Goal: Task Accomplishment & Management: Complete application form

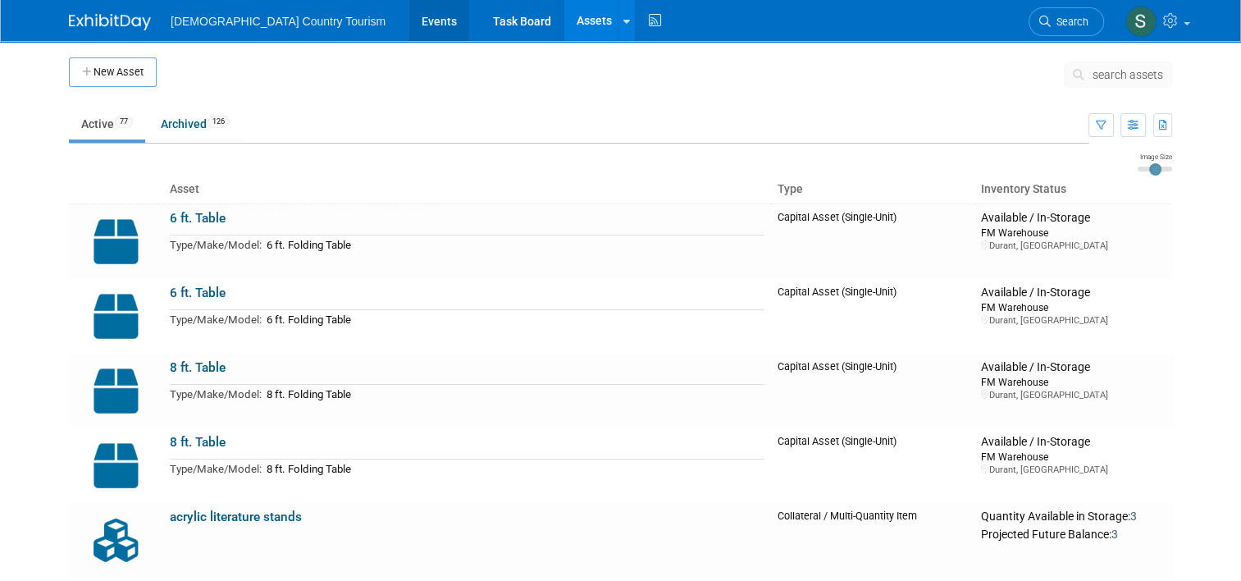
click at [409, 24] on link "Events" at bounding box center [439, 20] width 60 height 41
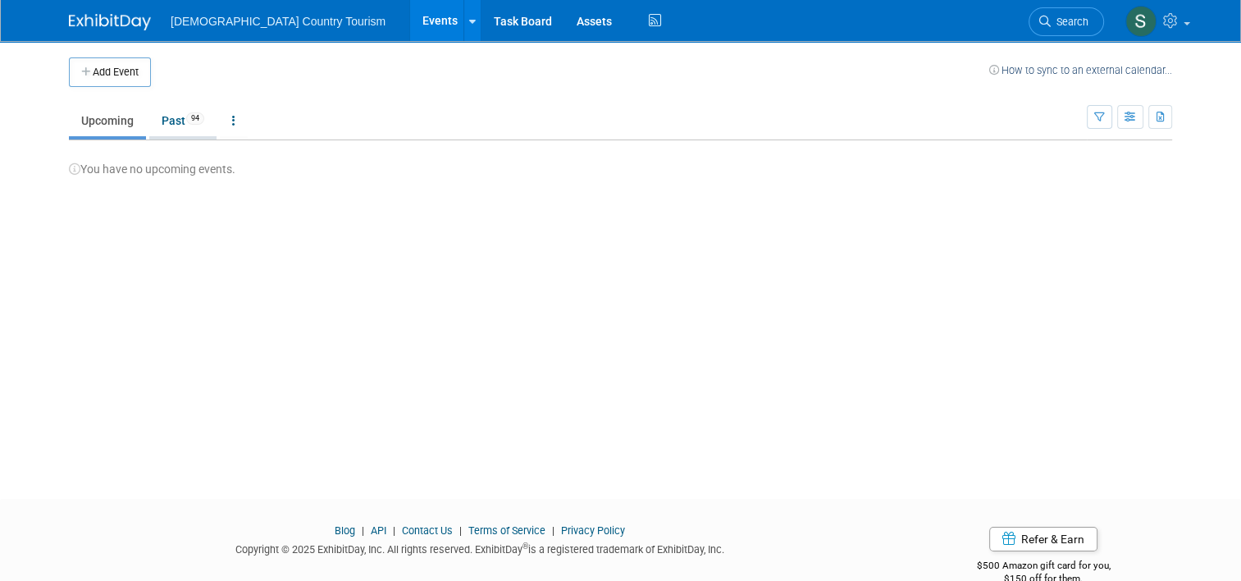
click at [174, 121] on link "Past 94" at bounding box center [182, 120] width 67 height 31
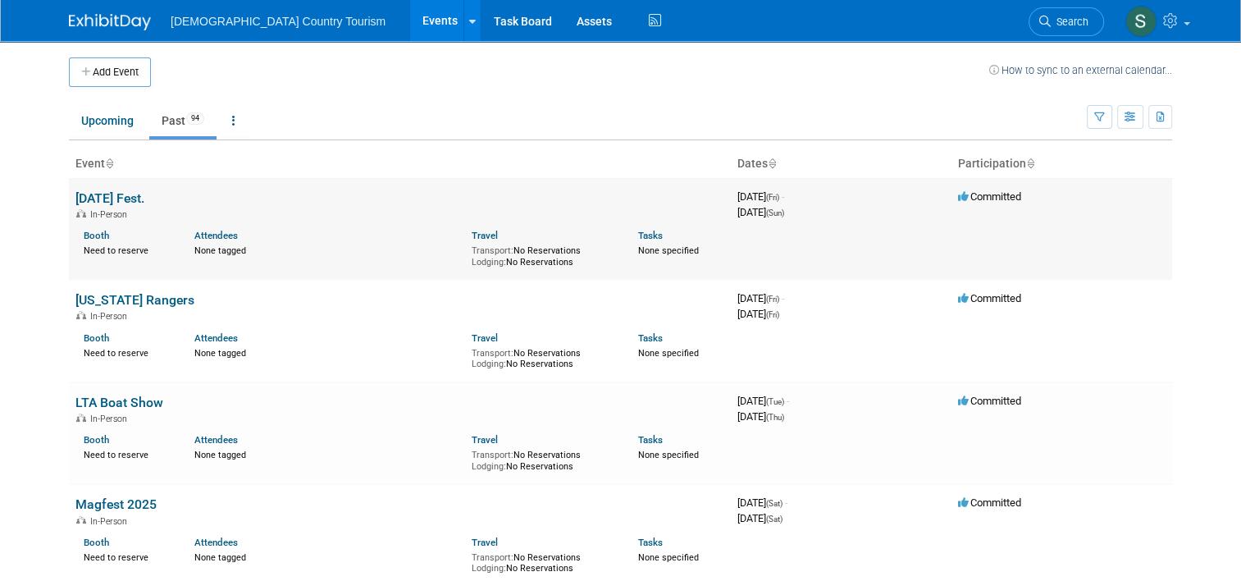
click at [120, 194] on link "[DATE] Fest." at bounding box center [109, 198] width 69 height 16
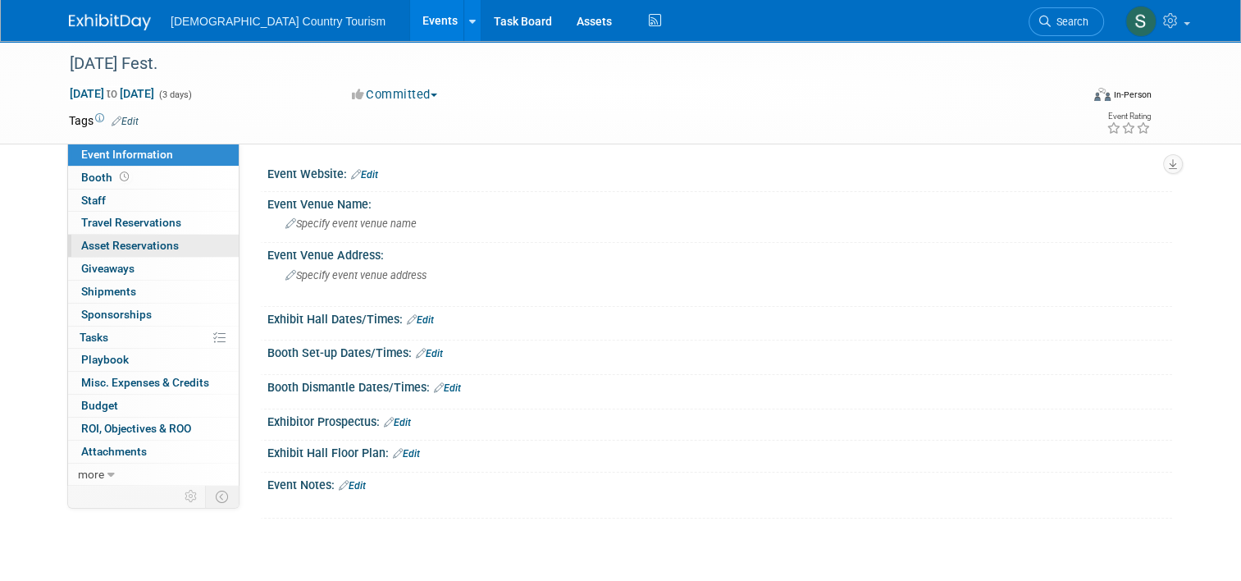
click at [148, 242] on span "Asset Reservations 0" at bounding box center [130, 245] width 98 height 13
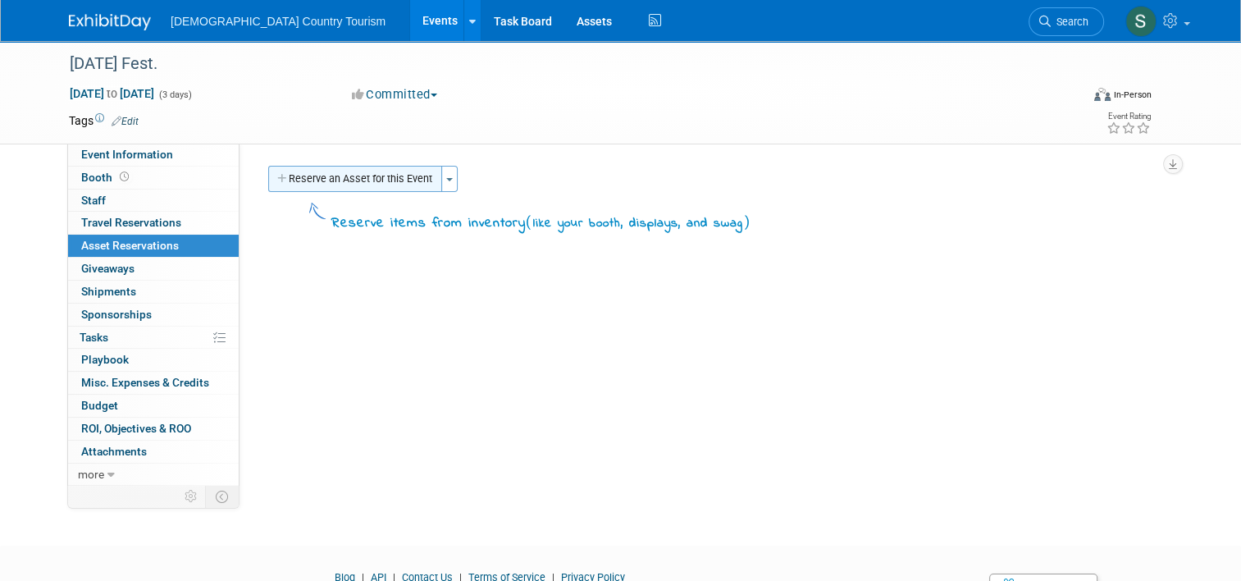
click at [296, 180] on button "Reserve an Asset for this Event" at bounding box center [355, 179] width 174 height 26
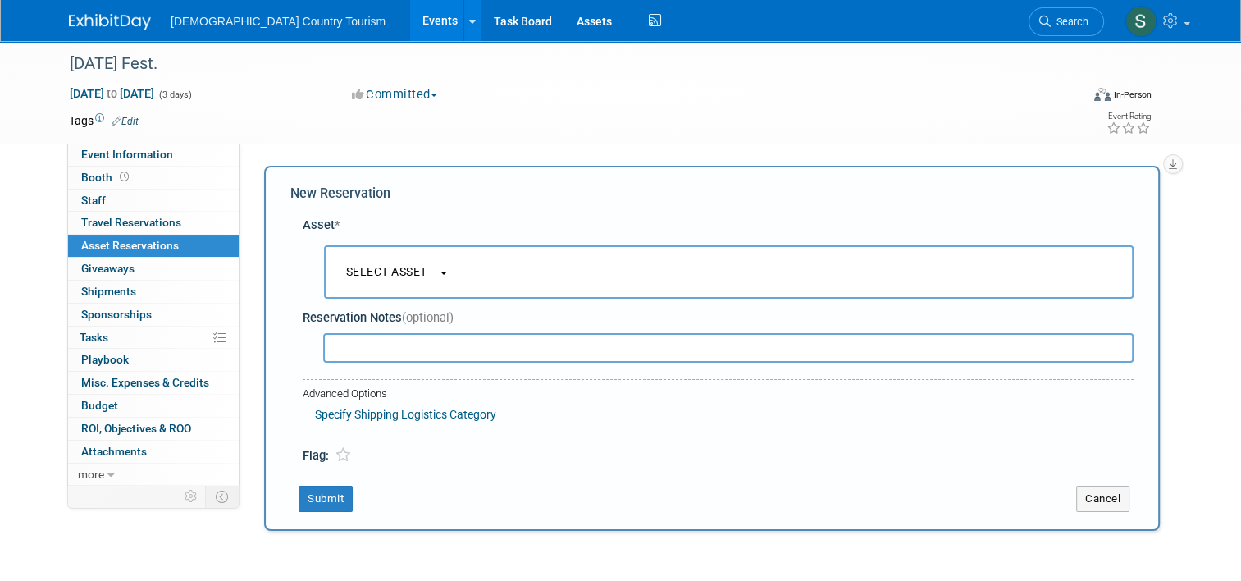
scroll to position [16, 0]
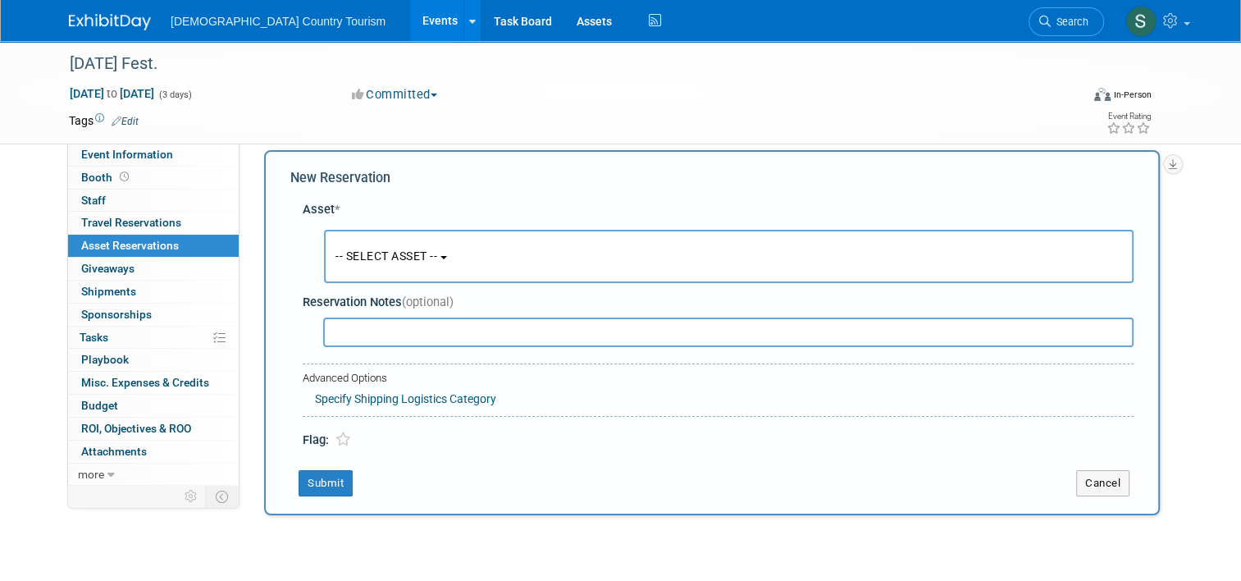
click at [384, 242] on button "-- SELECT ASSET --" at bounding box center [728, 256] width 809 height 53
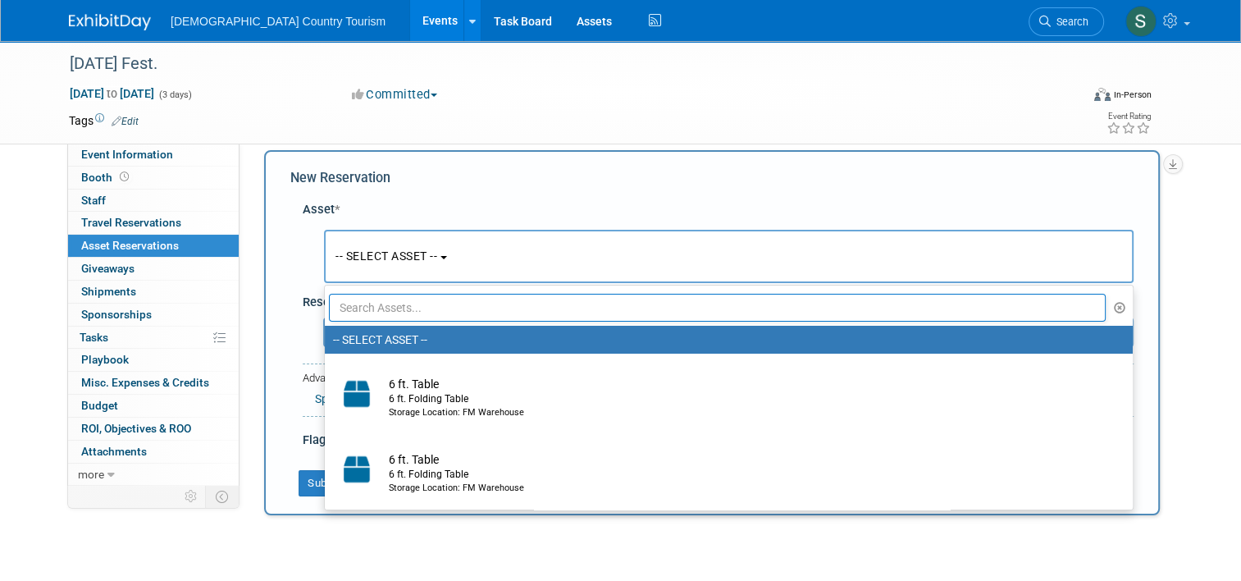
click at [418, 309] on input "text" at bounding box center [717, 308] width 777 height 28
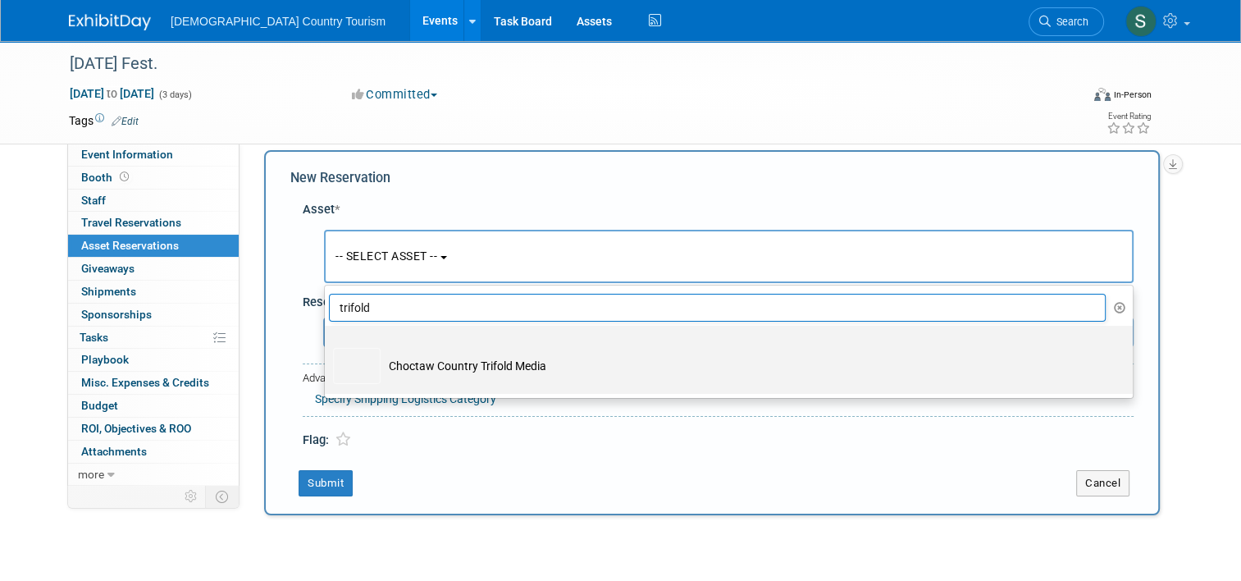
type input "trifold"
click at [412, 362] on td "Choctaw Country Trifold Media" at bounding box center [739, 366] width 719 height 36
click at [327, 345] on input "Choctaw Country Trifold Media" at bounding box center [322, 340] width 11 height 11
select select "10717842"
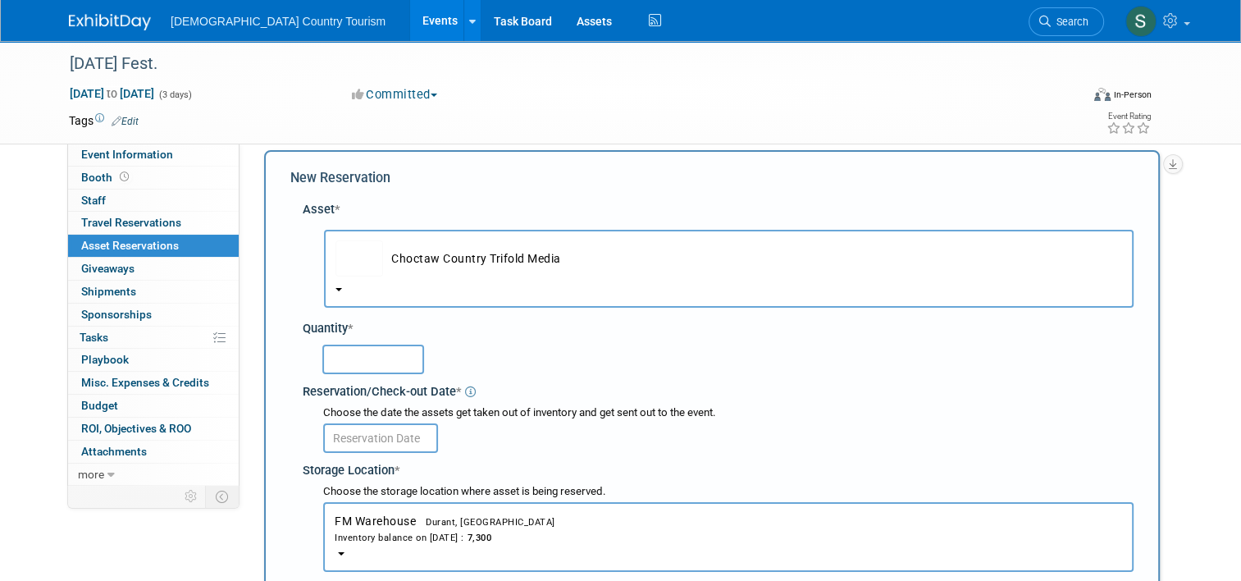
click at [399, 358] on input "text" at bounding box center [373, 359] width 102 height 30
type input "300"
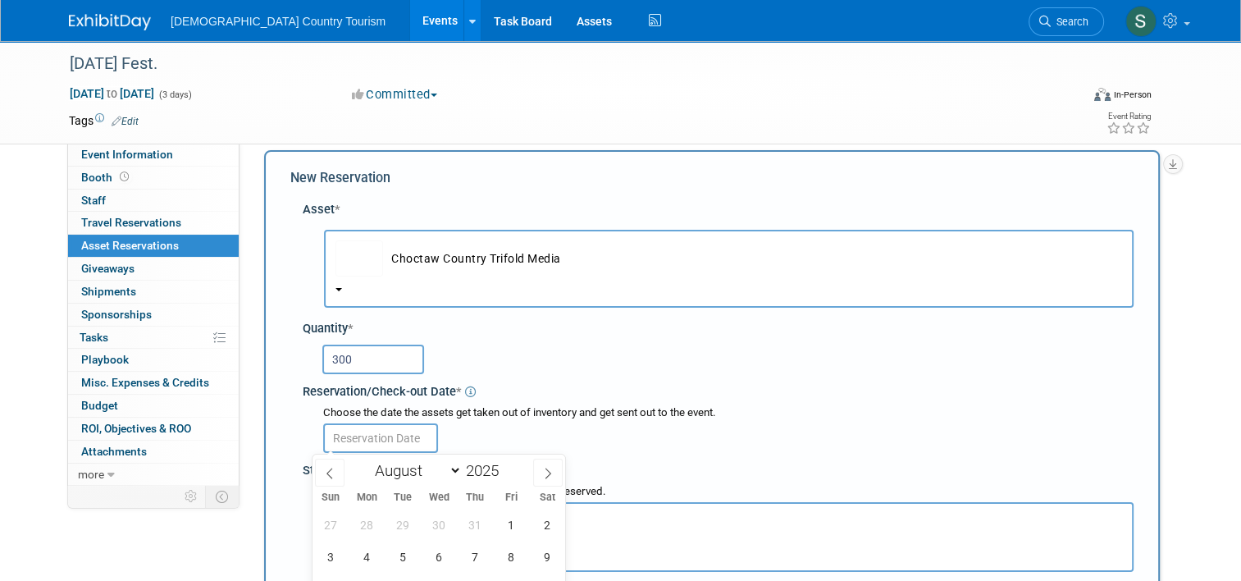
click at [384, 433] on input "text" at bounding box center [380, 438] width 115 height 30
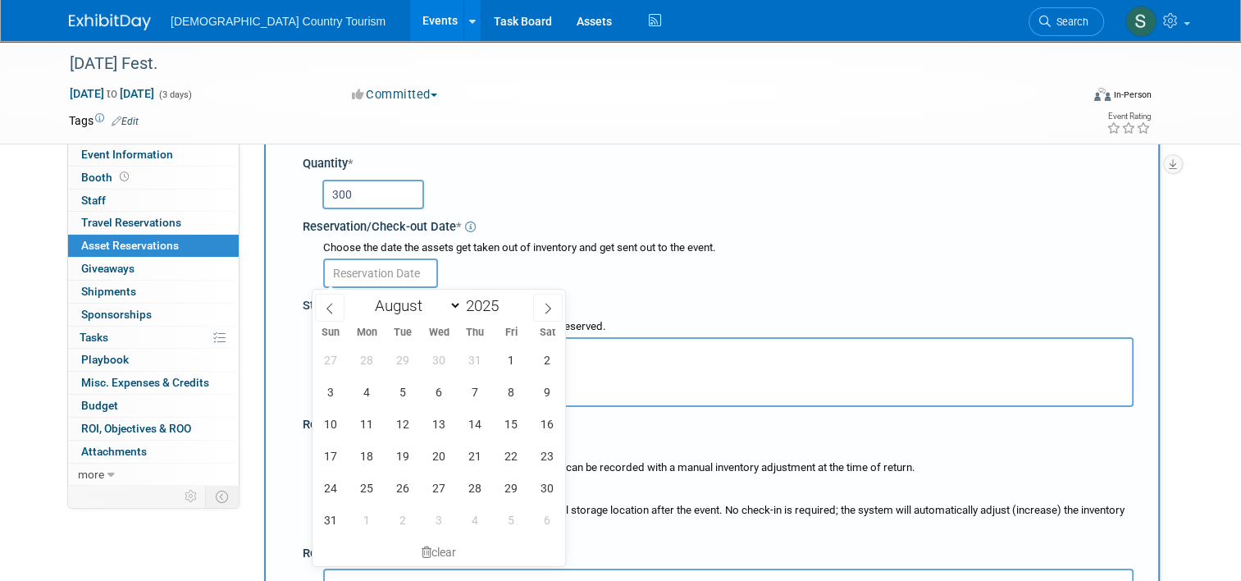
scroll to position [180, 0]
click at [508, 494] on span "29" at bounding box center [511, 488] width 32 height 32
type input "Aug 29, 2025"
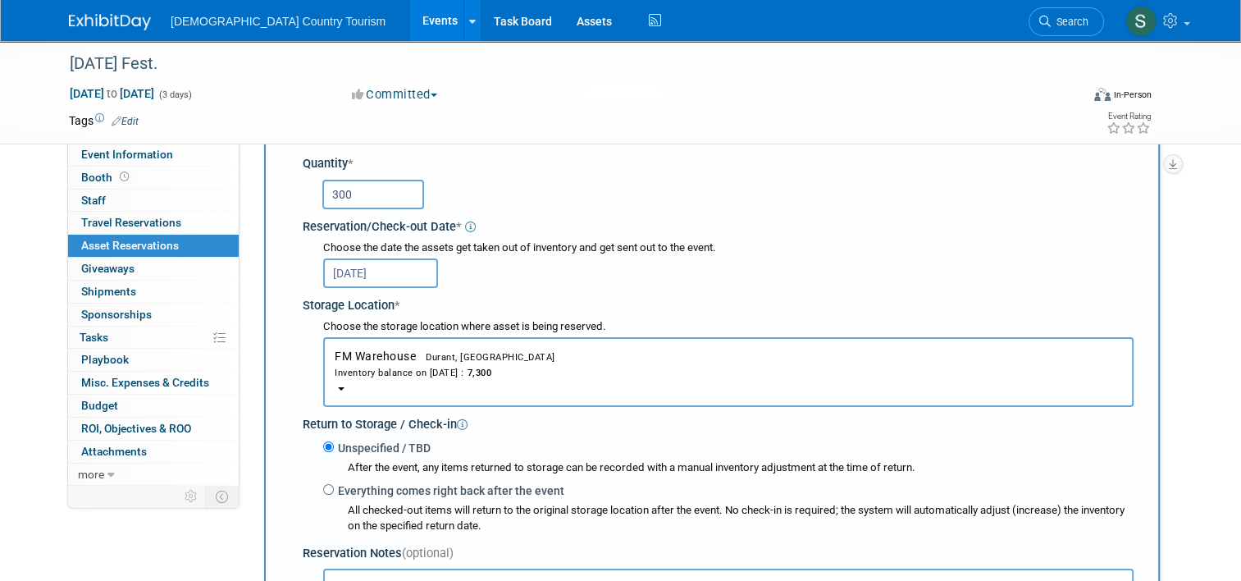
click at [384, 433] on div "Unspecified / TBD After the event, any items returned to storage can be recorde…" at bounding box center [721, 485] width 824 height 105
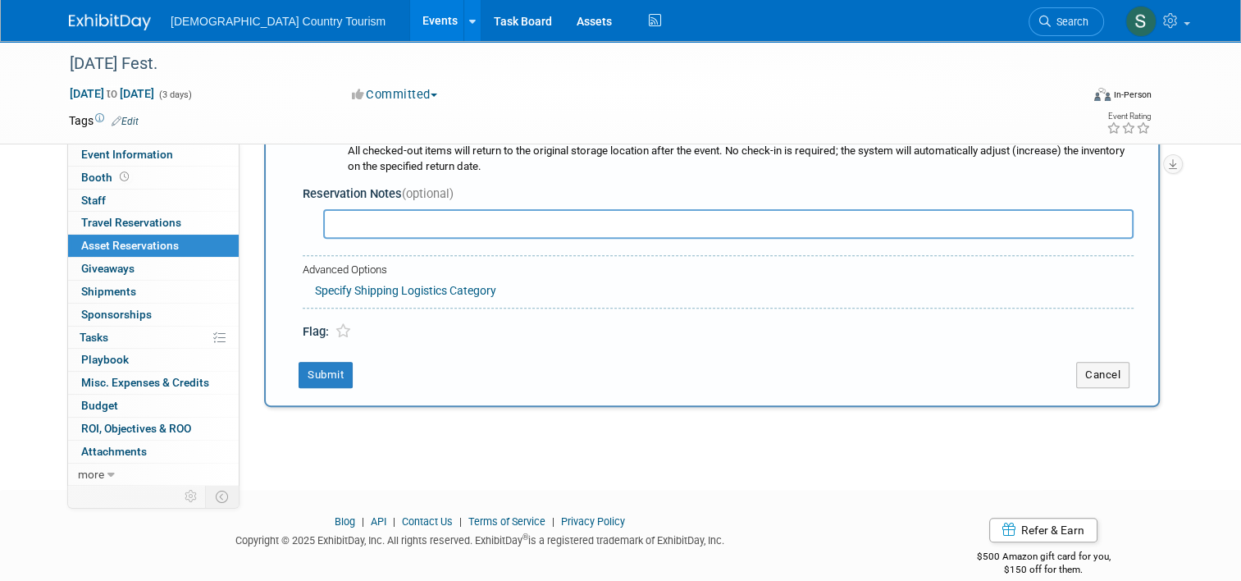
scroll to position [541, 0]
click at [320, 372] on button "Submit" at bounding box center [325, 373] width 54 height 26
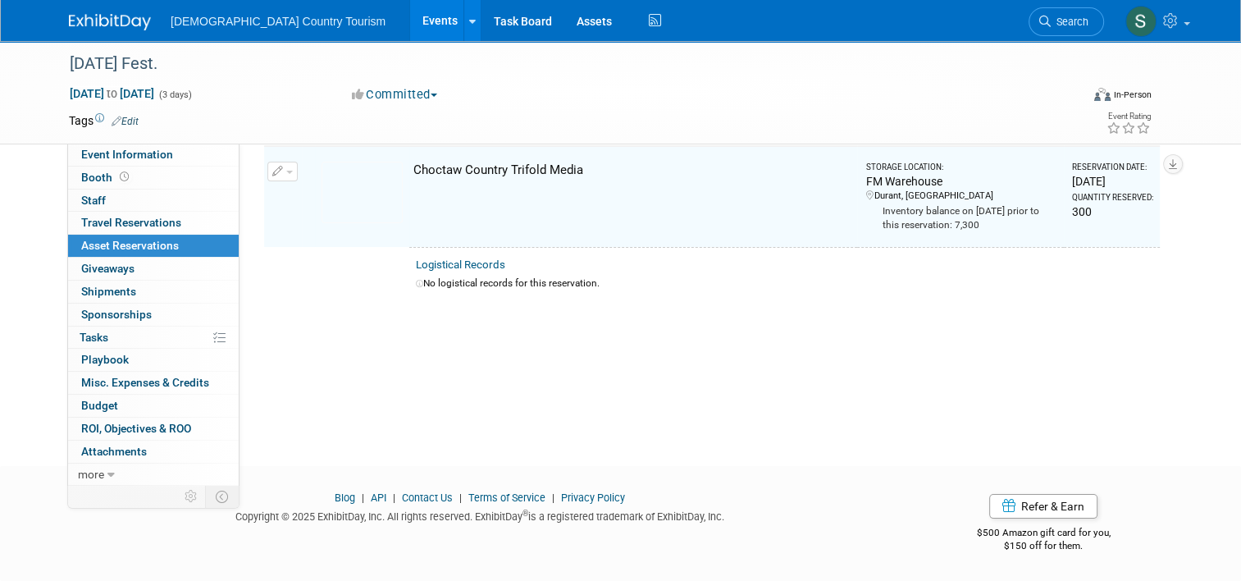
scroll to position [20, 0]
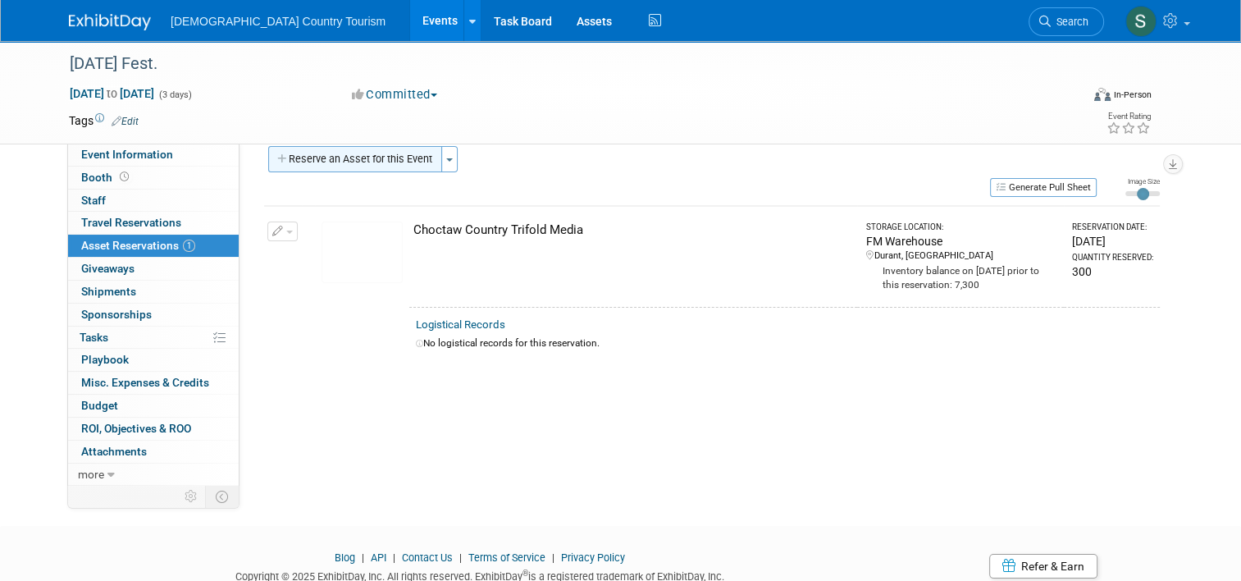
click at [318, 155] on button "Reserve an Asset for this Event" at bounding box center [355, 159] width 174 height 26
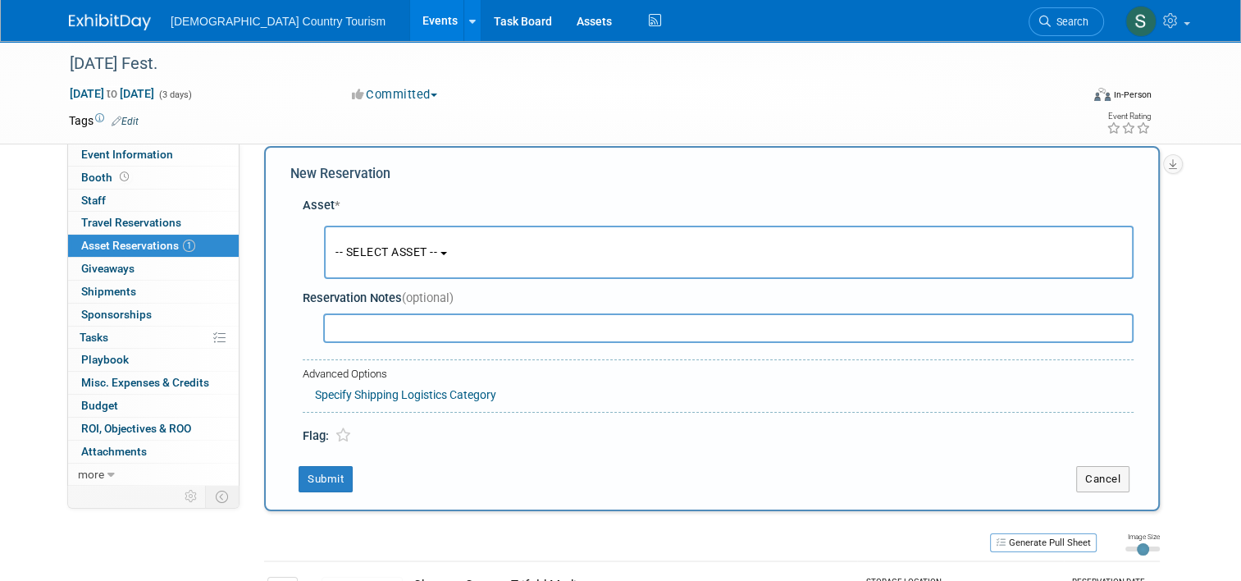
scroll to position [16, 0]
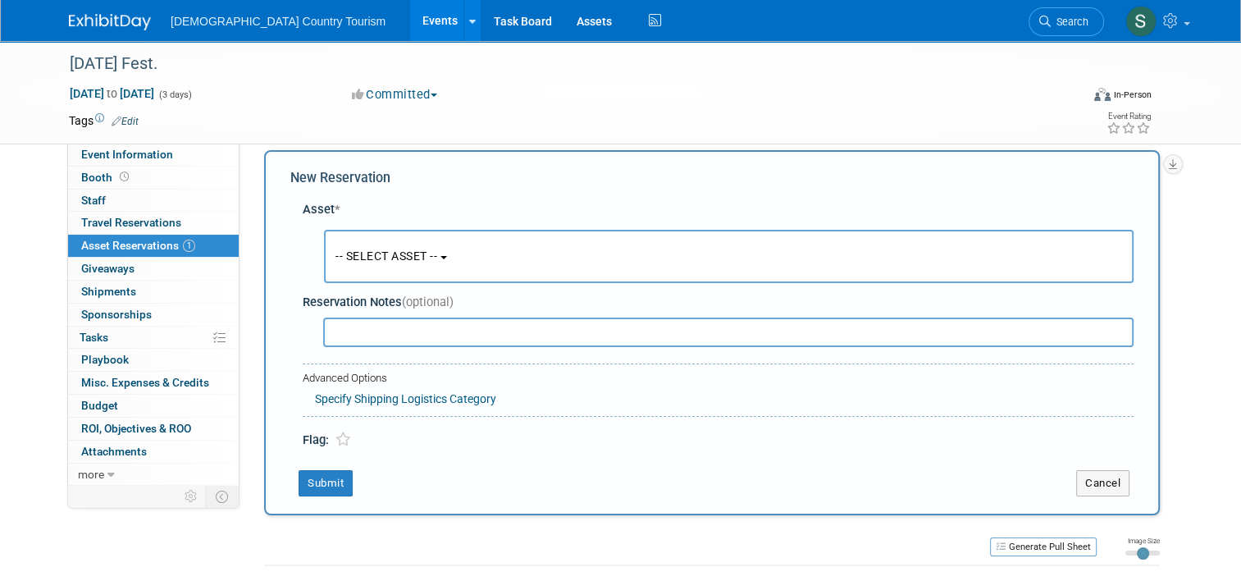
click at [385, 257] on span "-- SELECT ASSET --" at bounding box center [386, 255] width 102 height 13
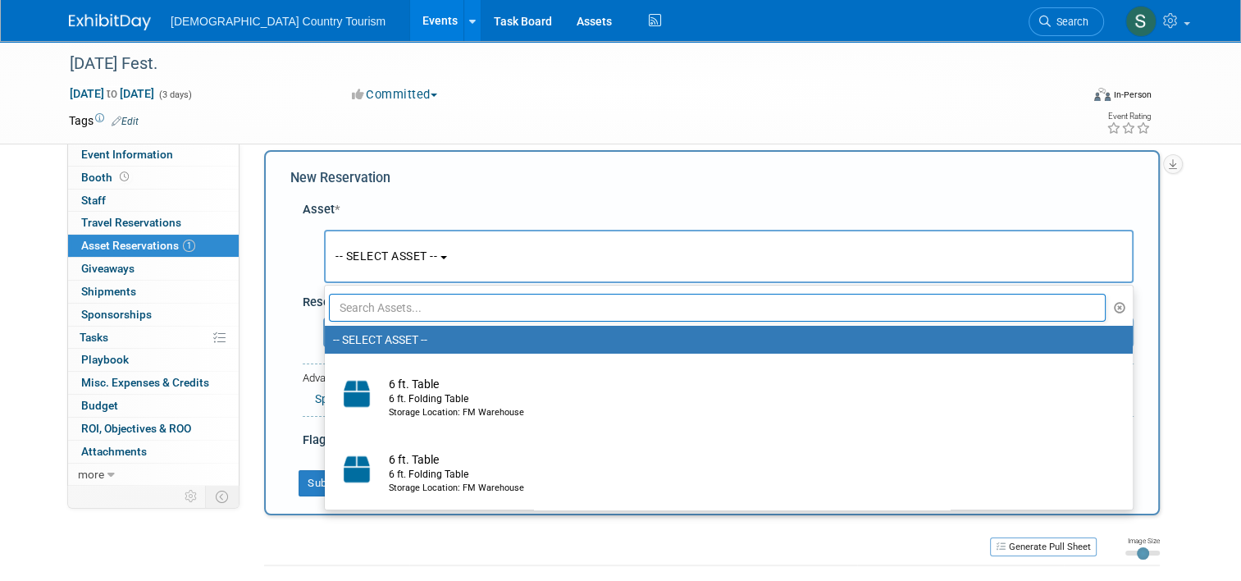
click at [408, 303] on input "text" at bounding box center [717, 308] width 777 height 28
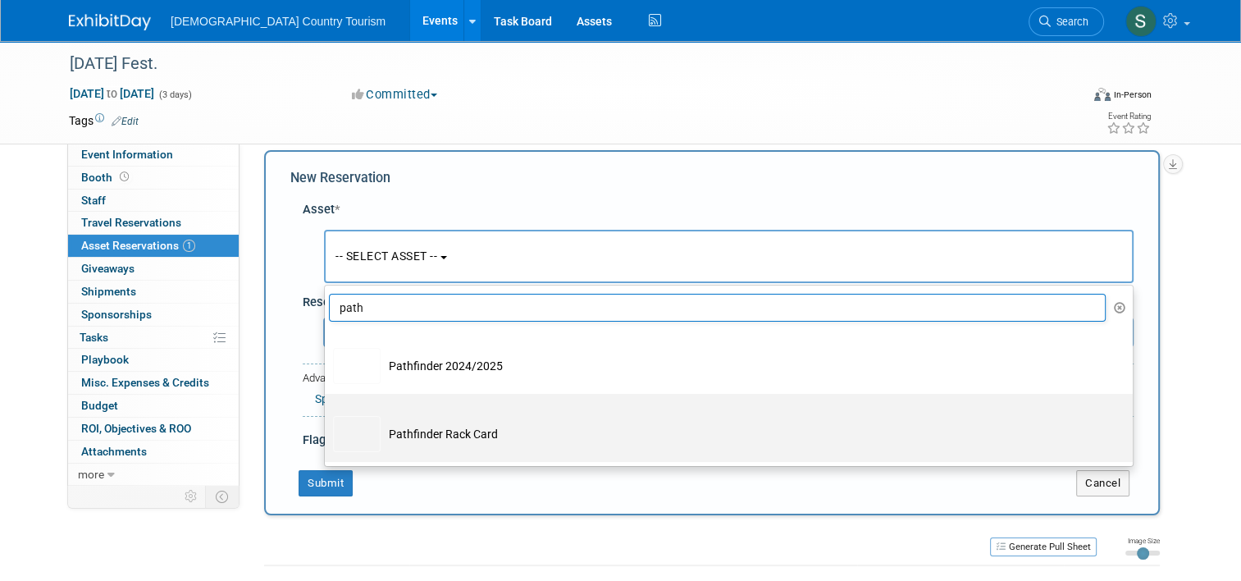
type input "path"
click at [381, 425] on td "Pathfinder Rack Card" at bounding box center [739, 434] width 719 height 36
click at [327, 413] on input "Pathfinder Rack Card" at bounding box center [322, 408] width 11 height 11
select select "10717219"
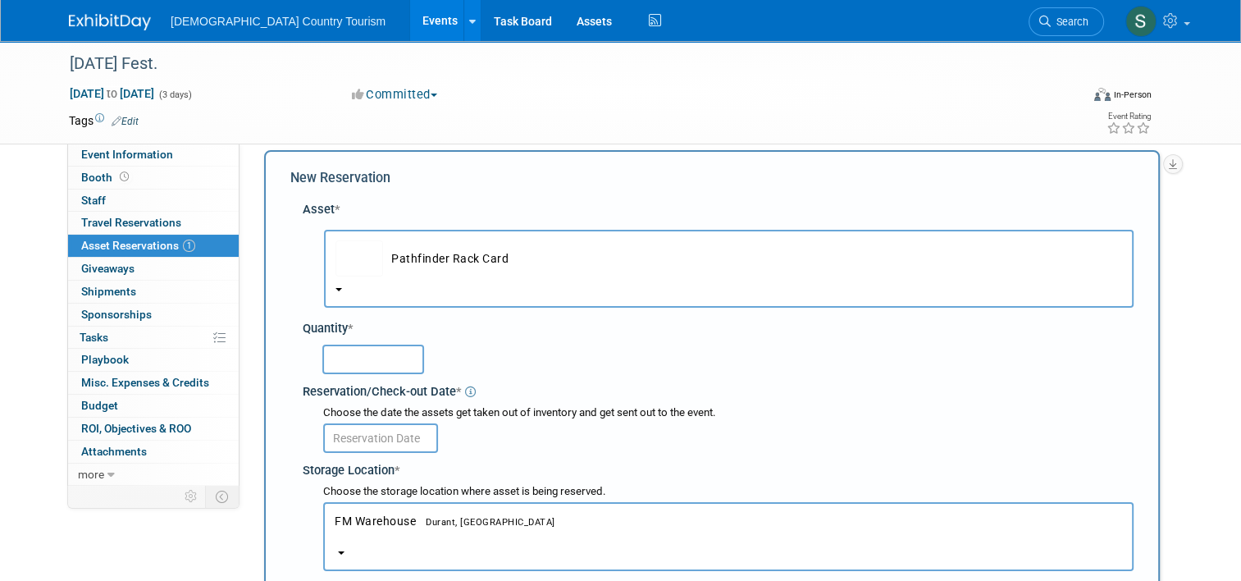
click at [367, 356] on input "text" at bounding box center [373, 359] width 102 height 30
type input "170"
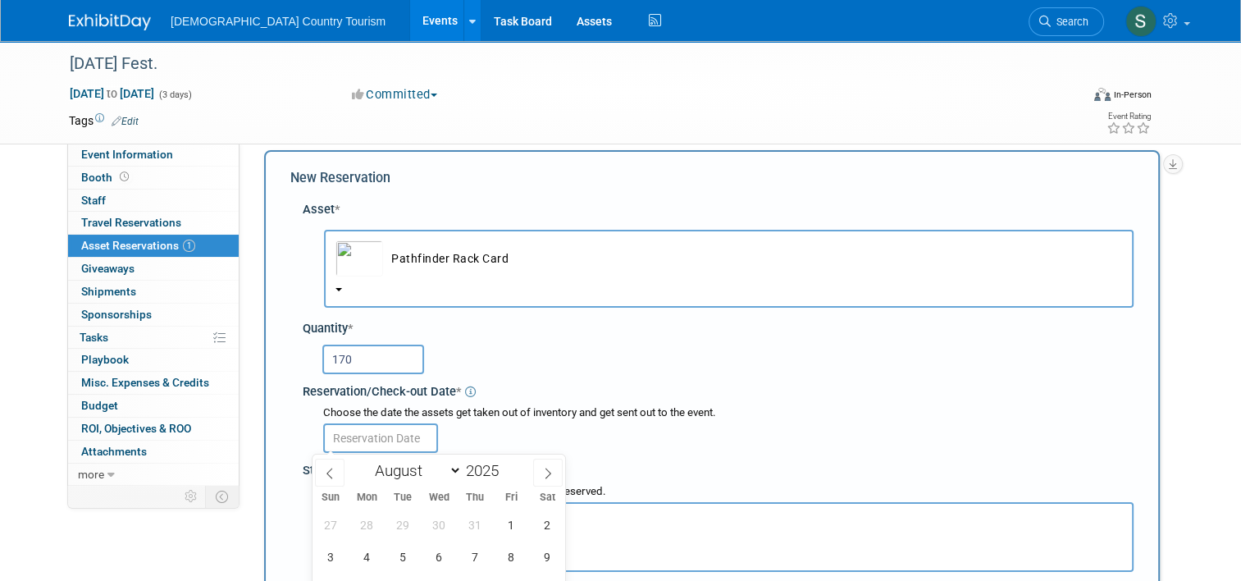
click at [356, 438] on input "text" at bounding box center [380, 438] width 115 height 30
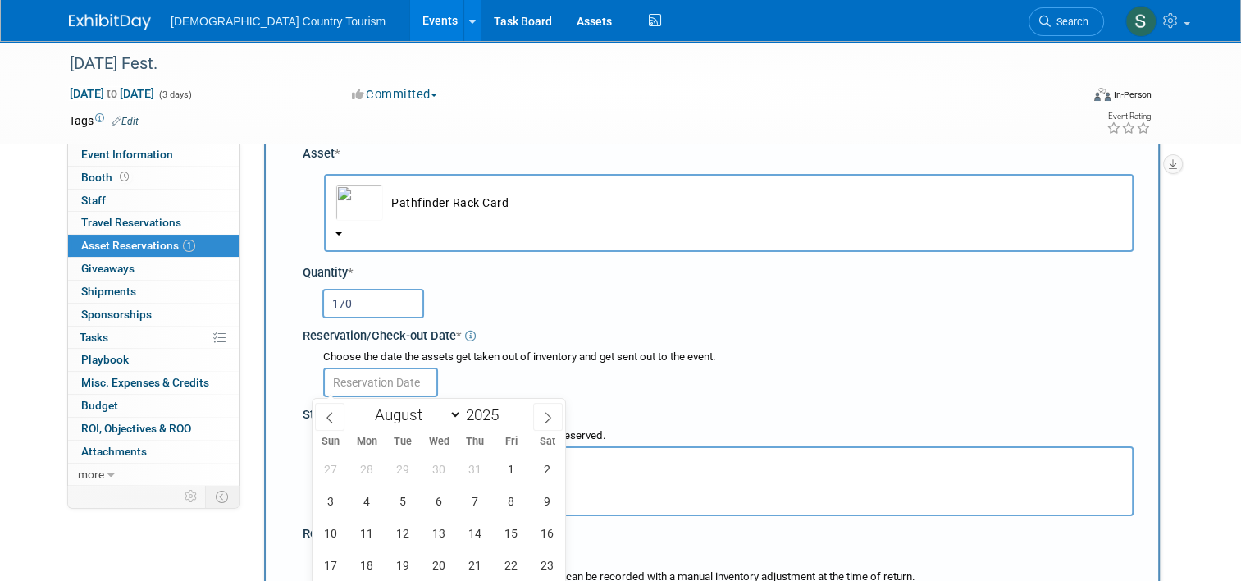
scroll to position [377, 0]
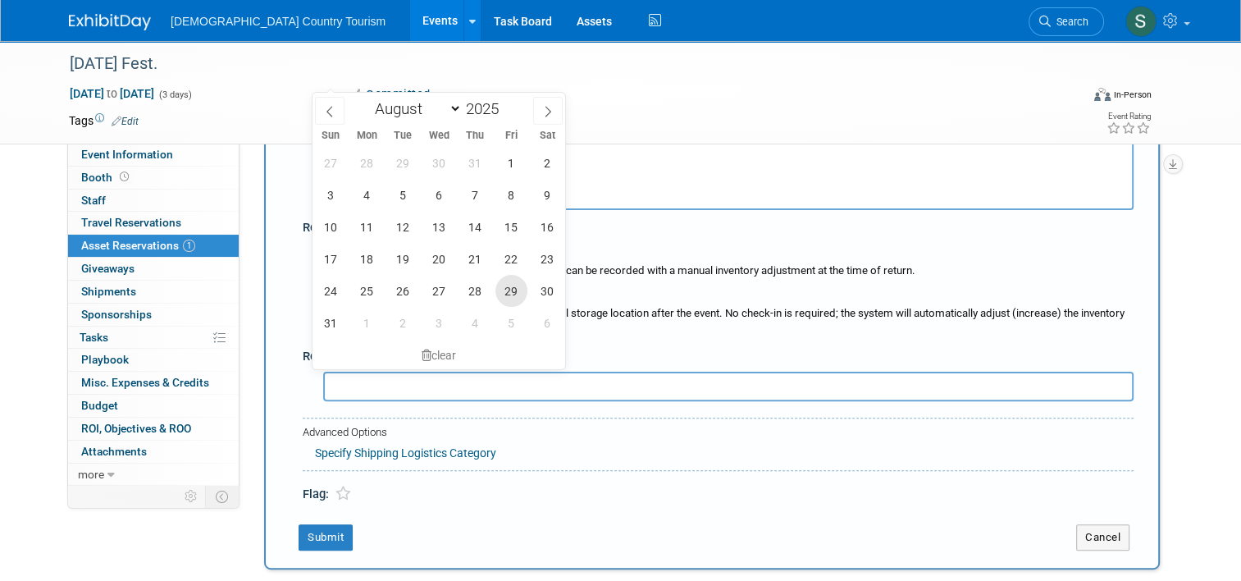
click at [505, 295] on span "29" at bounding box center [511, 291] width 32 height 32
type input "Aug 29, 2025"
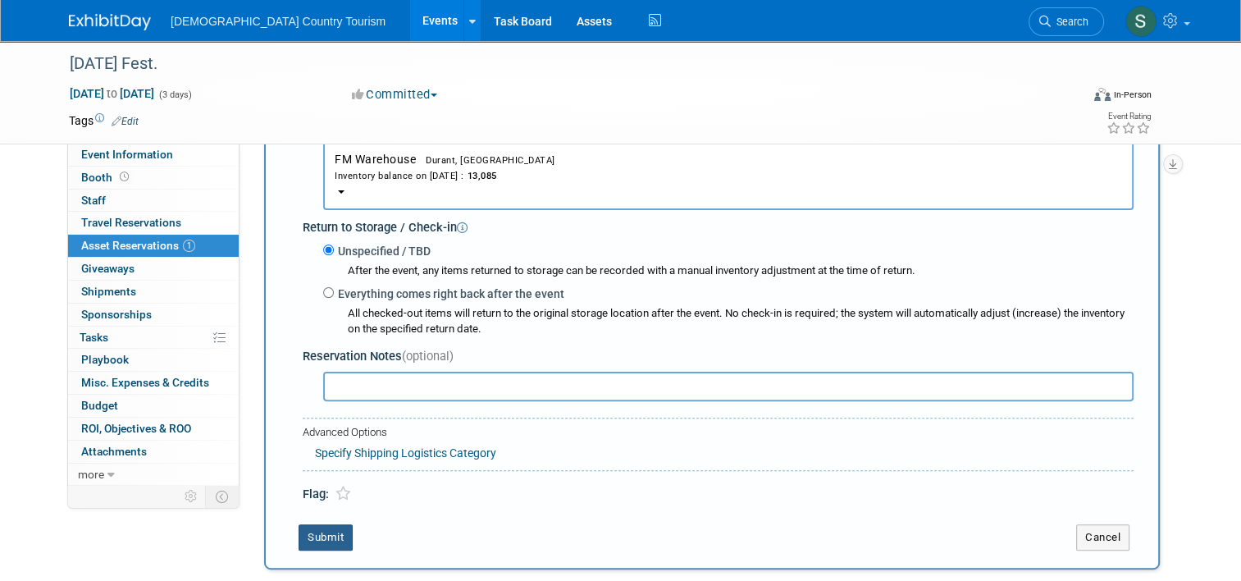
click at [326, 528] on button "Submit" at bounding box center [325, 537] width 54 height 26
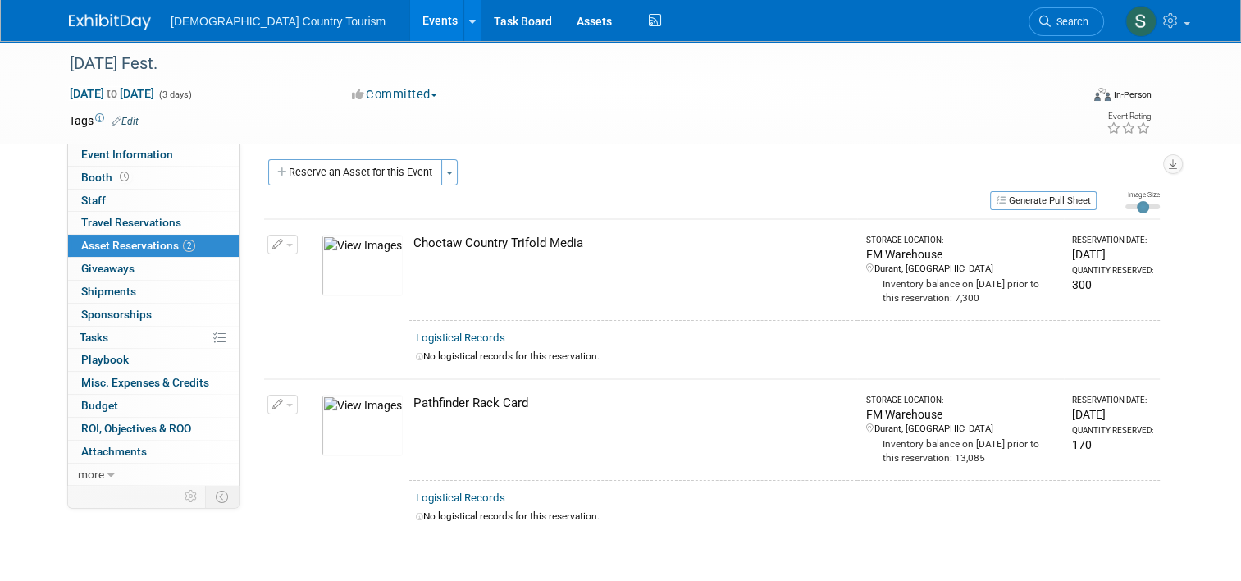
scroll to position [0, 0]
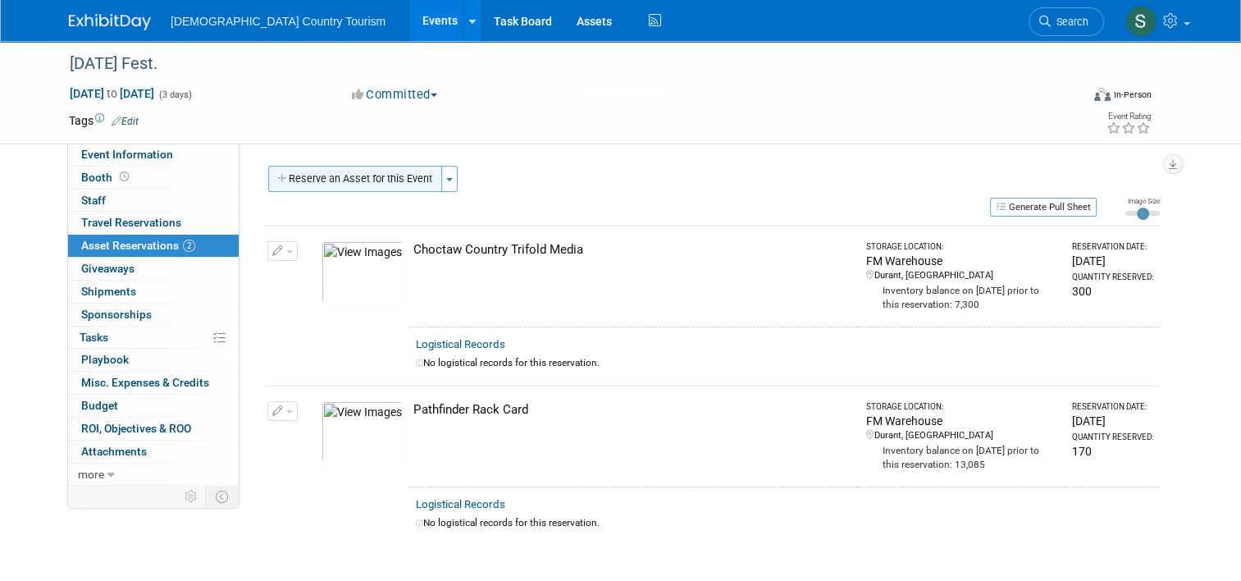
click at [397, 175] on button "Reserve an Asset for this Event" at bounding box center [355, 179] width 174 height 26
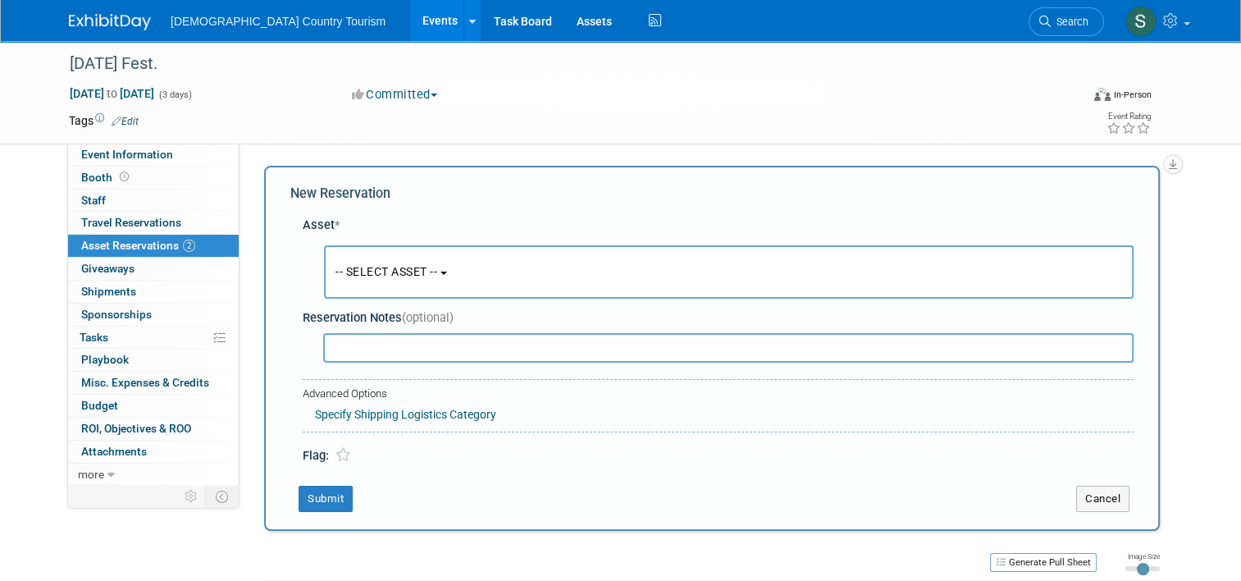
scroll to position [16, 0]
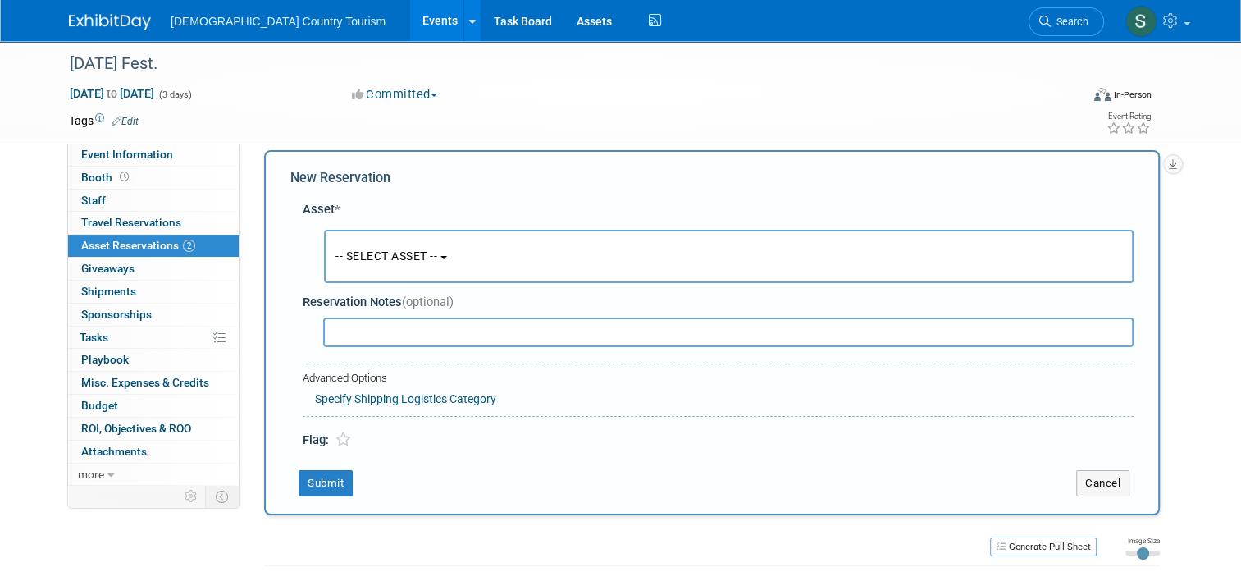
click at [412, 264] on button "-- SELECT ASSET --" at bounding box center [728, 256] width 809 height 53
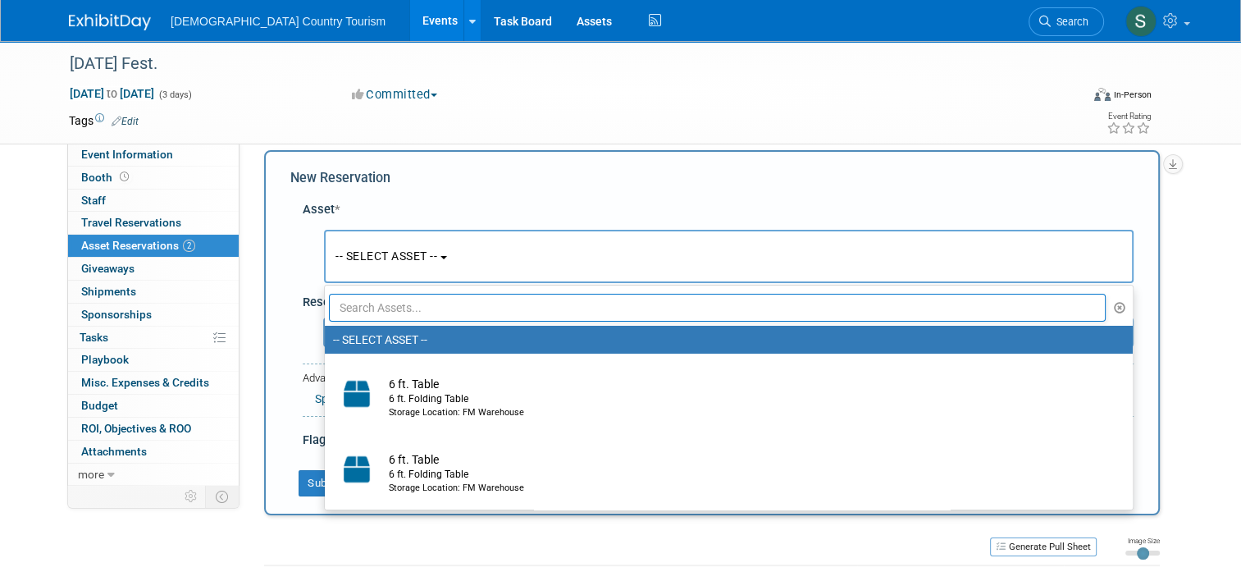
click at [413, 310] on input "text" at bounding box center [717, 308] width 777 height 28
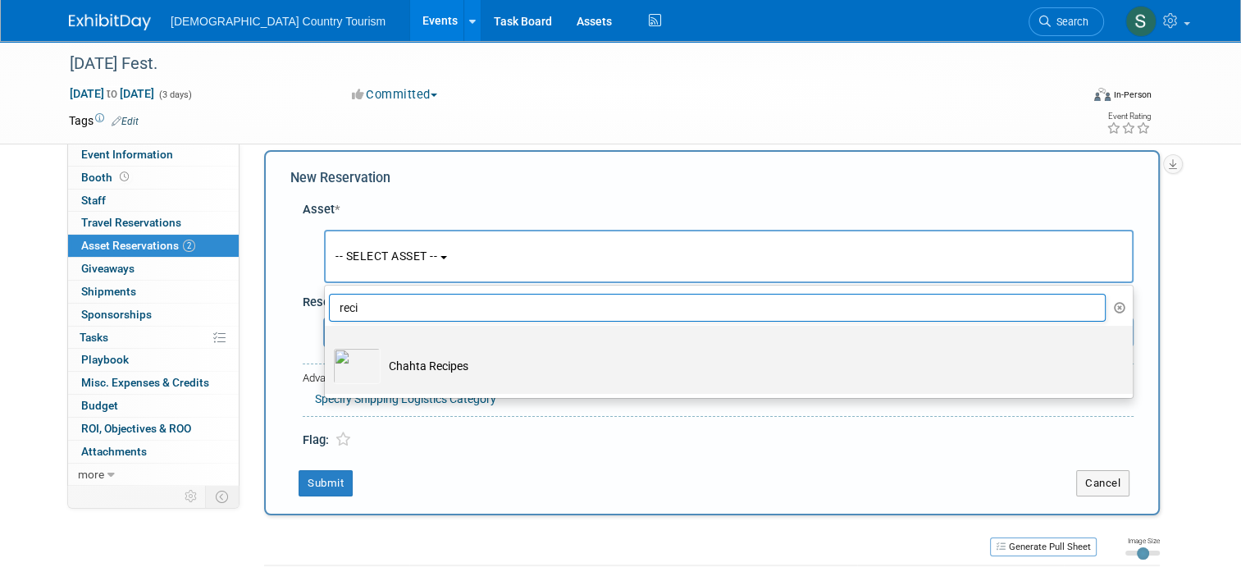
type input "reci"
click at [408, 367] on td "Chahta Recipes" at bounding box center [739, 366] width 719 height 36
click at [327, 345] on input "Chahta Recipes" at bounding box center [322, 340] width 11 height 11
select select "10717218"
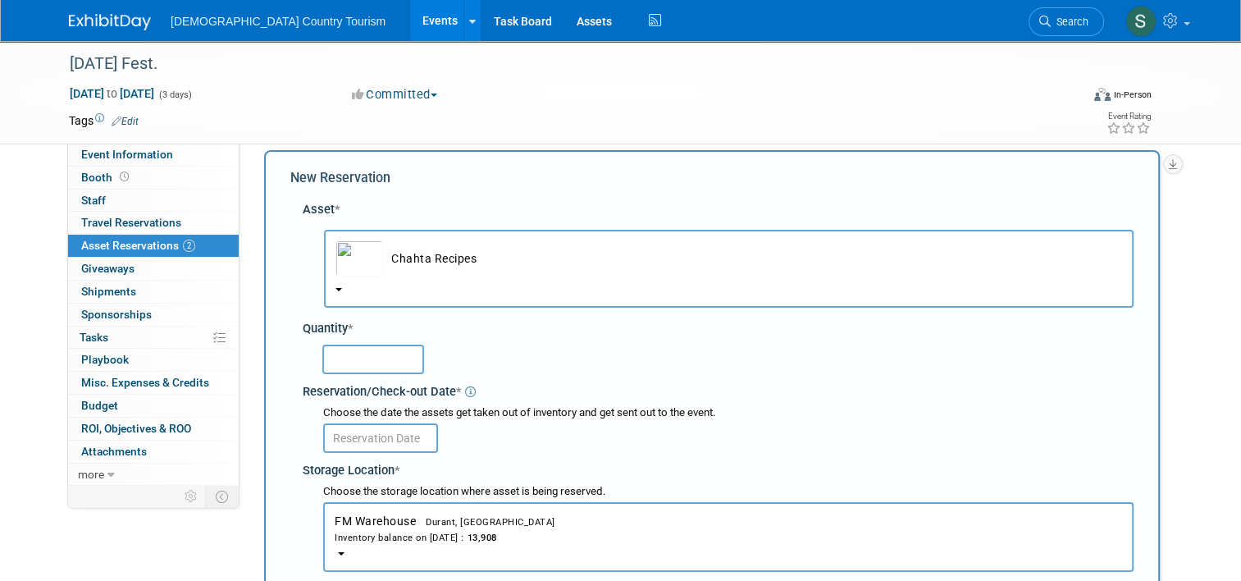
click at [399, 362] on input "text" at bounding box center [373, 359] width 102 height 30
type input "625"
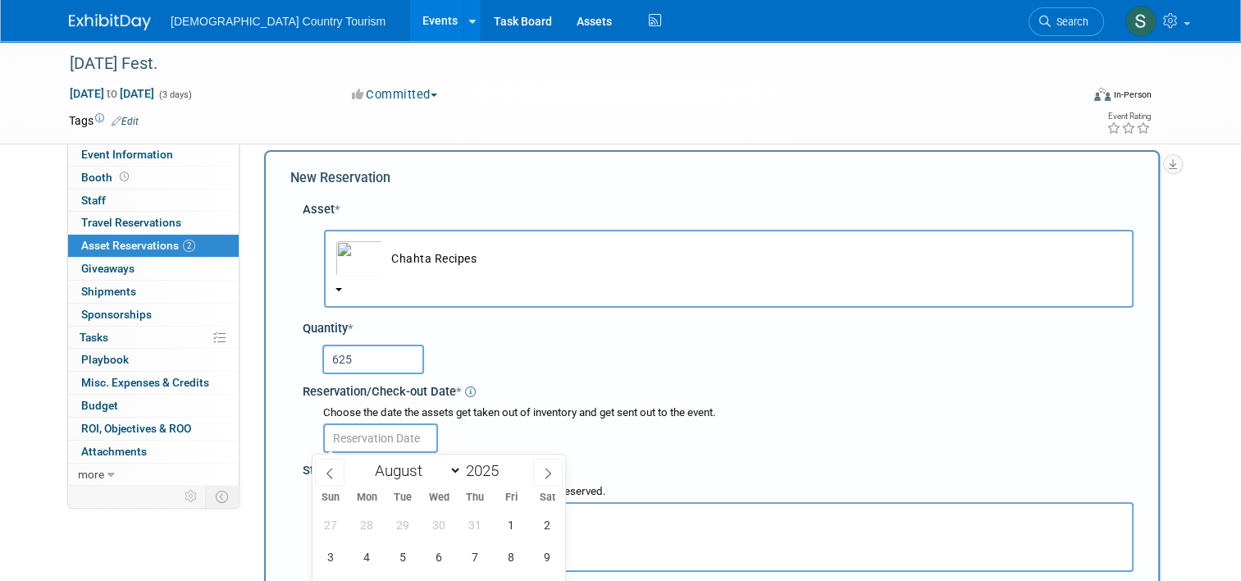
click at [383, 440] on input "text" at bounding box center [380, 438] width 115 height 30
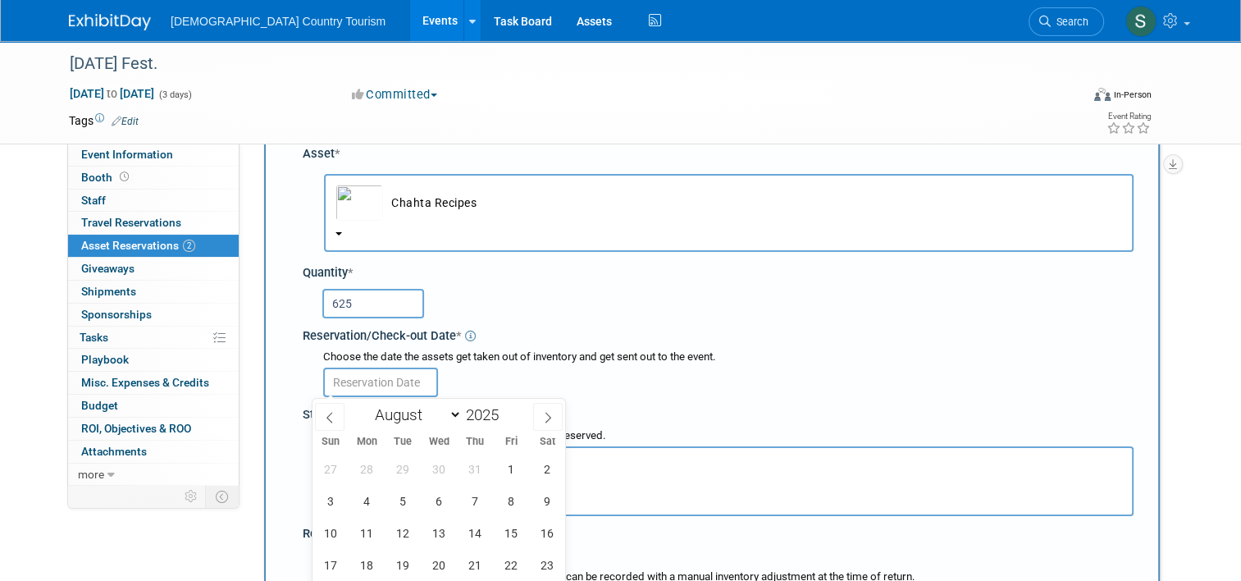
scroll to position [377, 0]
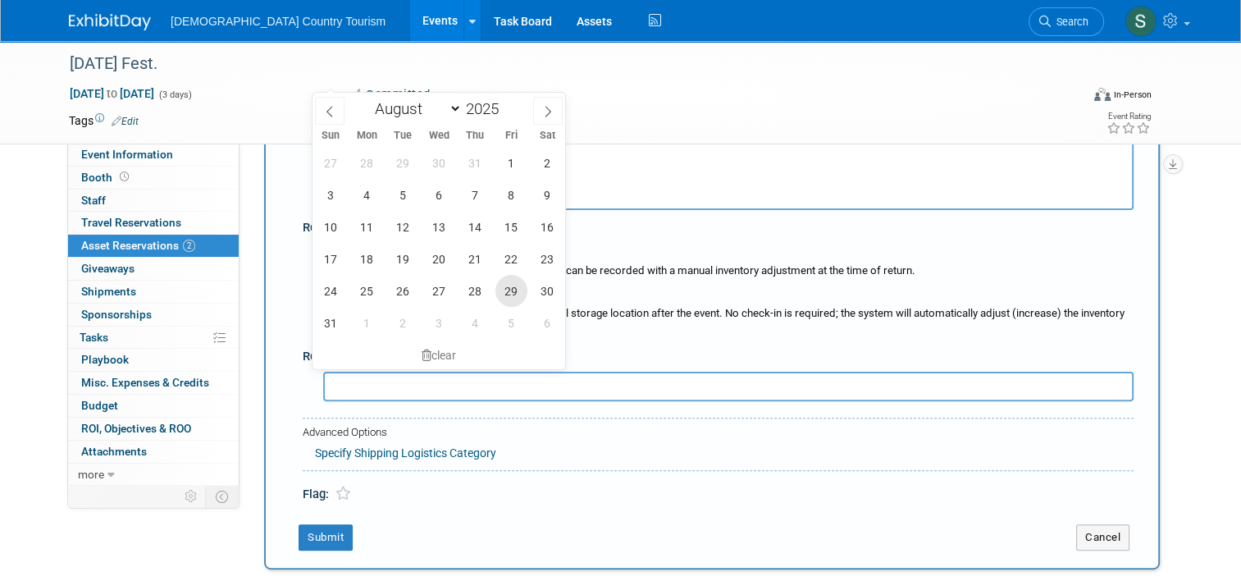
click at [523, 280] on span "29" at bounding box center [511, 291] width 32 height 32
type input "Aug 29, 2025"
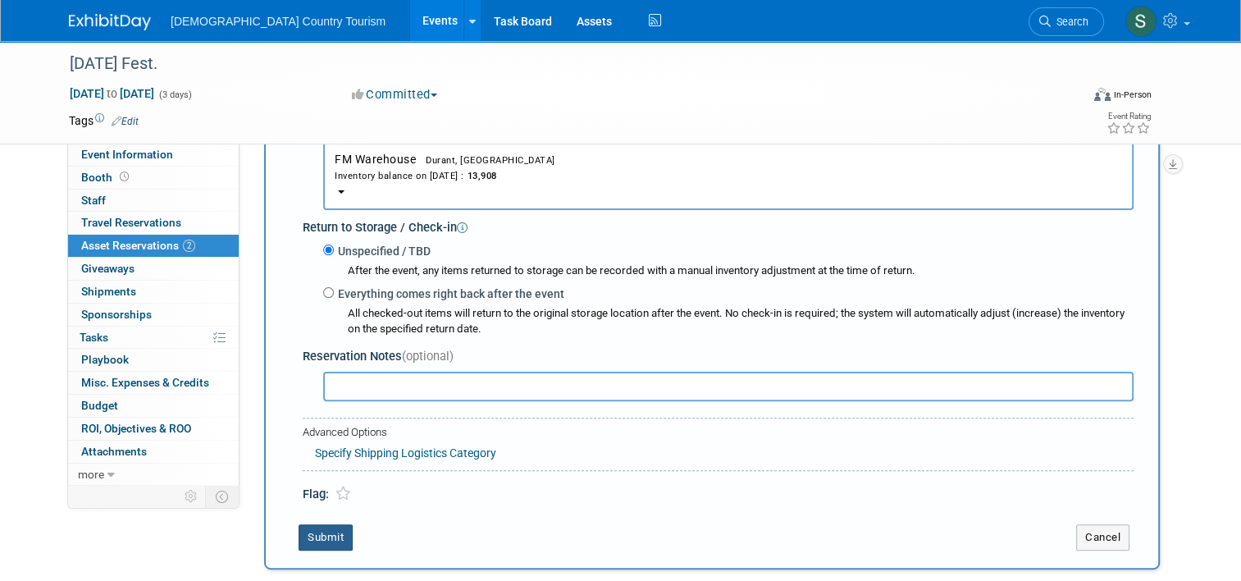
click at [311, 541] on button "Submit" at bounding box center [325, 537] width 54 height 26
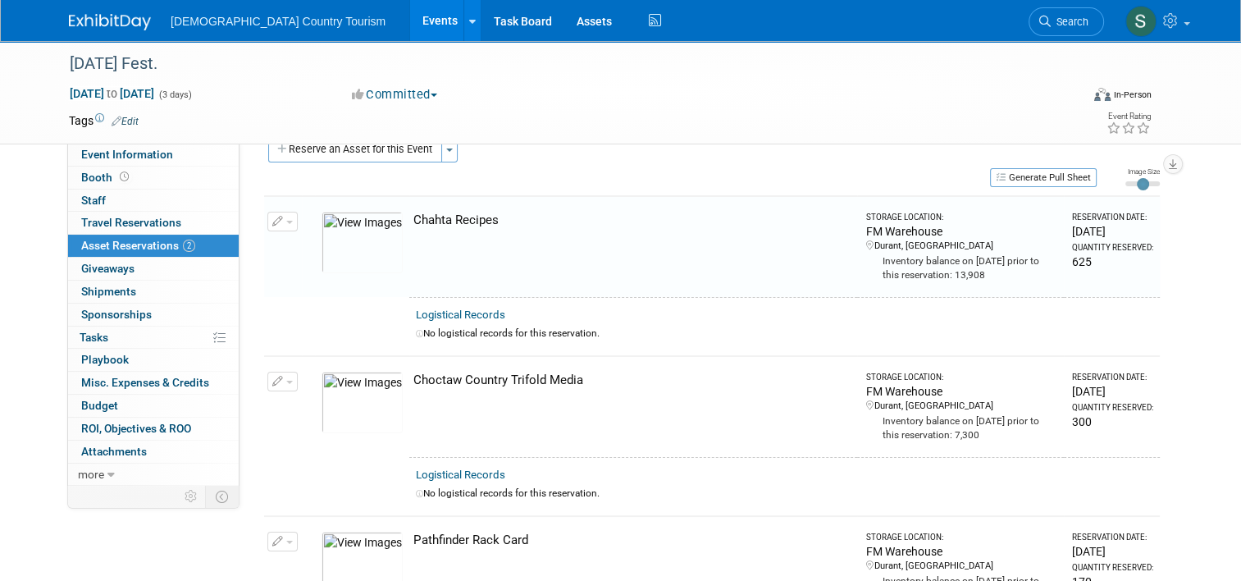
scroll to position [20, 0]
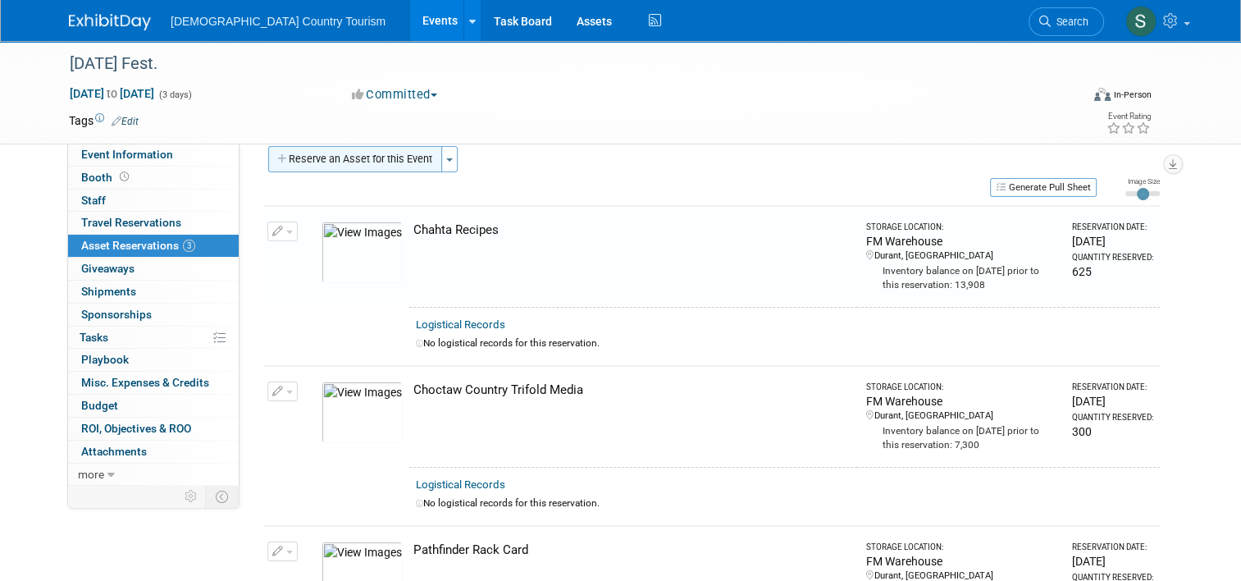
click at [353, 152] on button "Reserve an Asset for this Event" at bounding box center [355, 159] width 174 height 26
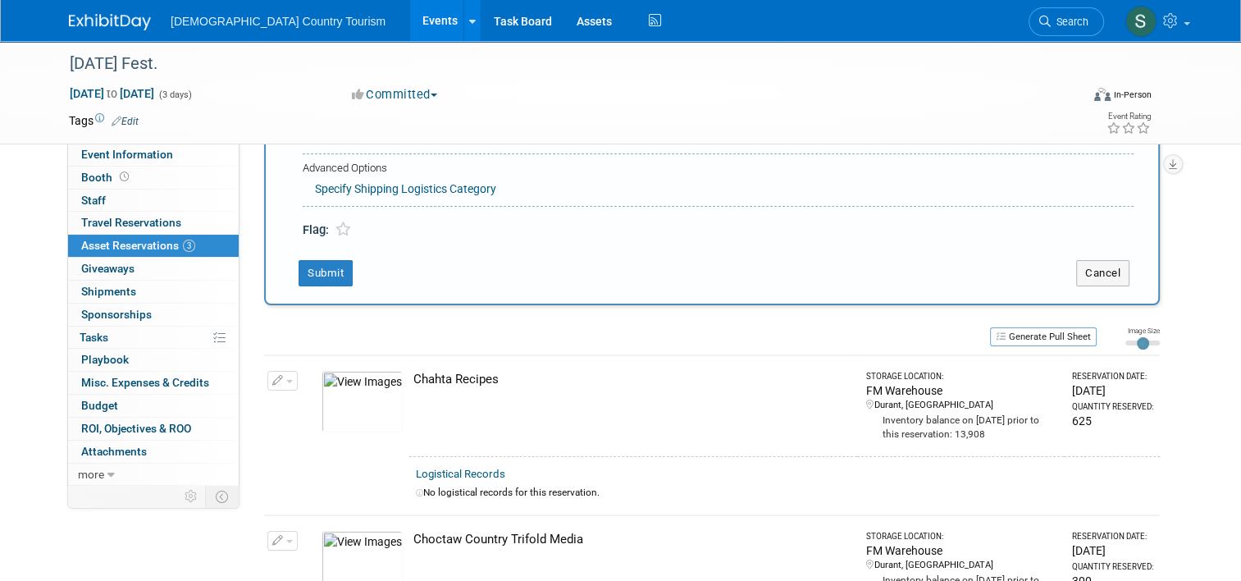
scroll to position [15, 0]
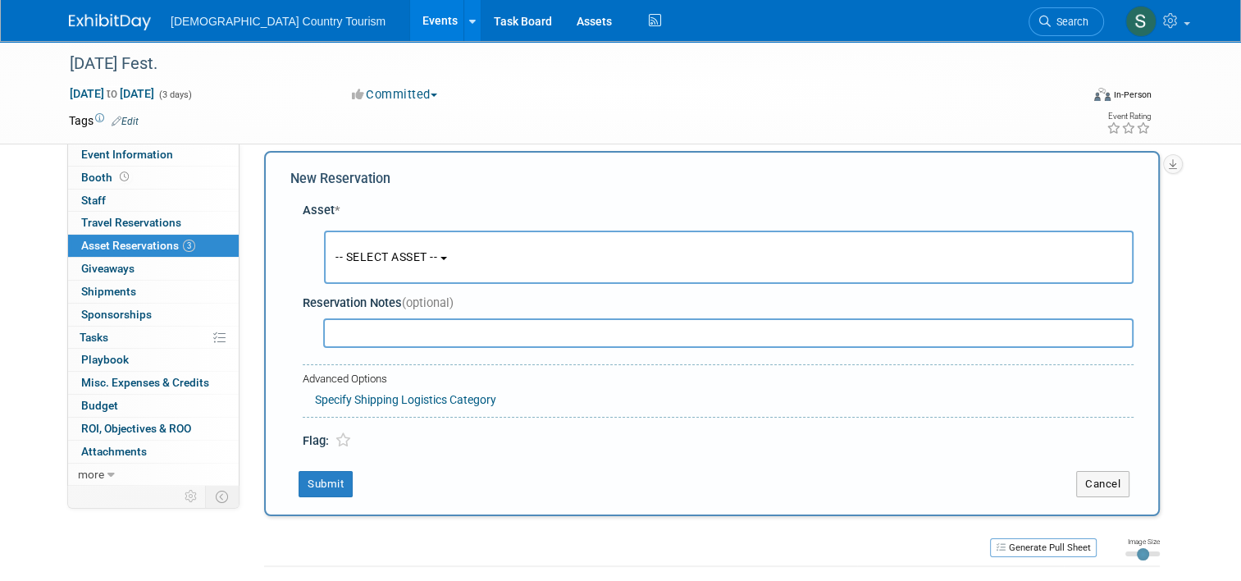
click at [354, 263] on button "-- SELECT ASSET --" at bounding box center [728, 256] width 809 height 53
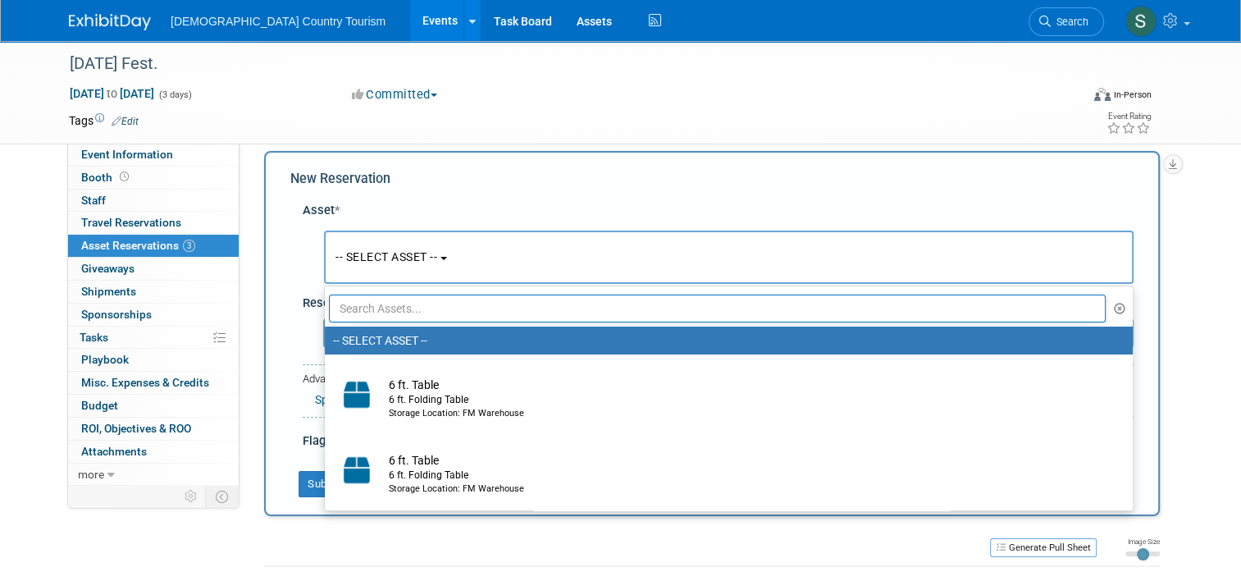
click at [364, 303] on input "text" at bounding box center [717, 308] width 777 height 28
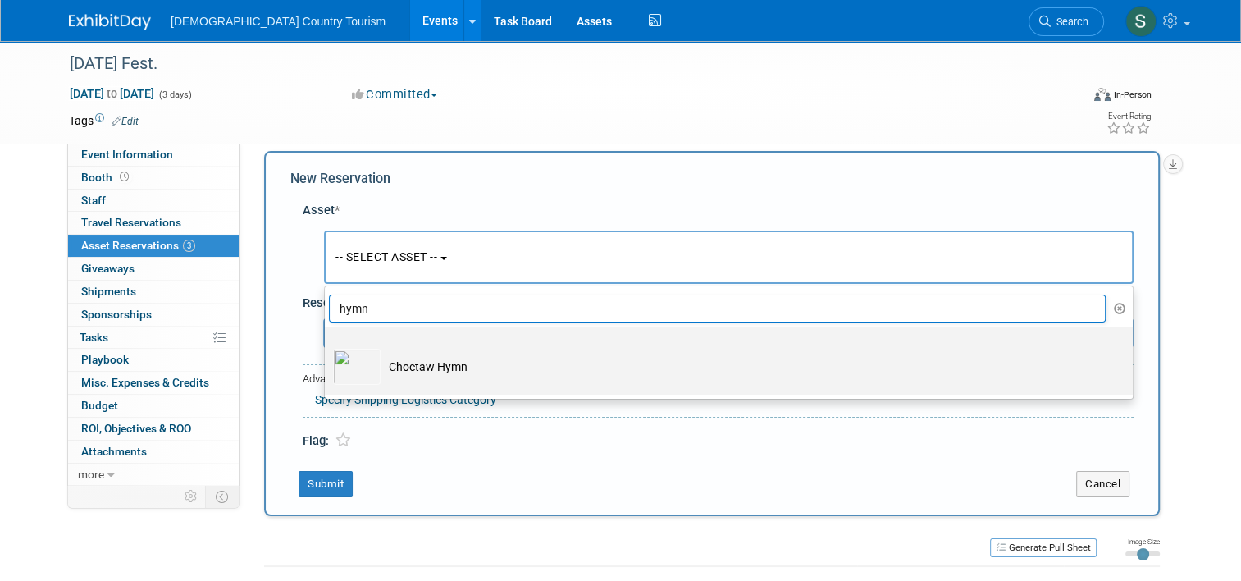
type input "hymn"
click at [380, 366] on td "Choctaw Hymn" at bounding box center [739, 367] width 719 height 36
click at [327, 346] on input "Choctaw Hymn" at bounding box center [322, 340] width 11 height 11
select select "10718571"
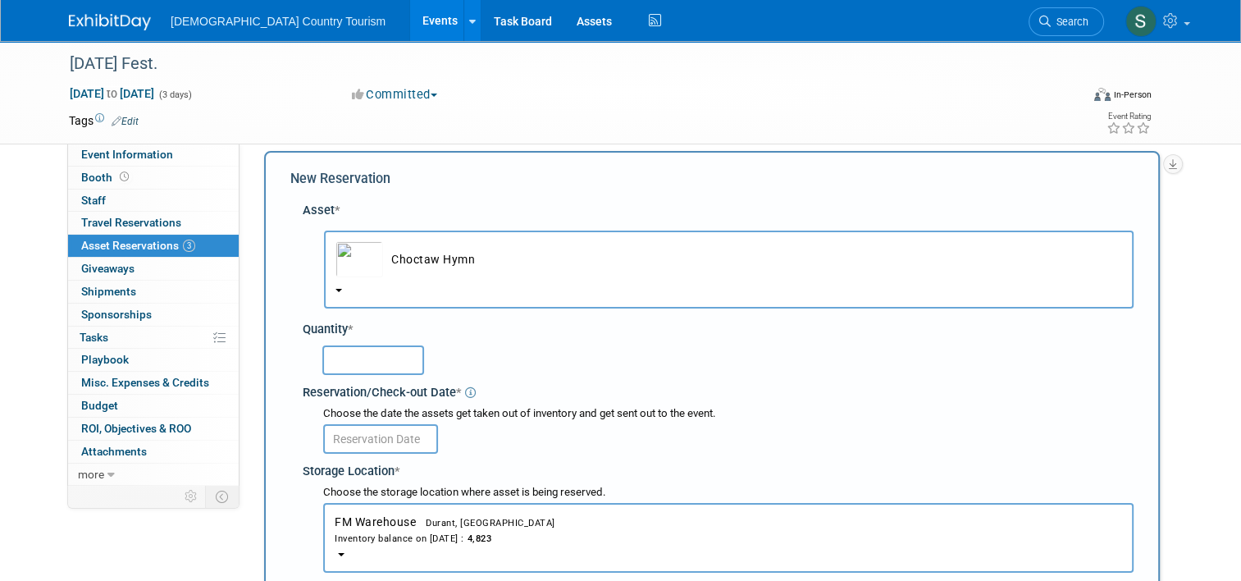
click at [380, 366] on input "text" at bounding box center [373, 360] width 102 height 30
type input "350"
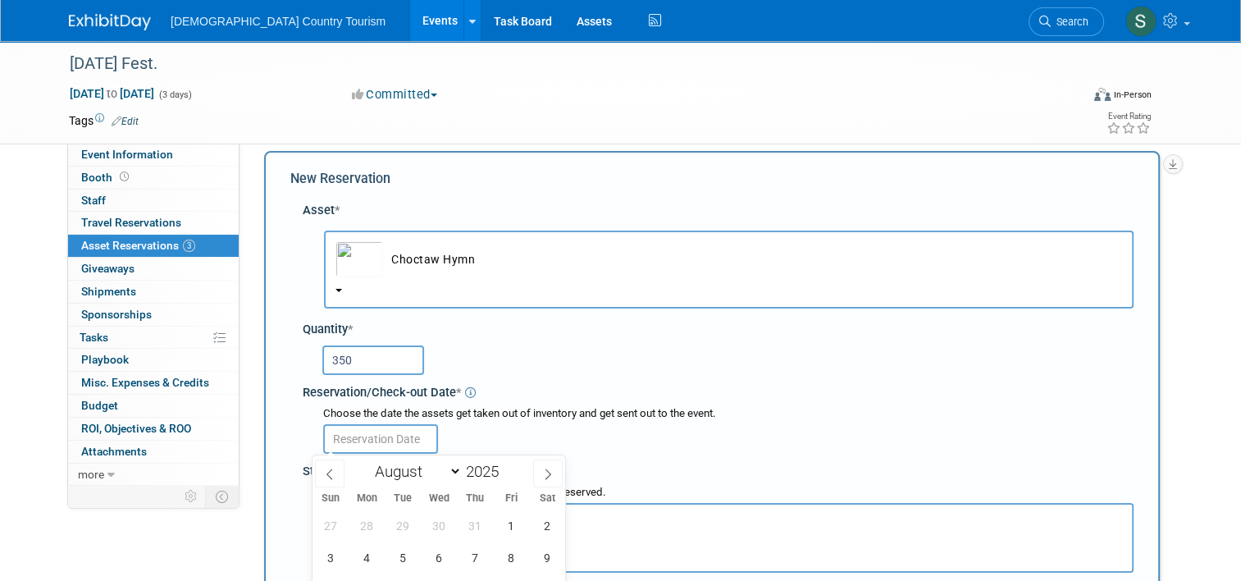
click at [381, 440] on input "text" at bounding box center [380, 439] width 115 height 30
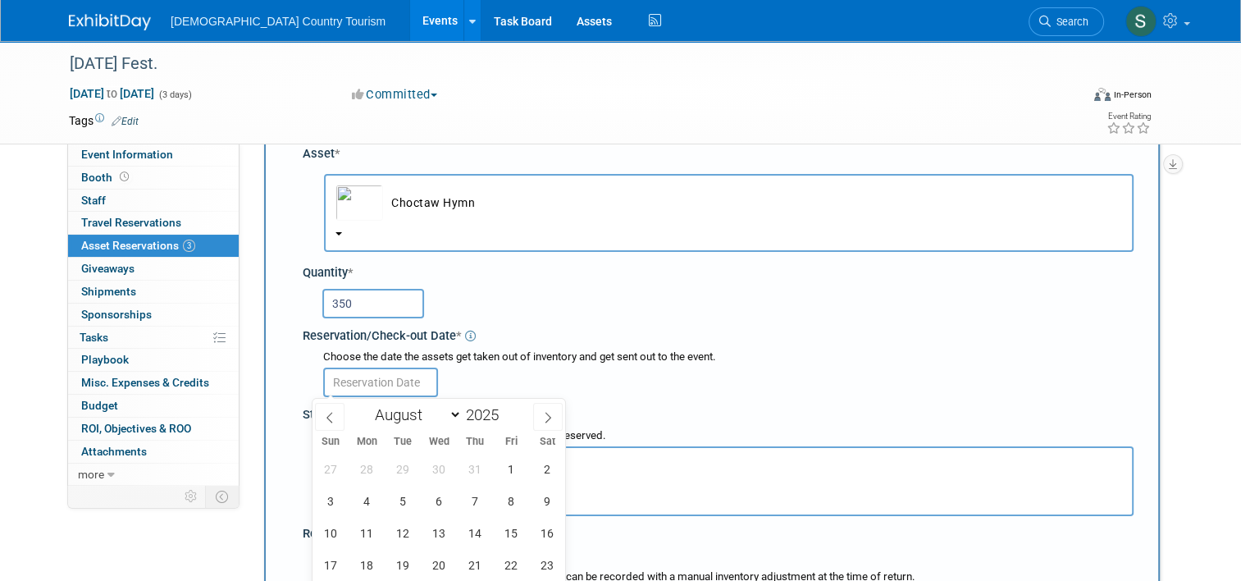
scroll to position [377, 0]
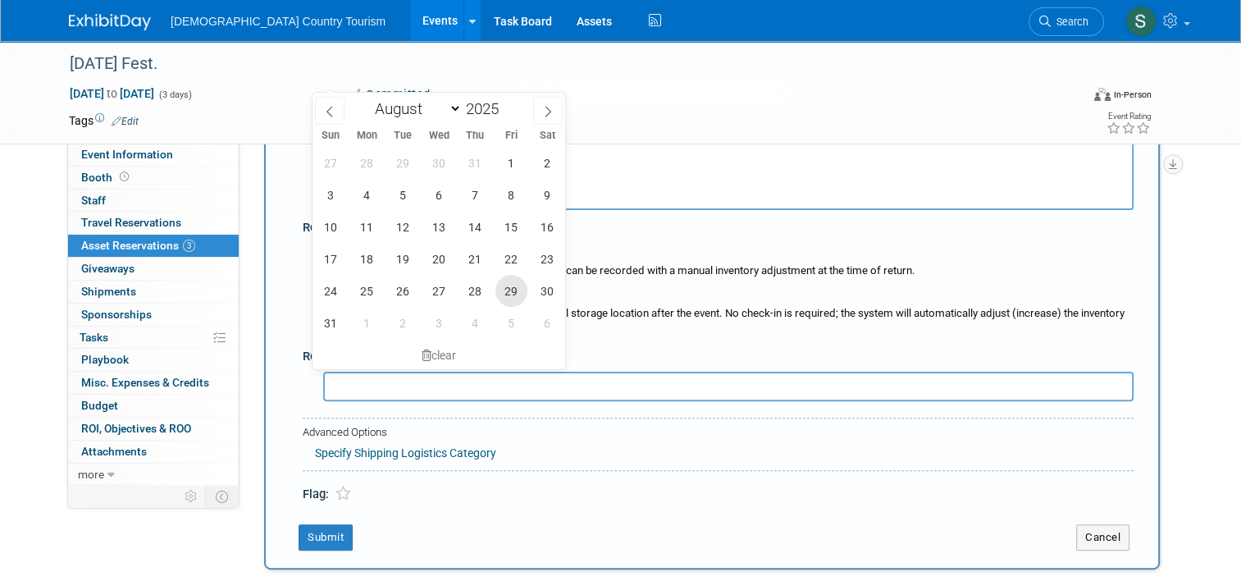
click at [508, 292] on span "29" at bounding box center [511, 291] width 32 height 32
type input "Aug 29, 2025"
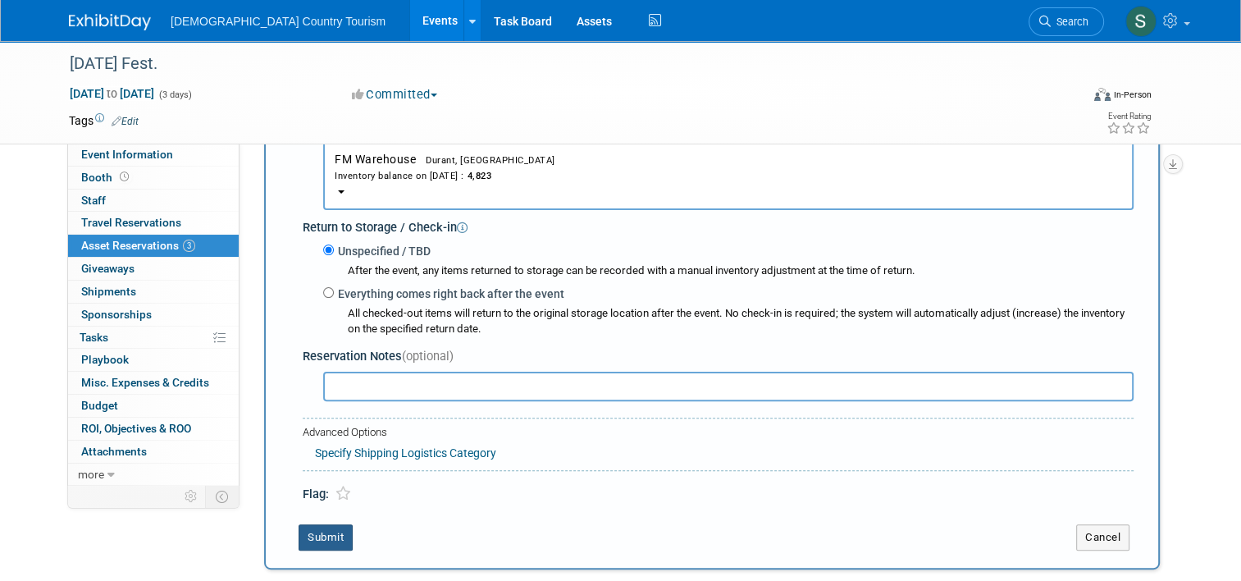
click at [320, 531] on button "Submit" at bounding box center [325, 537] width 54 height 26
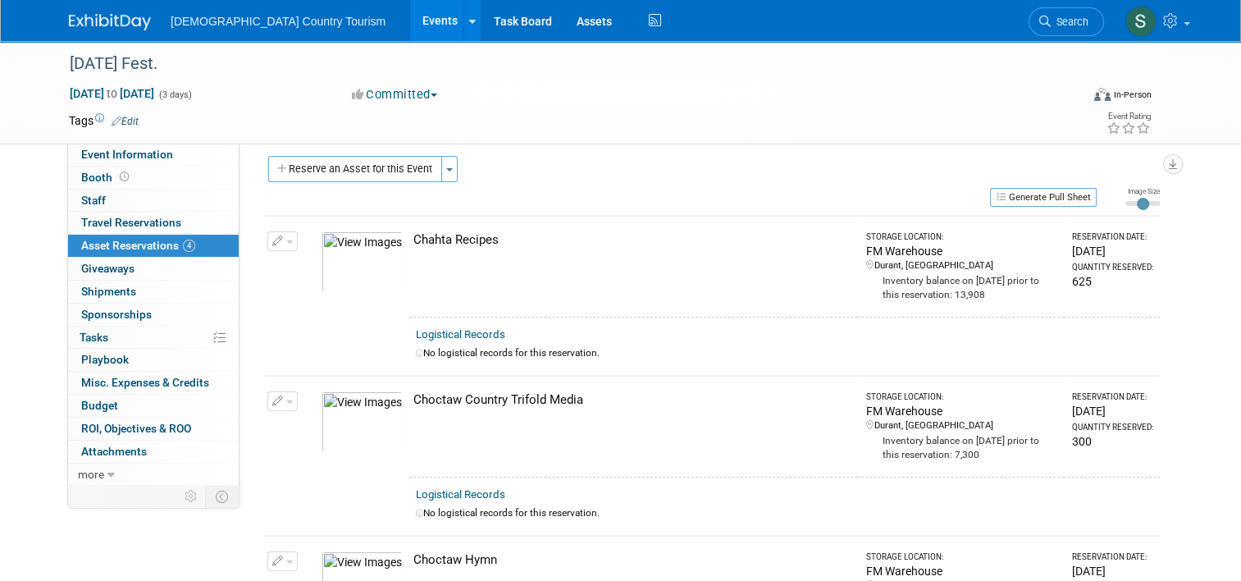
scroll to position [0, 0]
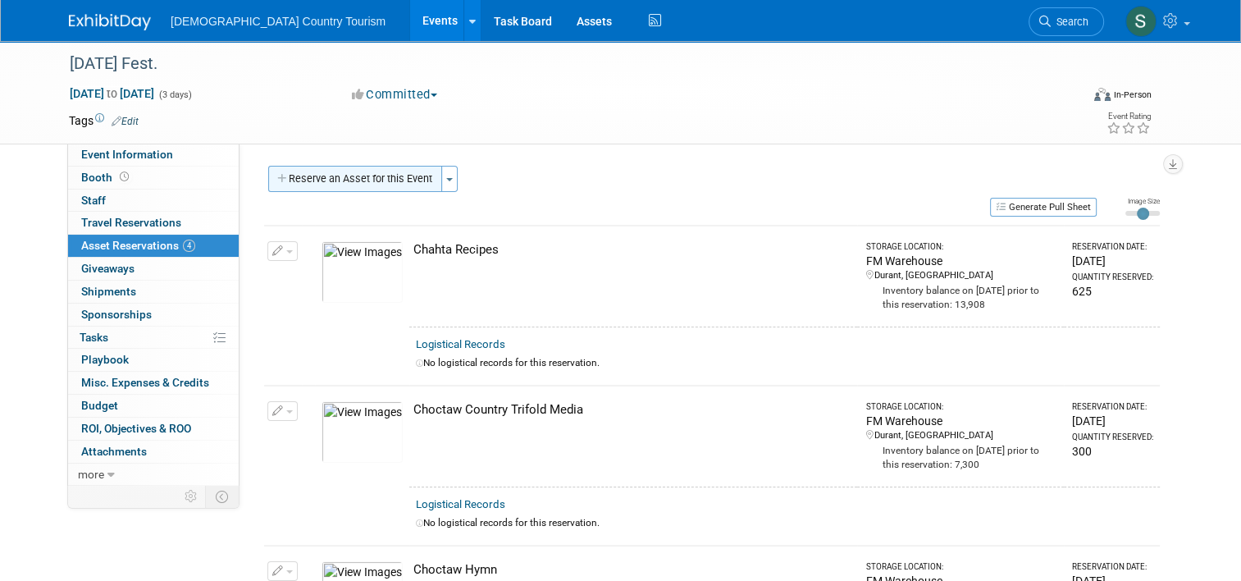
click at [403, 184] on button "Reserve an Asset for this Event" at bounding box center [355, 179] width 174 height 26
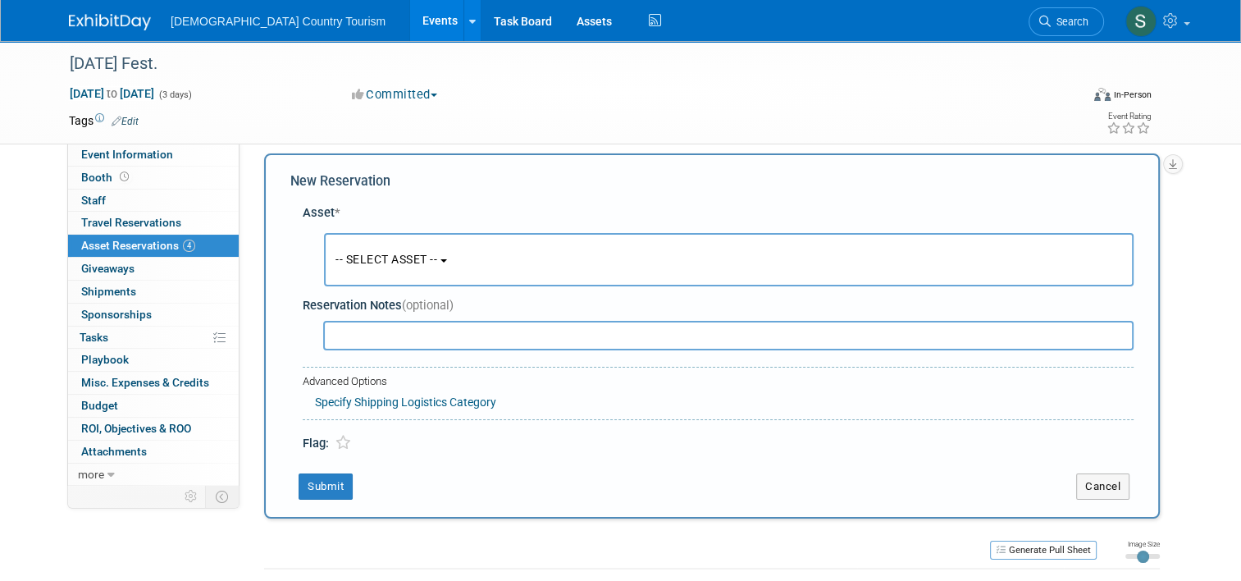
scroll to position [16, 0]
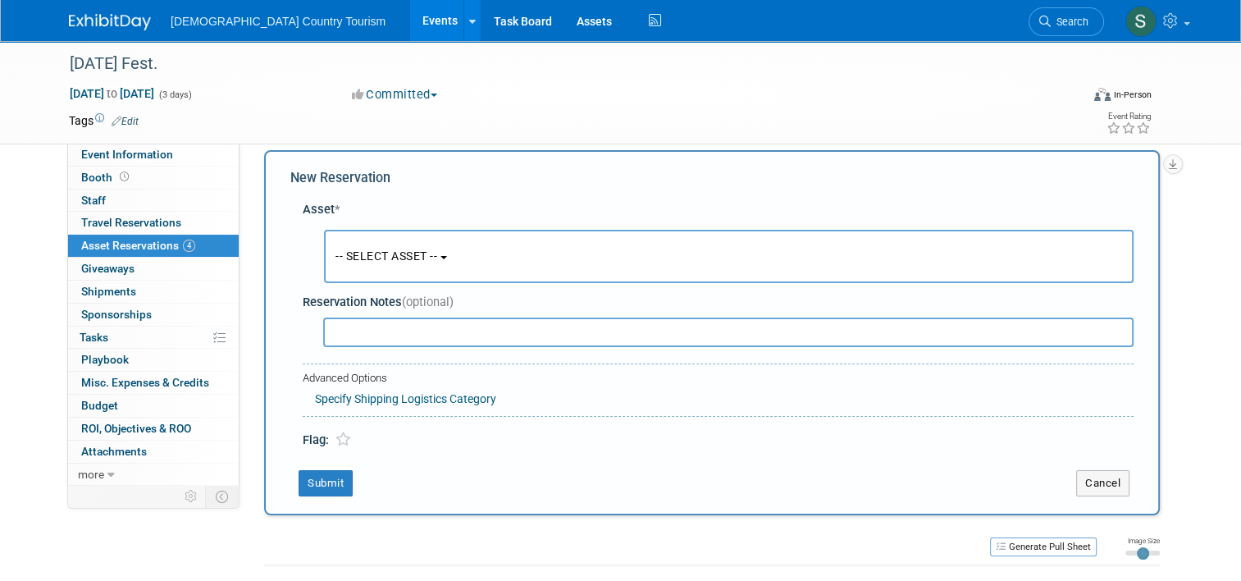
click at [391, 248] on button "-- SELECT ASSET --" at bounding box center [728, 256] width 809 height 53
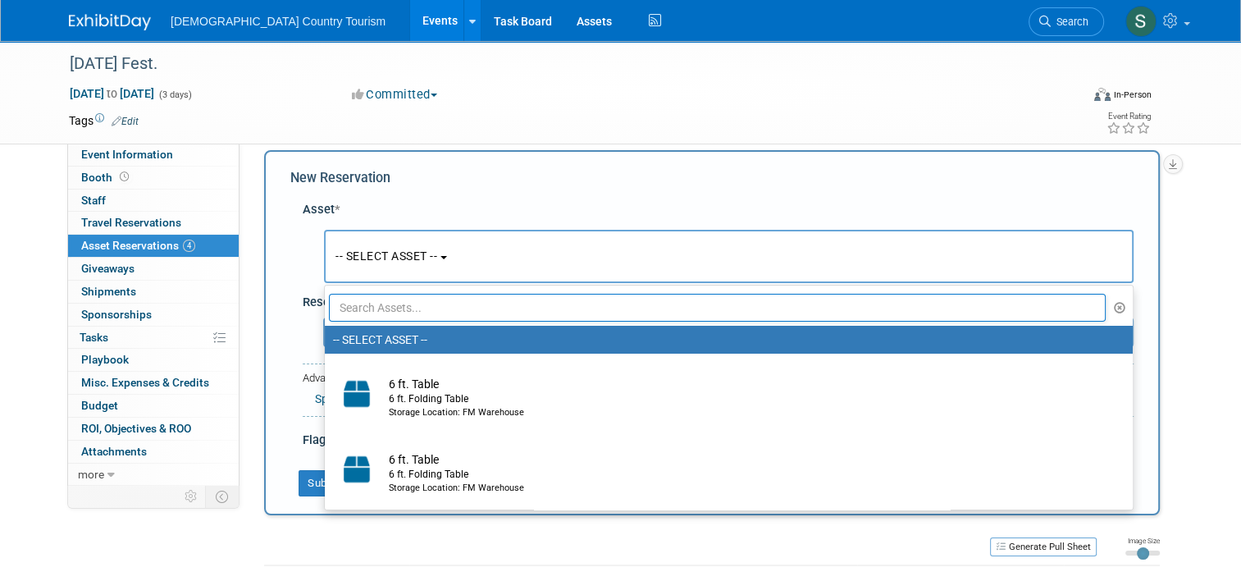
click at [391, 300] on input "text" at bounding box center [717, 308] width 777 height 28
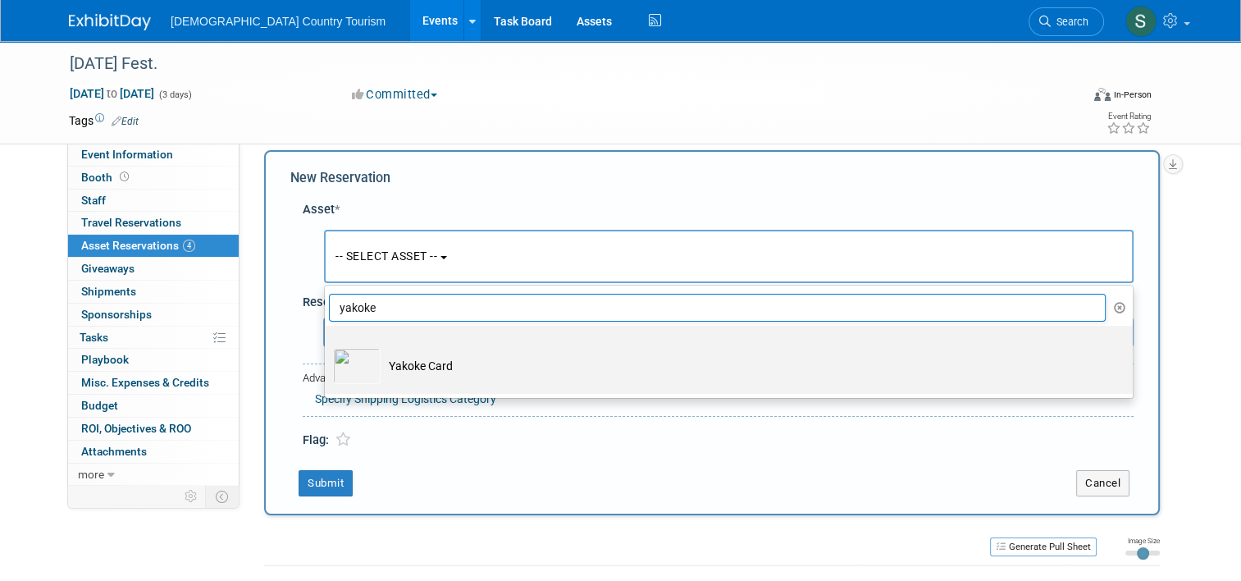
type input "yakoke"
click at [399, 366] on td "Yakoke Card" at bounding box center [739, 366] width 719 height 36
click at [327, 345] on input "Yakoke Card" at bounding box center [322, 340] width 11 height 11
select select "10727854"
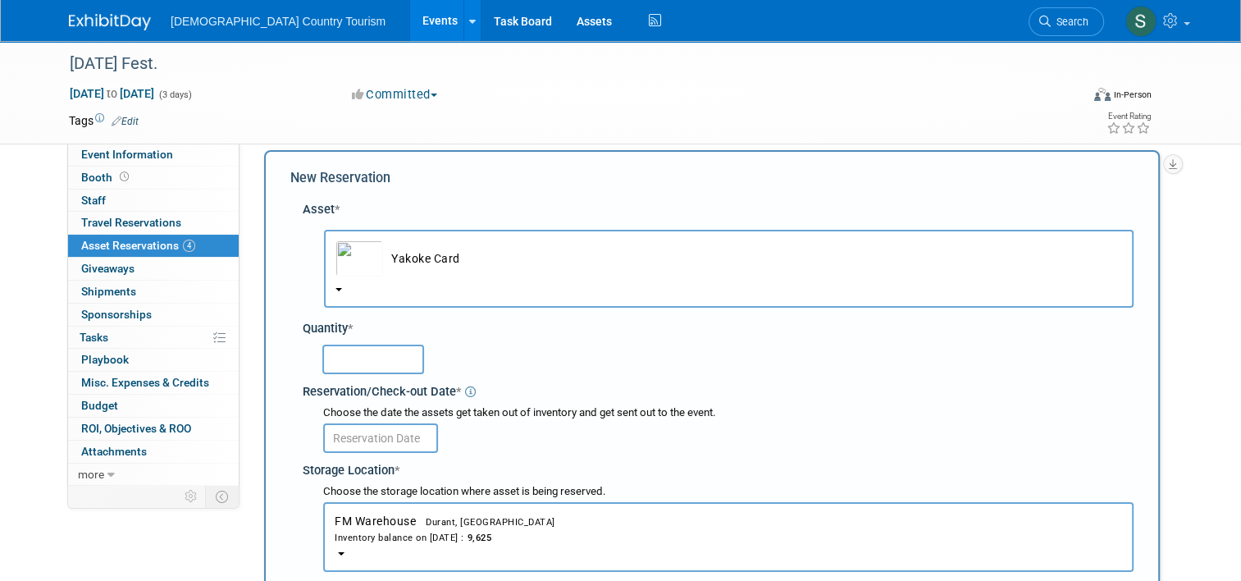
click at [395, 361] on input "text" at bounding box center [373, 359] width 102 height 30
type input "1600"
click at [380, 432] on input "text" at bounding box center [380, 438] width 115 height 30
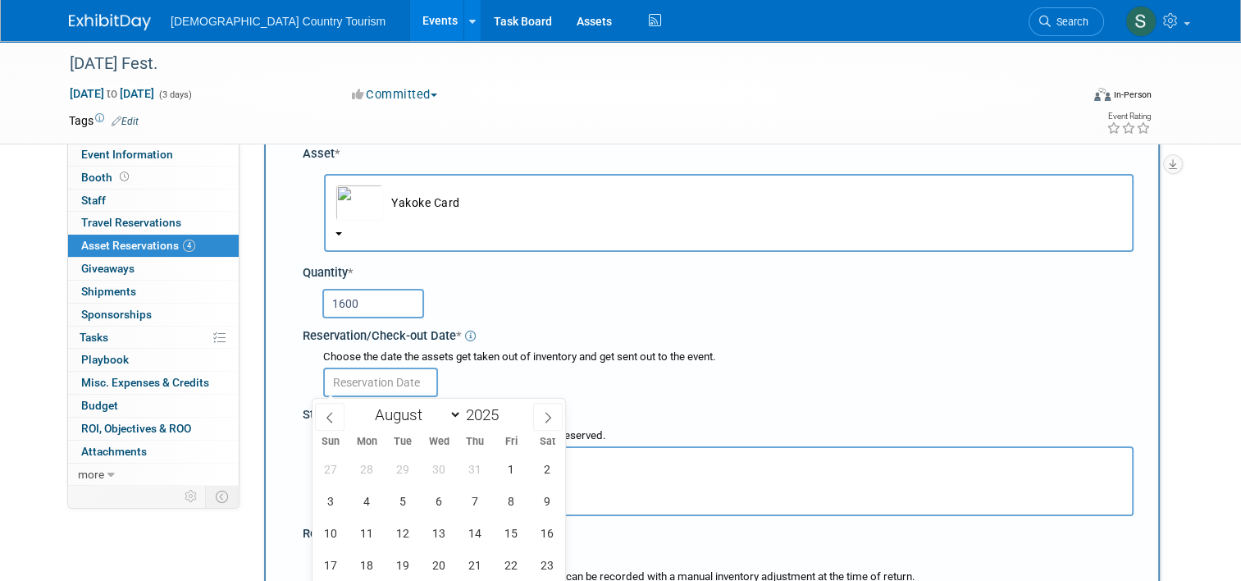
scroll to position [377, 0]
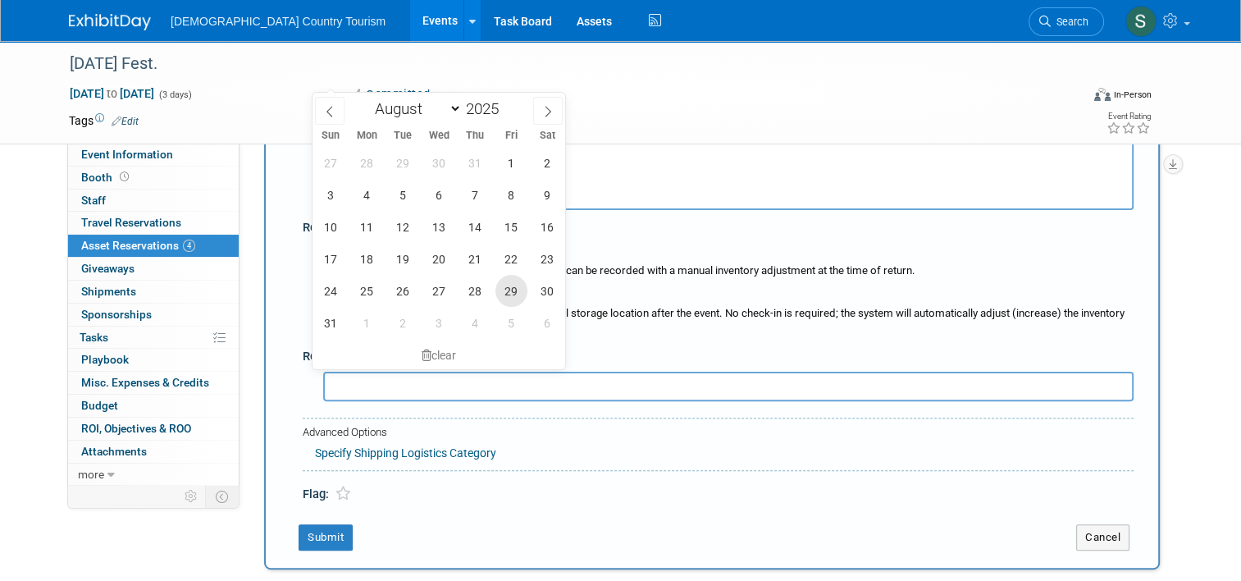
click at [513, 292] on span "29" at bounding box center [511, 291] width 32 height 32
type input "Aug 29, 2025"
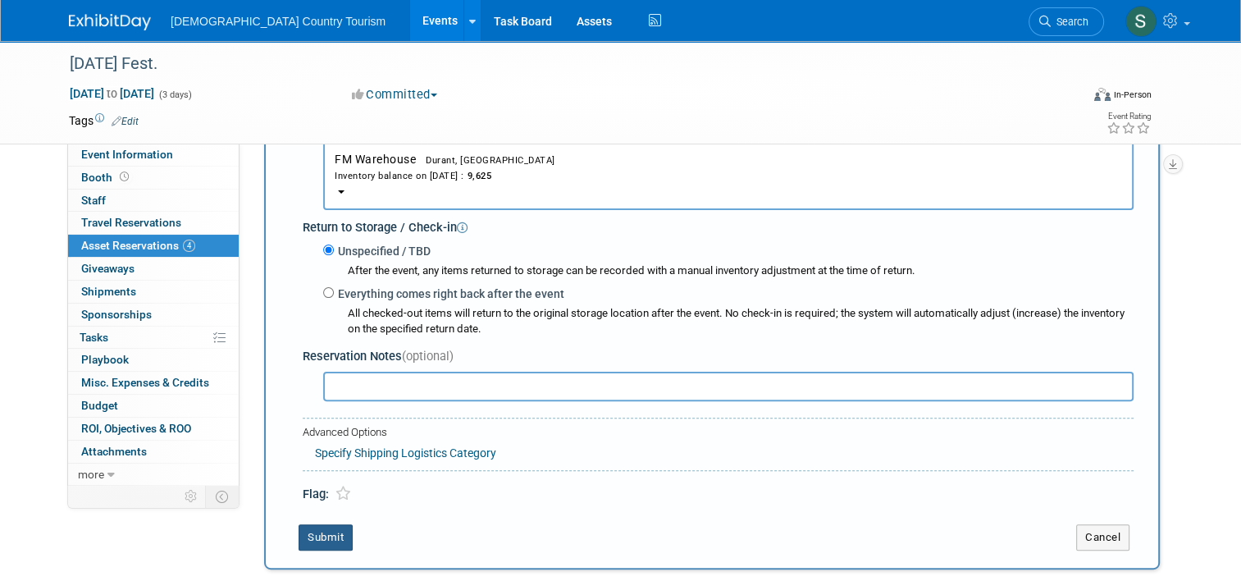
click at [318, 544] on button "Submit" at bounding box center [325, 537] width 54 height 26
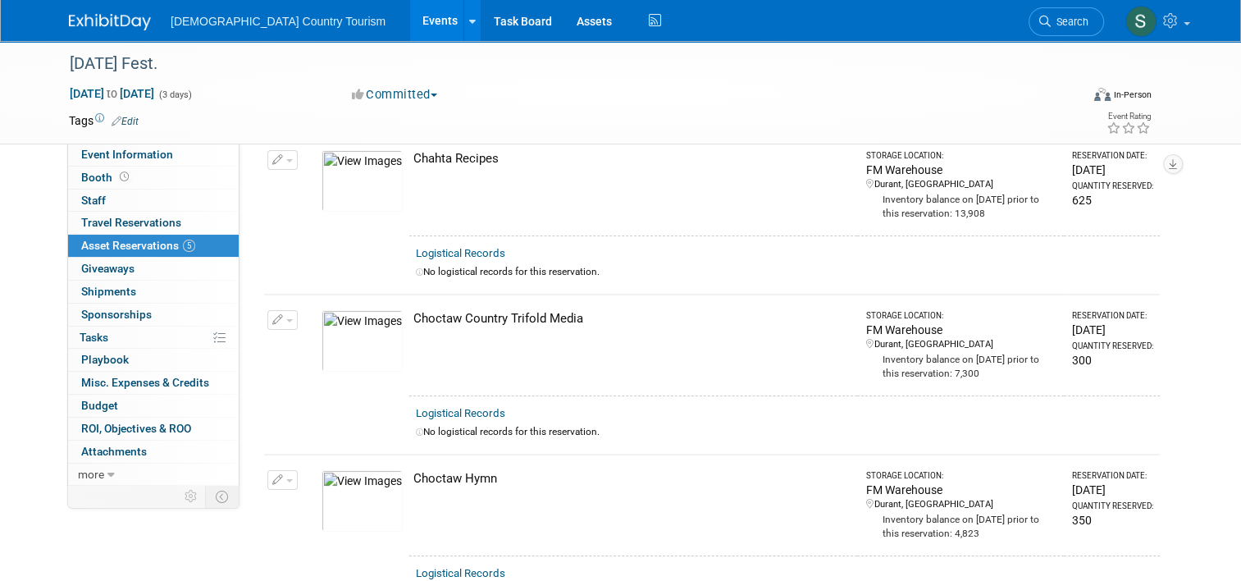
scroll to position [0, 0]
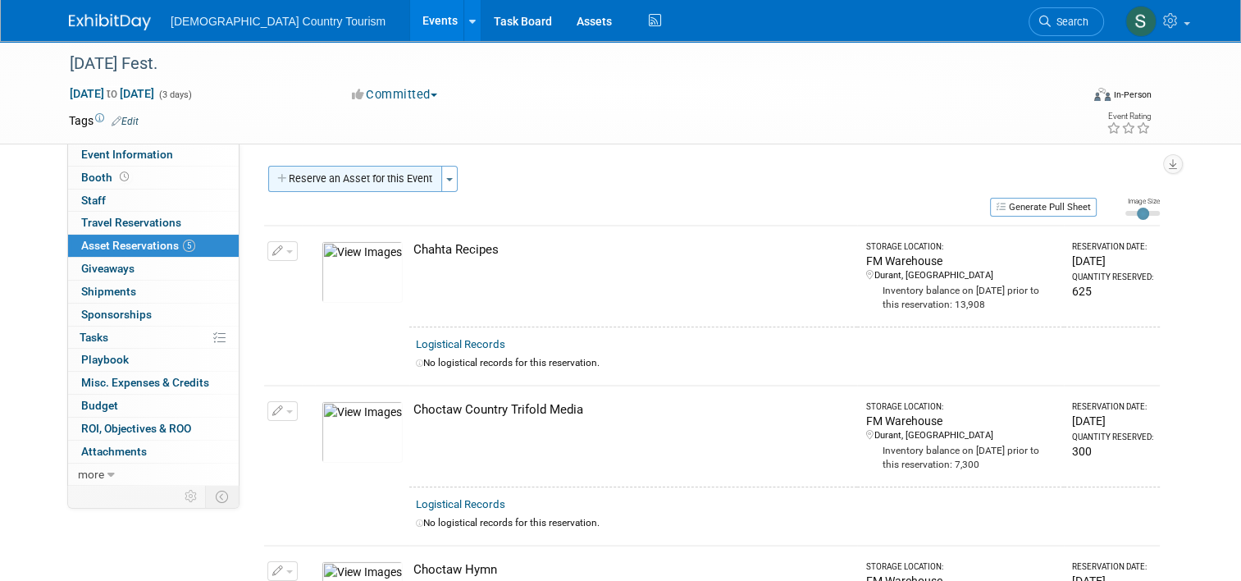
click at [396, 180] on button "Reserve an Asset for this Event" at bounding box center [355, 179] width 174 height 26
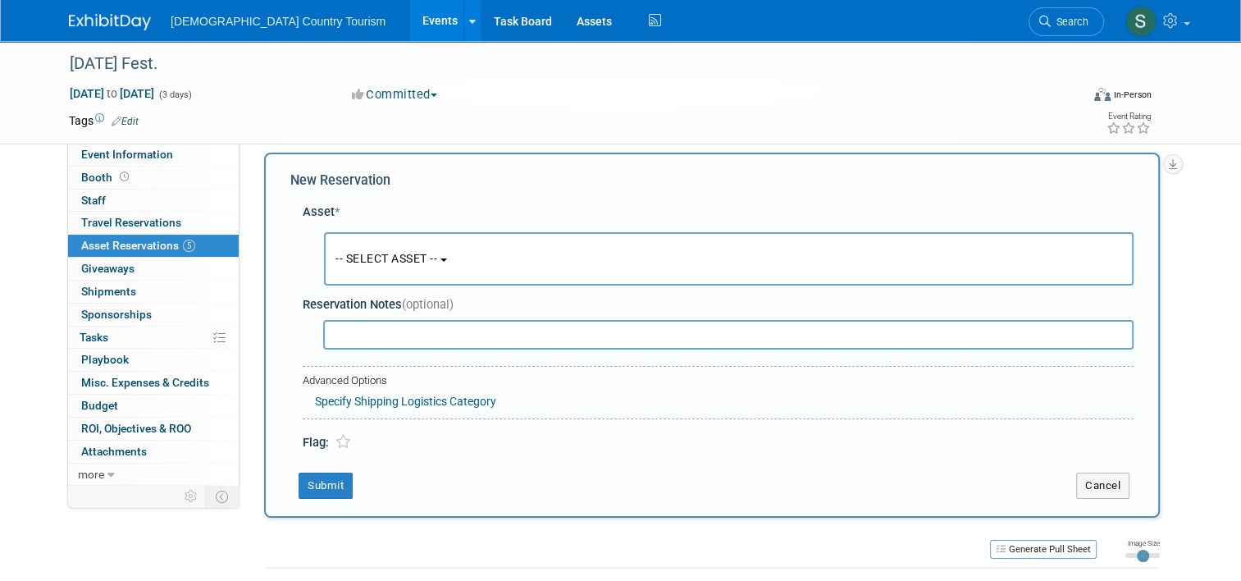
scroll to position [16, 0]
click at [371, 257] on span "-- SELECT ASSET --" at bounding box center [386, 255] width 102 height 13
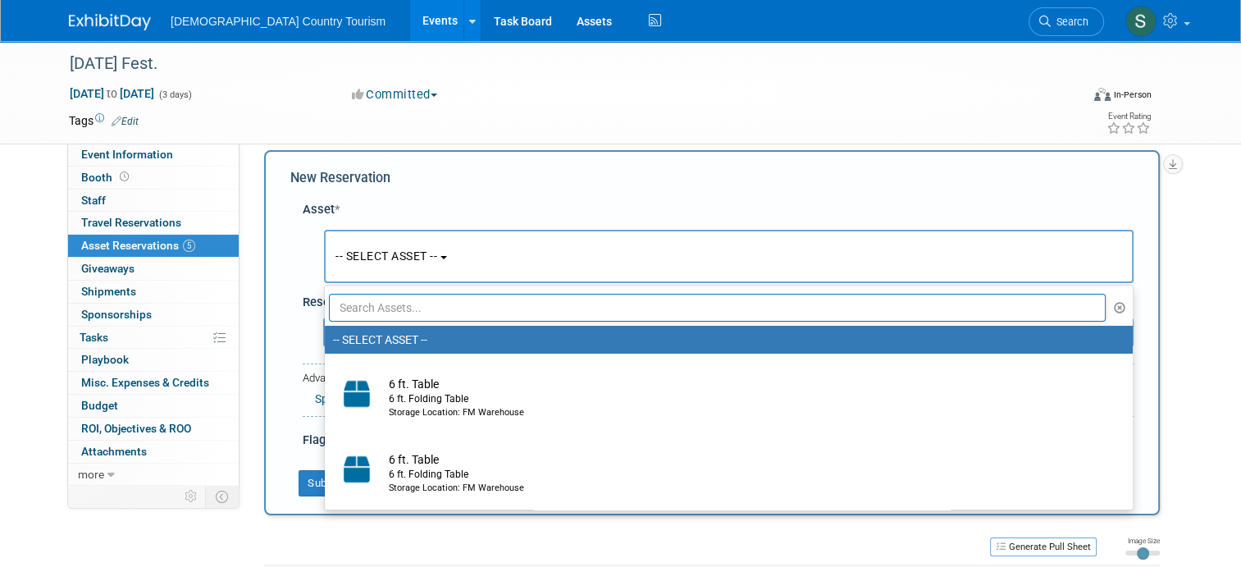
click at [373, 311] on input "text" at bounding box center [717, 308] width 777 height 28
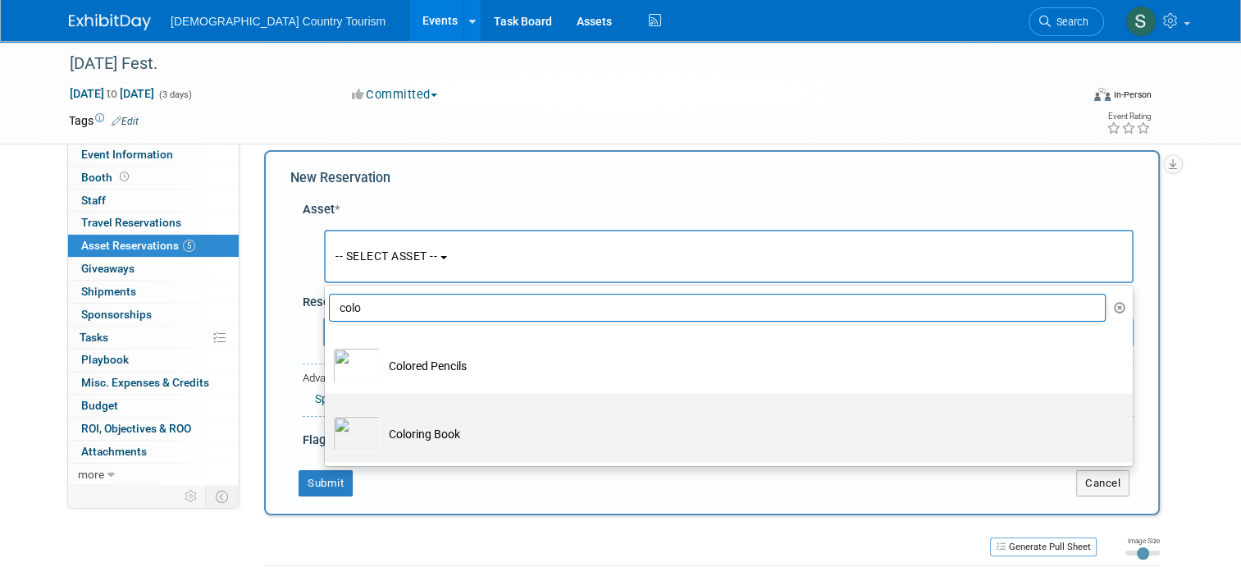
type input "colo"
click at [380, 443] on td "Coloring Book" at bounding box center [739, 434] width 719 height 36
click at [327, 413] on input "Coloring Book" at bounding box center [322, 408] width 11 height 11
select select "10712652"
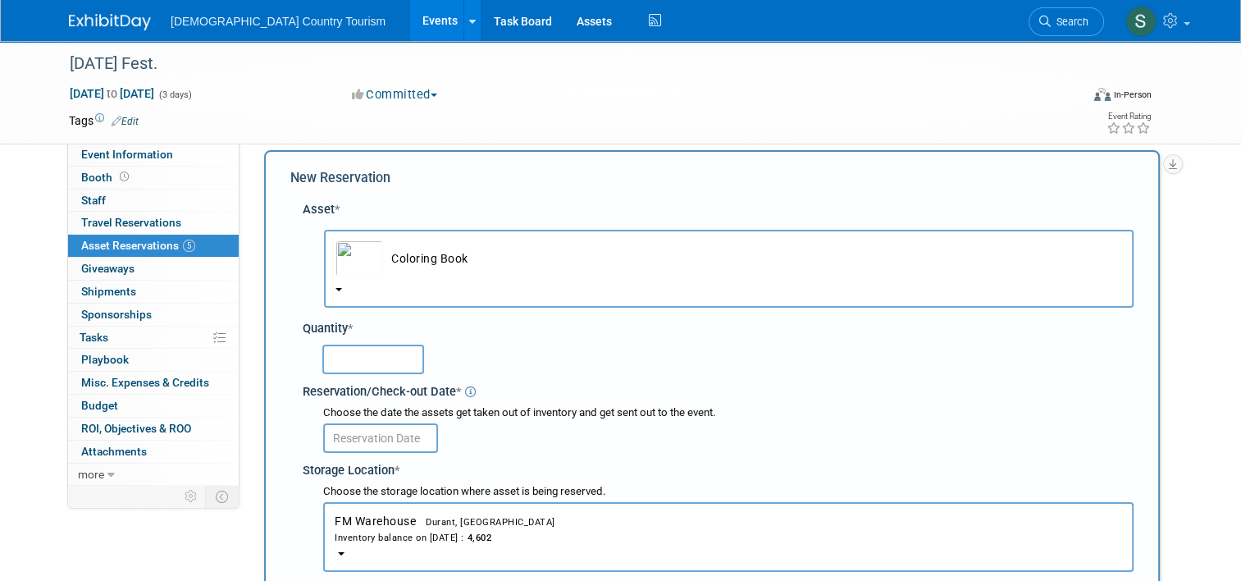
click at [380, 361] on input "text" at bounding box center [373, 359] width 102 height 30
type input "825"
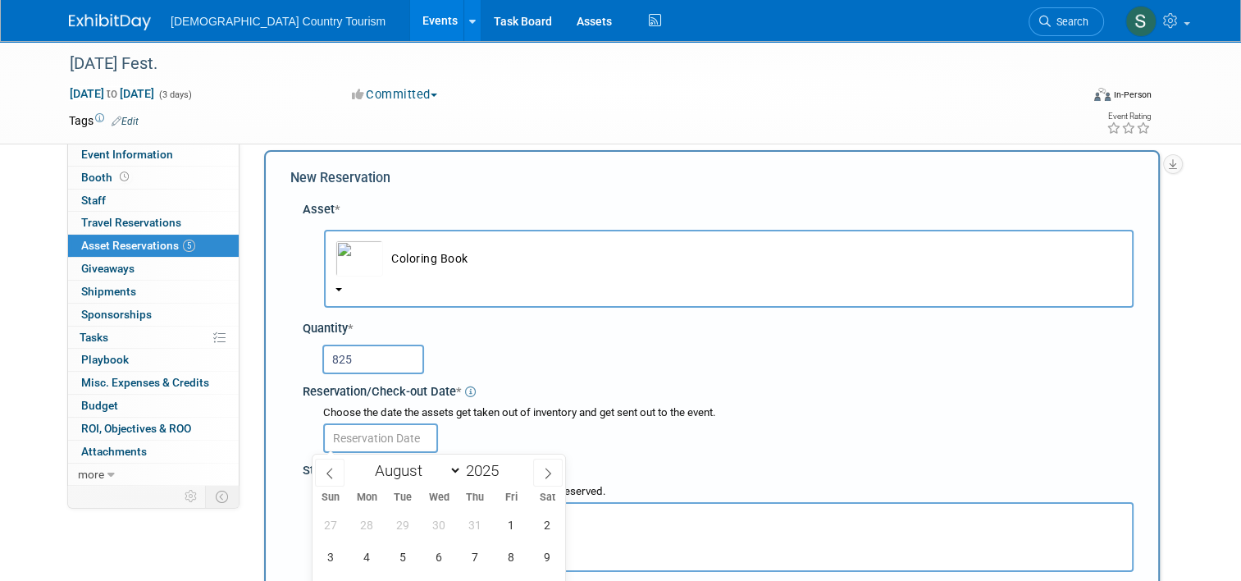
click at [387, 438] on input "text" at bounding box center [380, 438] width 115 height 30
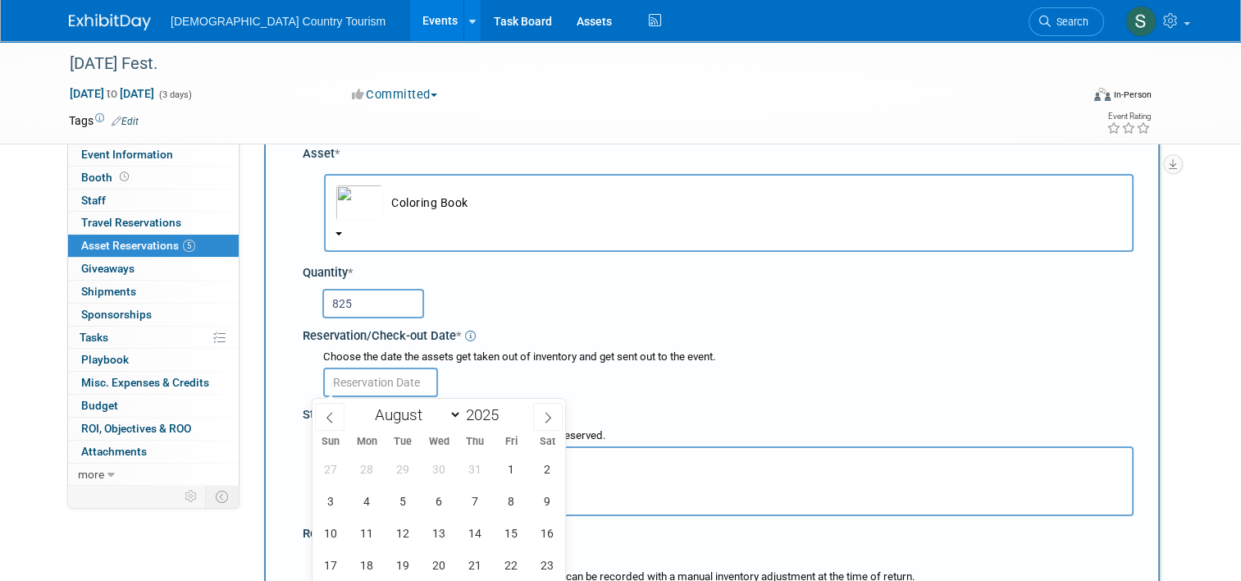
scroll to position [377, 0]
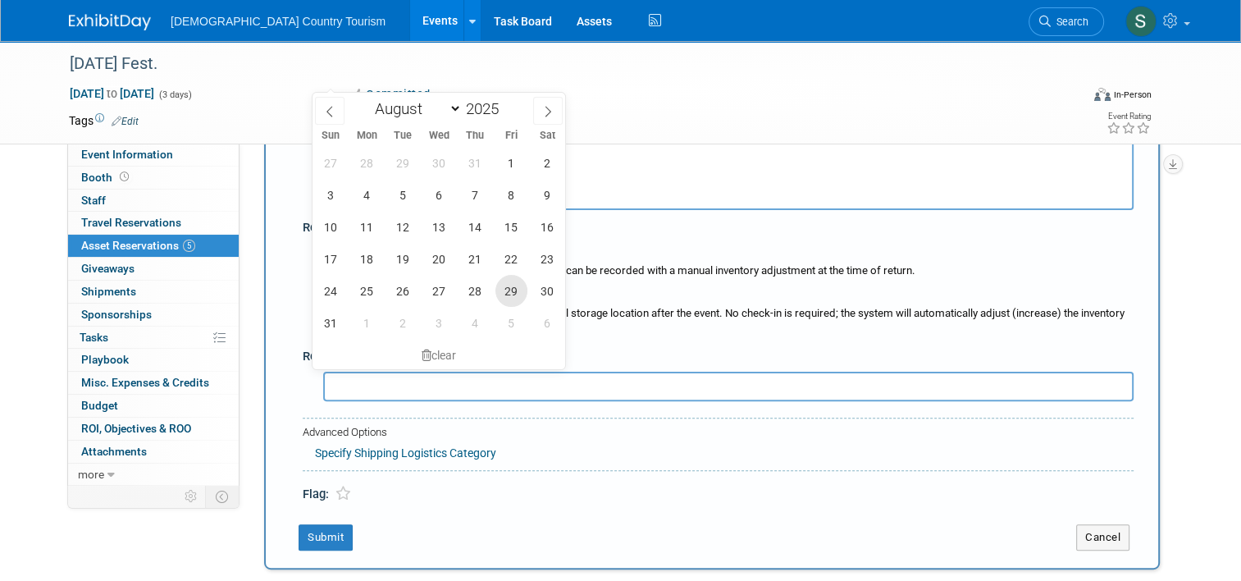
click at [517, 294] on span "29" at bounding box center [511, 291] width 32 height 32
type input "Aug 29, 2025"
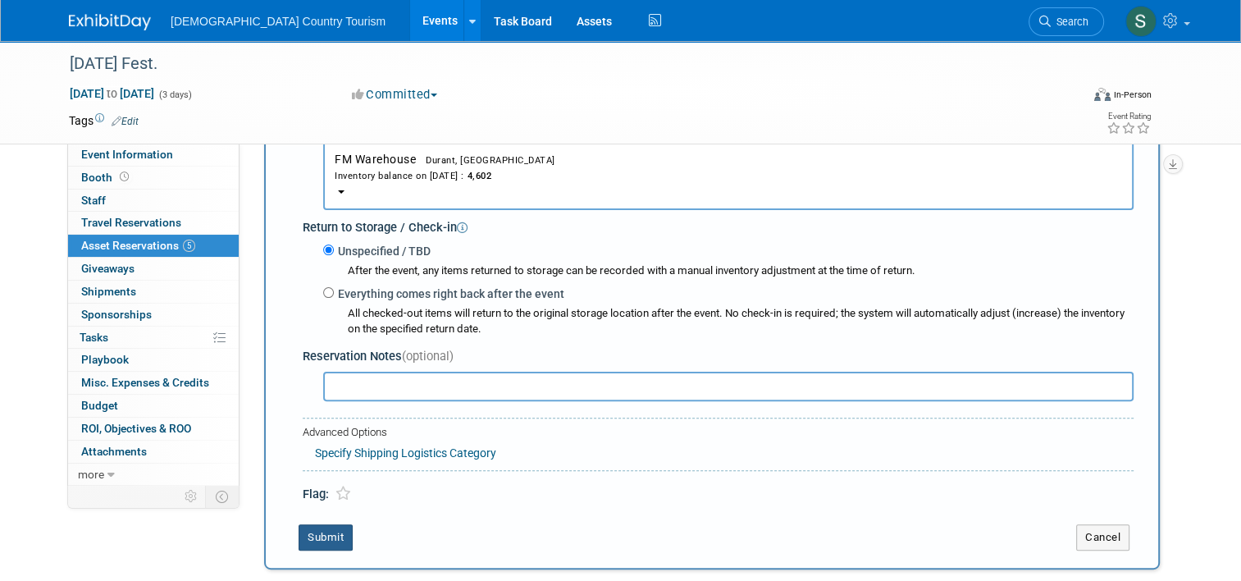
click at [326, 530] on button "Submit" at bounding box center [325, 537] width 54 height 26
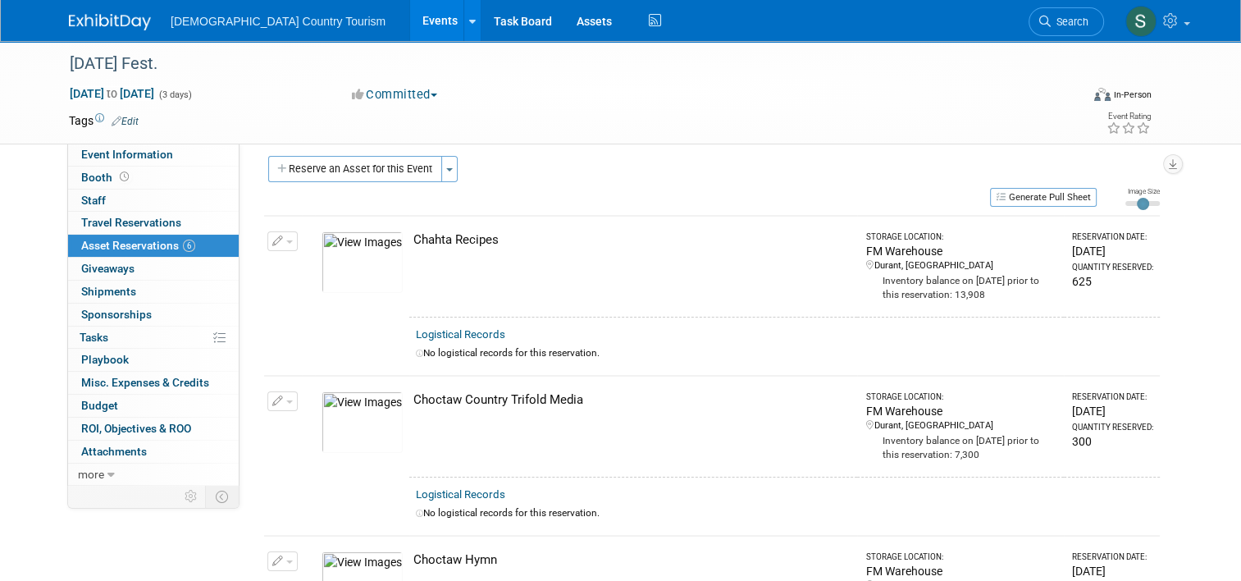
scroll to position [0, 0]
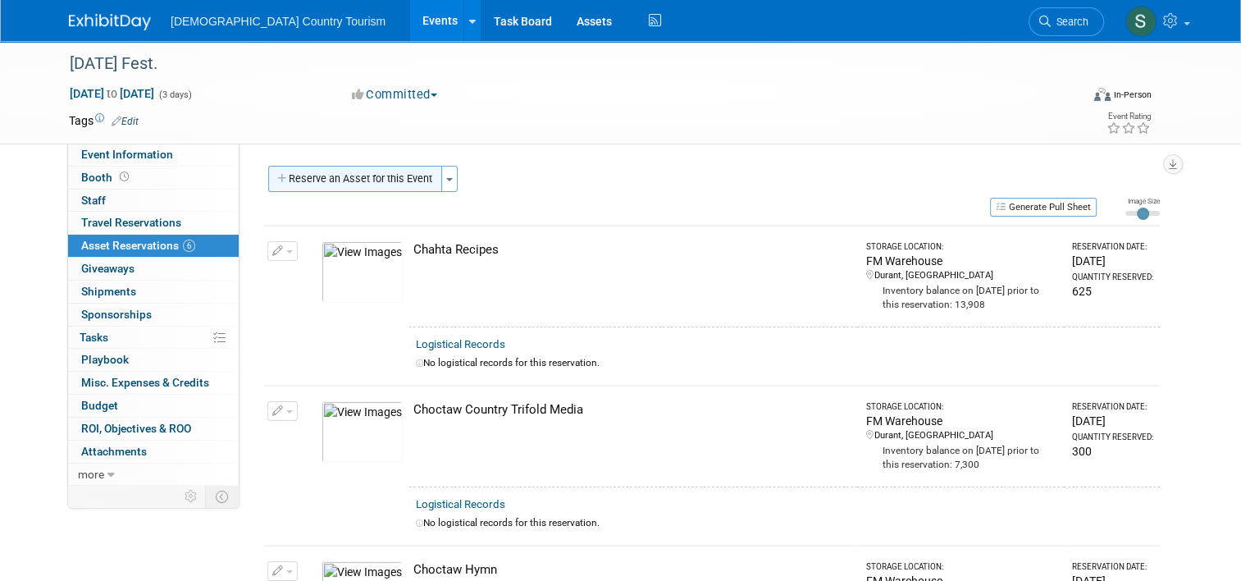
click at [403, 180] on button "Reserve an Asset for this Event" at bounding box center [355, 179] width 174 height 26
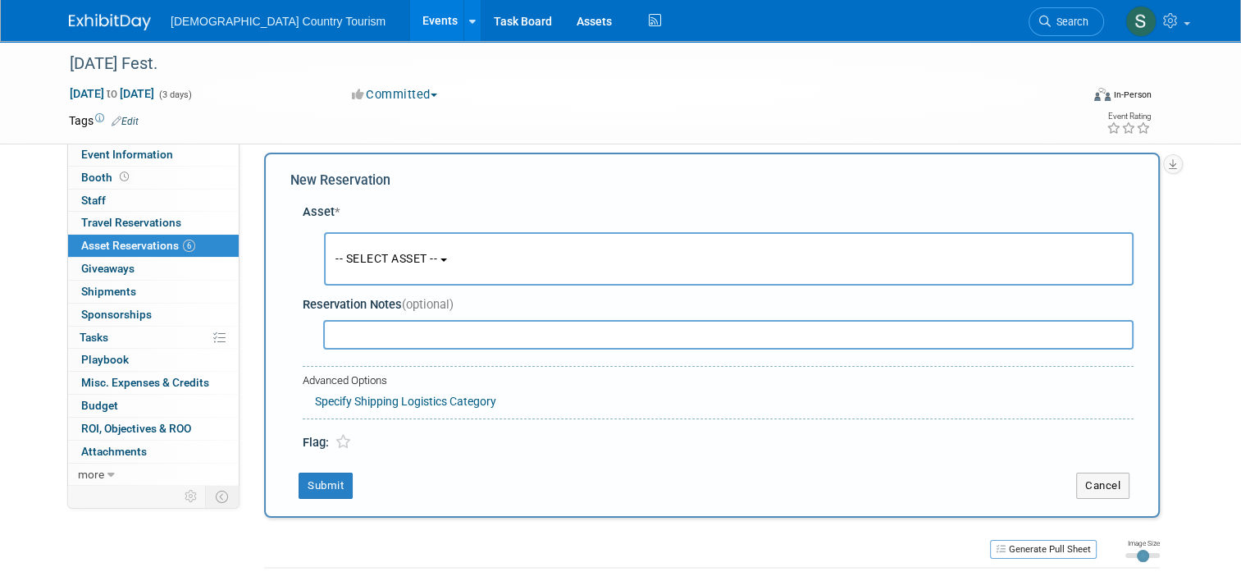
scroll to position [16, 0]
click at [405, 257] on span "-- SELECT ASSET --" at bounding box center [386, 255] width 102 height 13
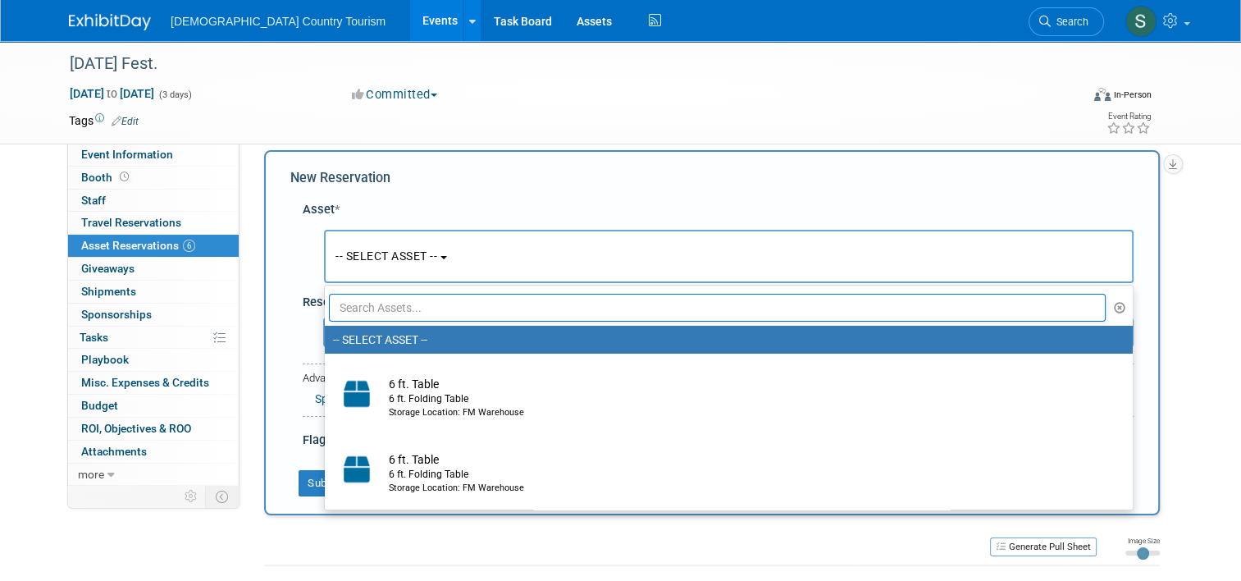
click at [408, 308] on input "text" at bounding box center [717, 308] width 777 height 28
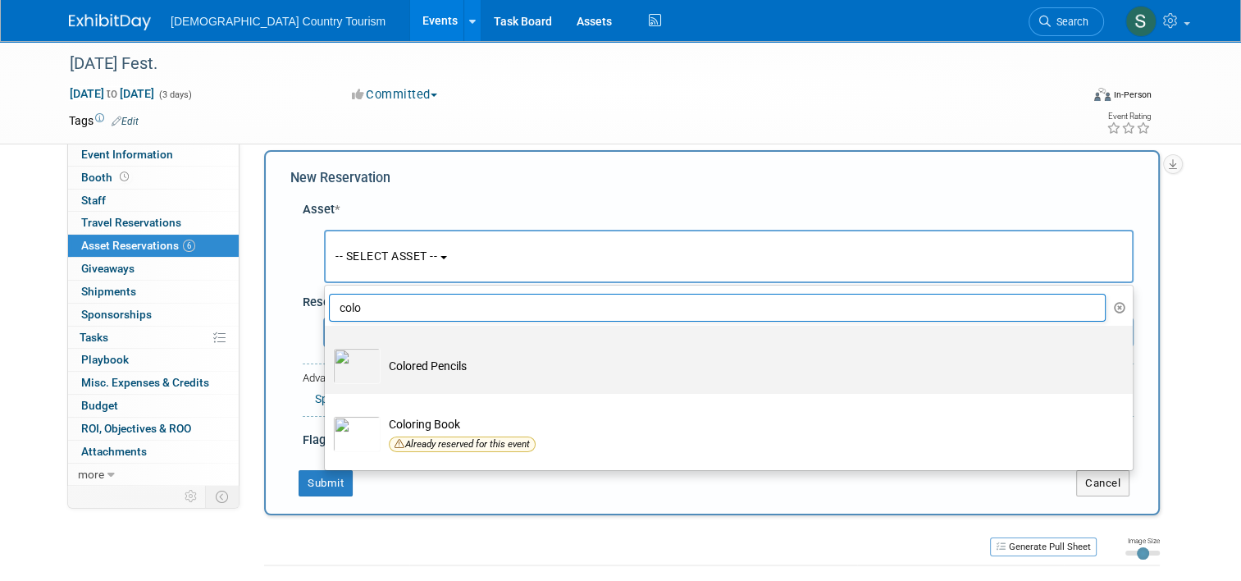
type input "colo"
click at [422, 374] on td "Colored Pencils" at bounding box center [739, 366] width 719 height 36
click at [327, 345] on input "Colored Pencils" at bounding box center [322, 340] width 11 height 11
select select "10712108"
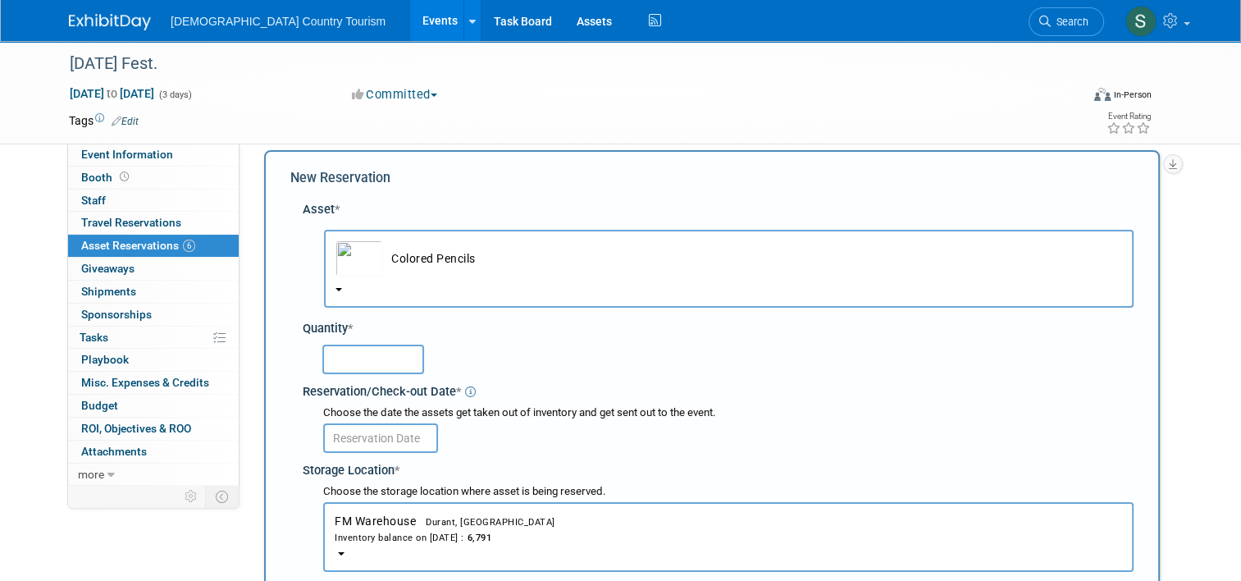
click at [346, 358] on input "text" at bounding box center [373, 359] width 102 height 30
type input "1000"
click at [347, 438] on input "text" at bounding box center [380, 438] width 115 height 30
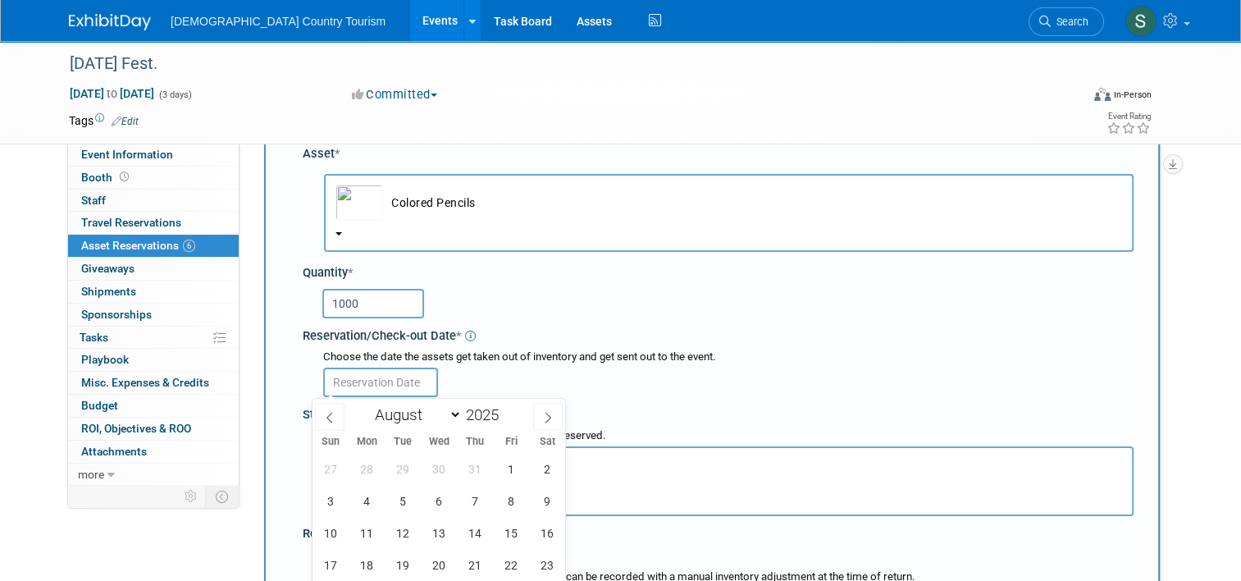
scroll to position [377, 0]
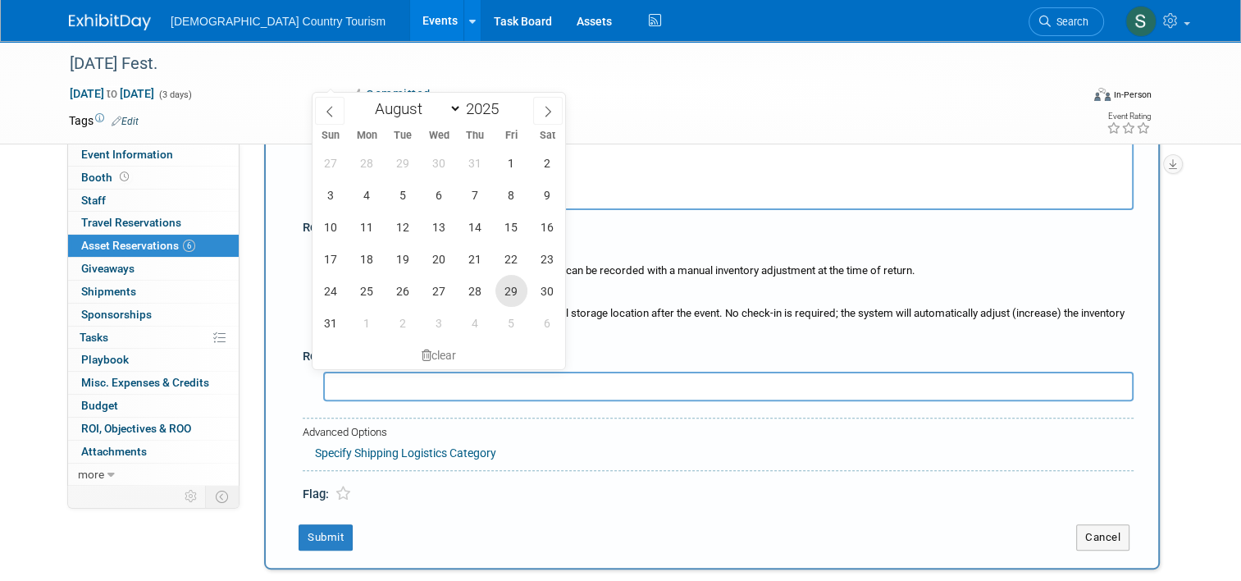
click at [506, 293] on span "29" at bounding box center [511, 291] width 32 height 32
type input "Aug 29, 2025"
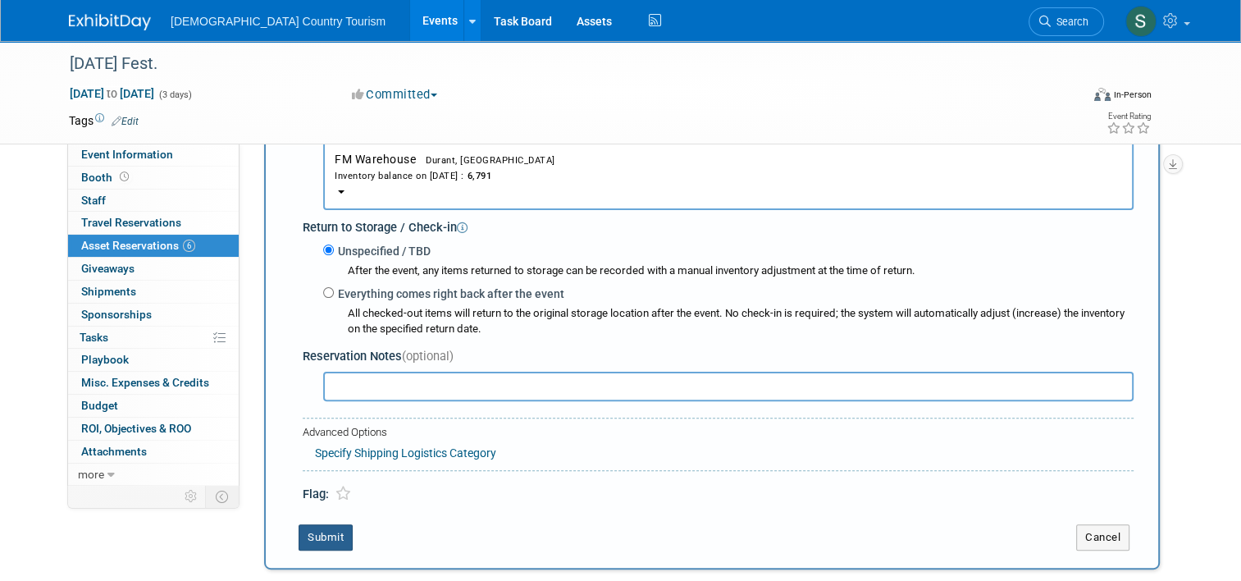
click at [325, 534] on button "Submit" at bounding box center [325, 537] width 54 height 26
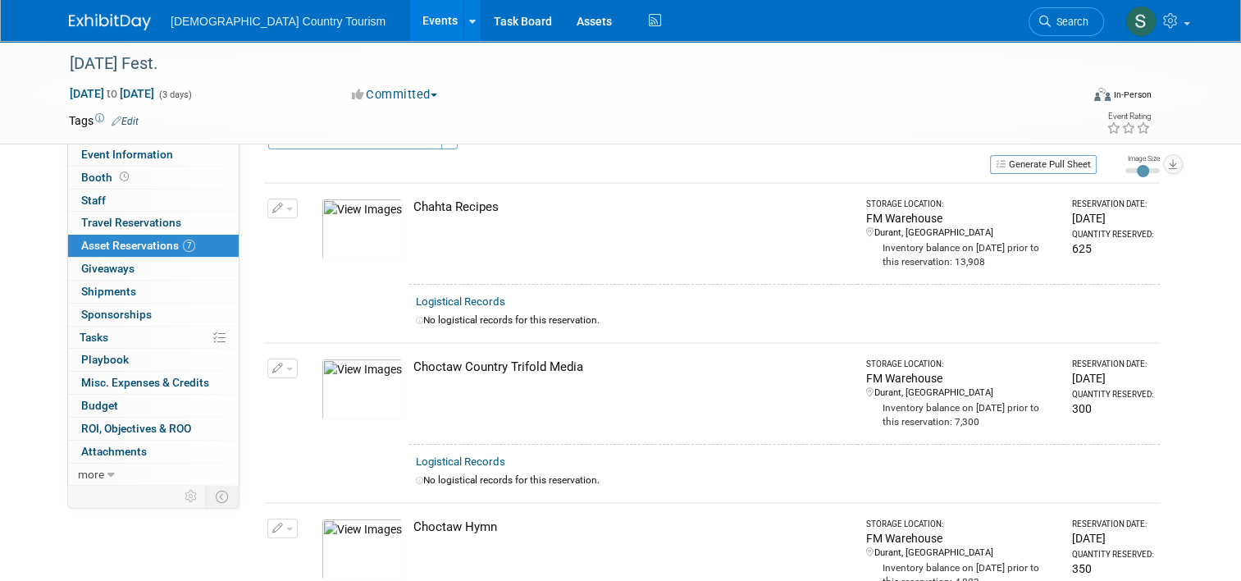
scroll to position [0, 0]
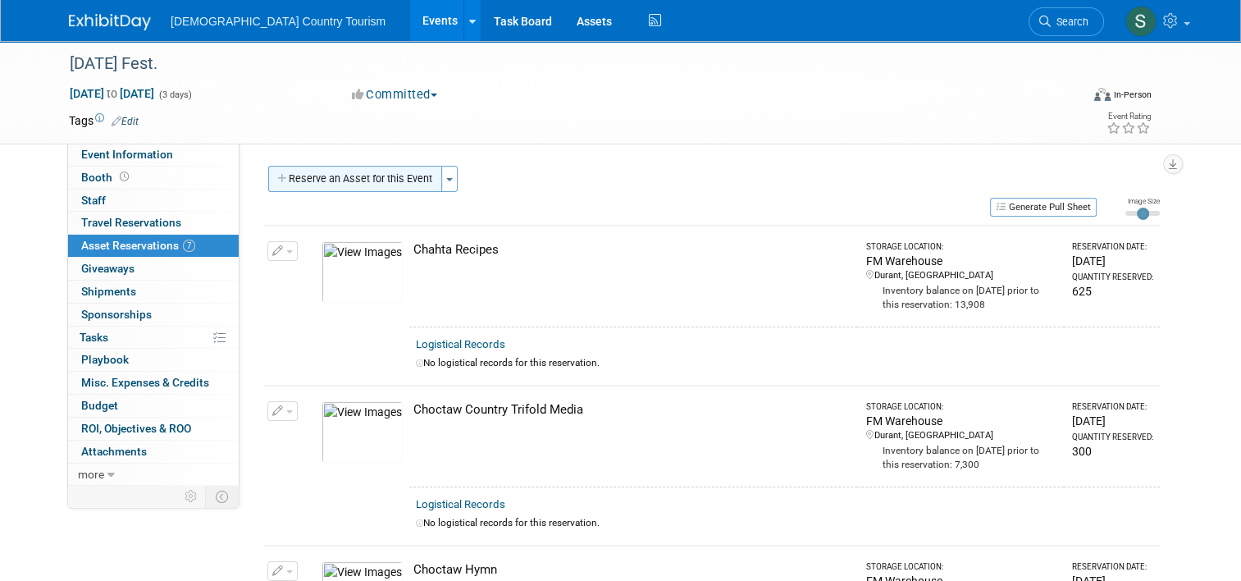
click at [376, 181] on button "Reserve an Asset for this Event" at bounding box center [355, 179] width 174 height 26
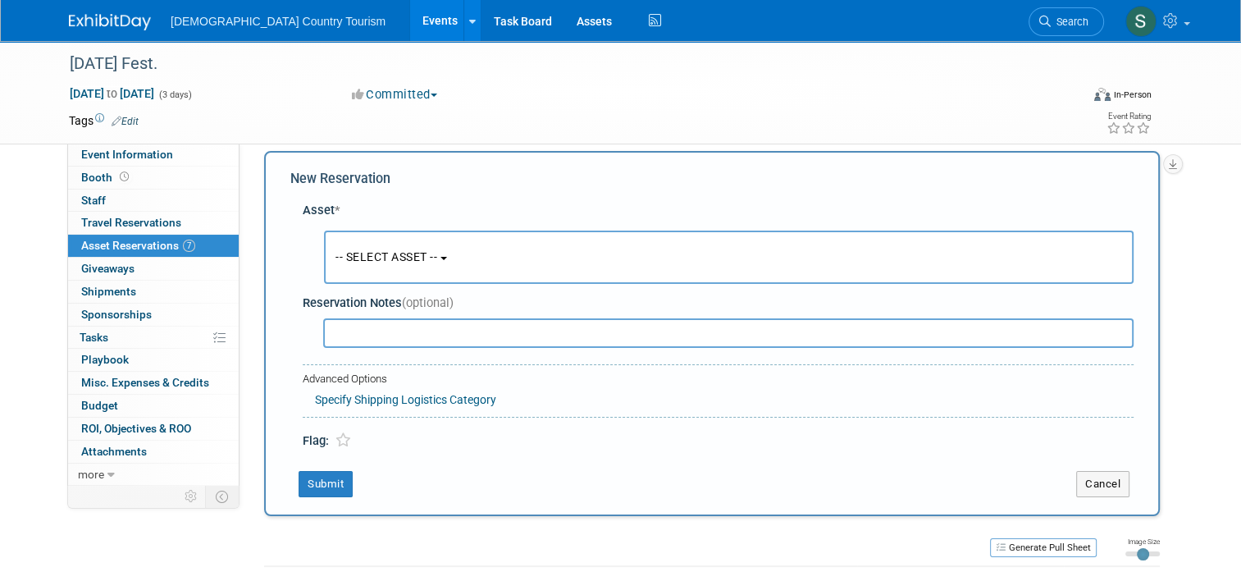
scroll to position [16, 0]
click at [380, 263] on button "-- SELECT ASSET --" at bounding box center [728, 256] width 809 height 53
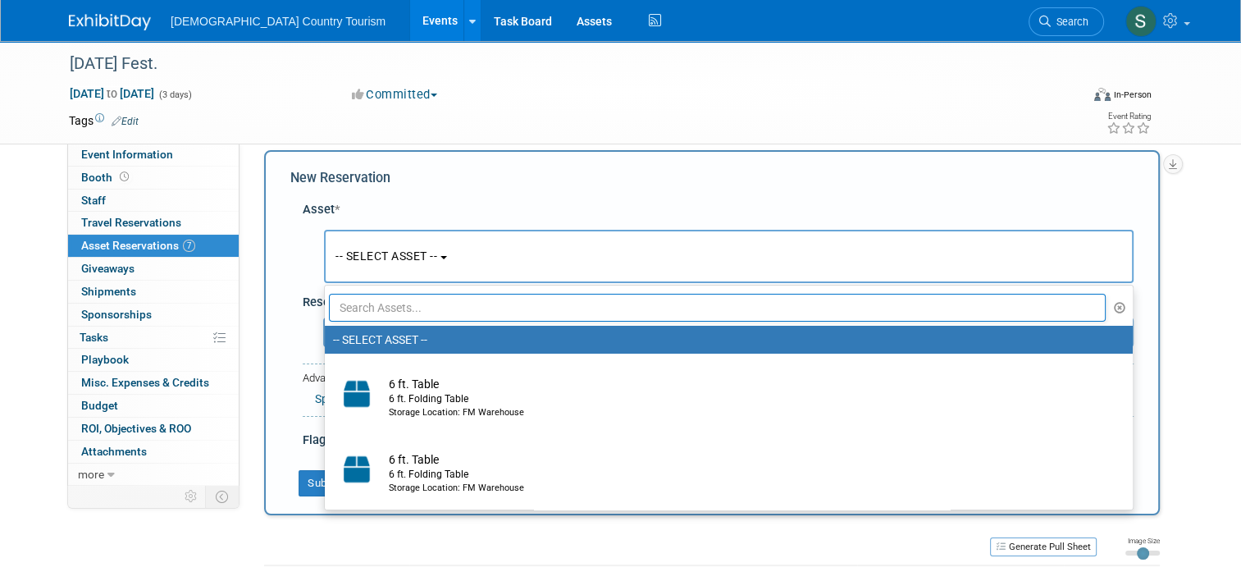
click at [382, 312] on input "text" at bounding box center [717, 308] width 777 height 28
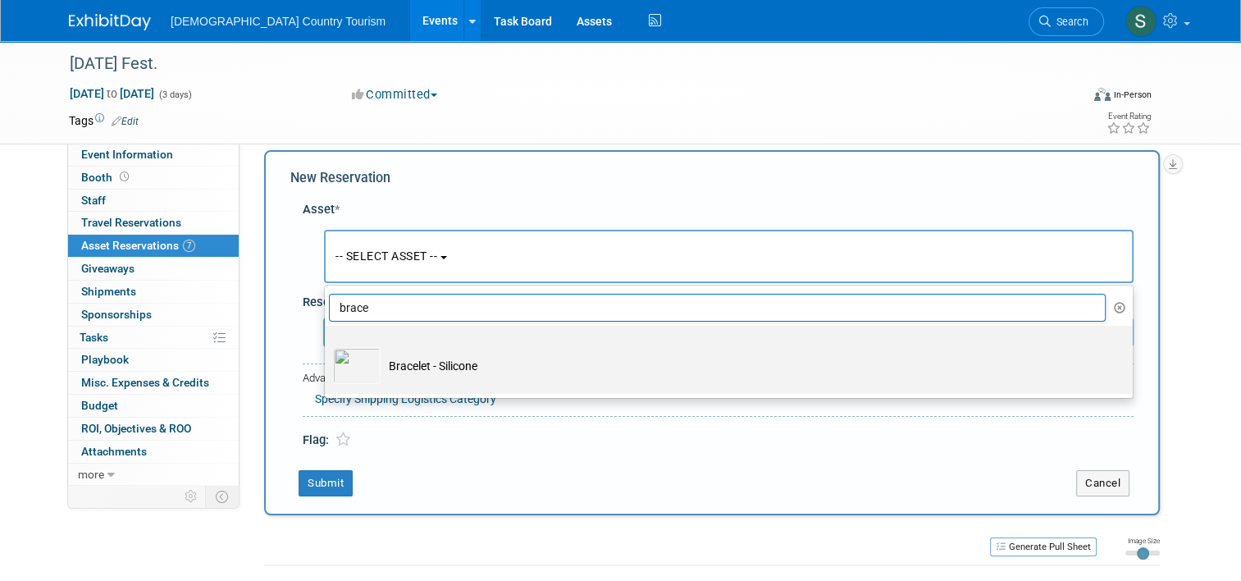
type input "brace"
click at [384, 358] on td "Bracelet - Silicone" at bounding box center [739, 366] width 719 height 36
click at [327, 345] on input "Bracelet - Silicone" at bounding box center [322, 340] width 11 height 11
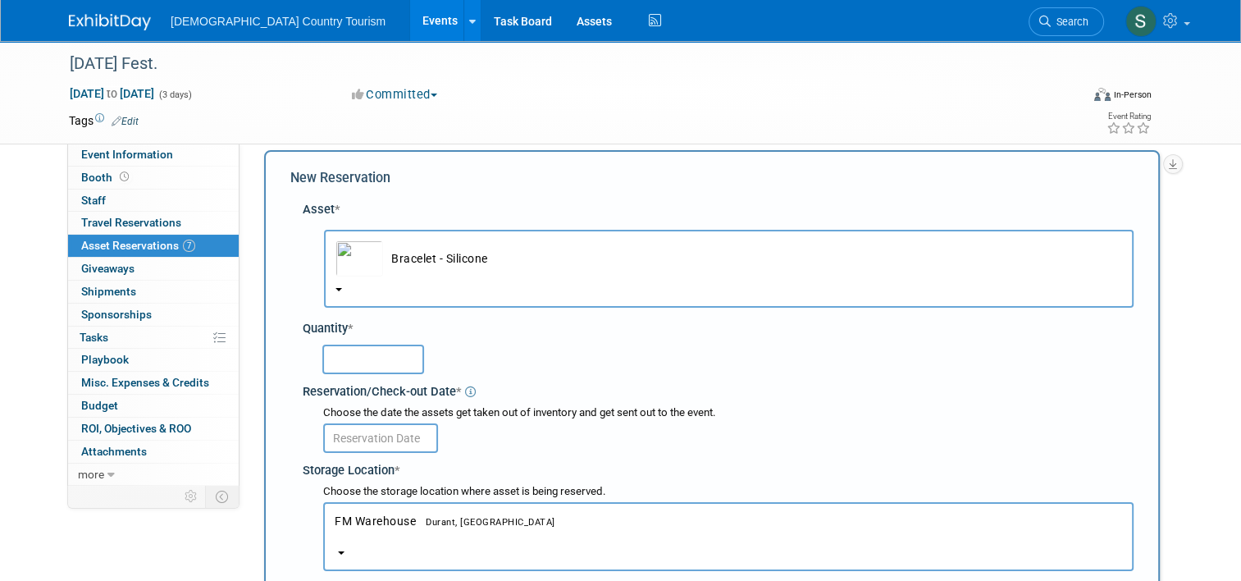
select select "10712561"
click at [384, 358] on input "text" at bounding box center [373, 359] width 102 height 30
type input "1600"
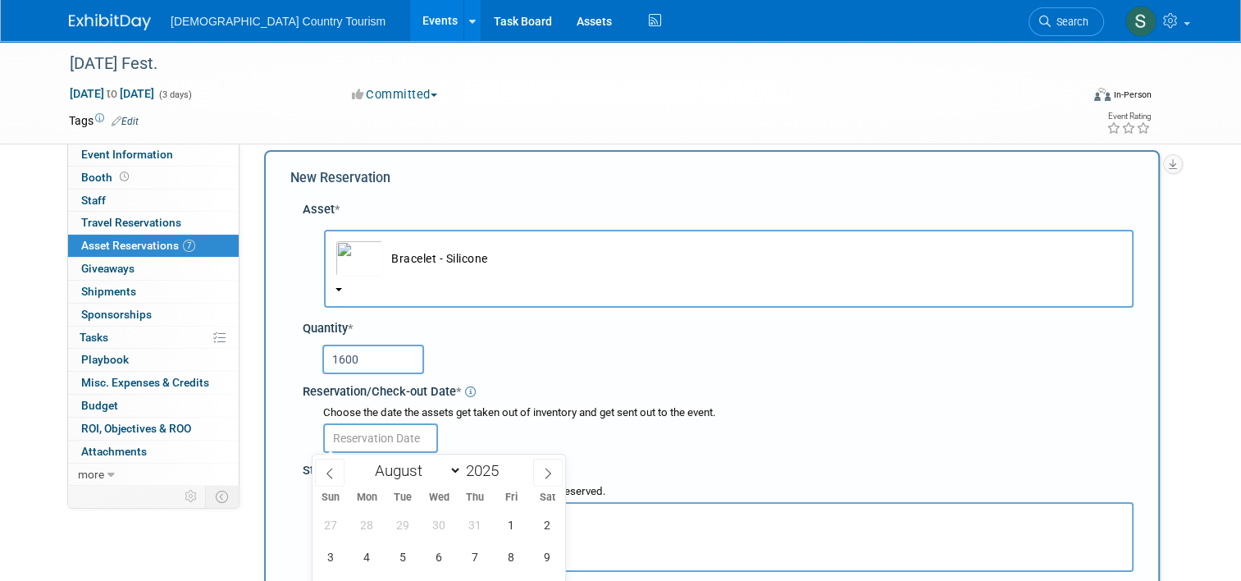
click at [384, 437] on input "text" at bounding box center [380, 438] width 115 height 30
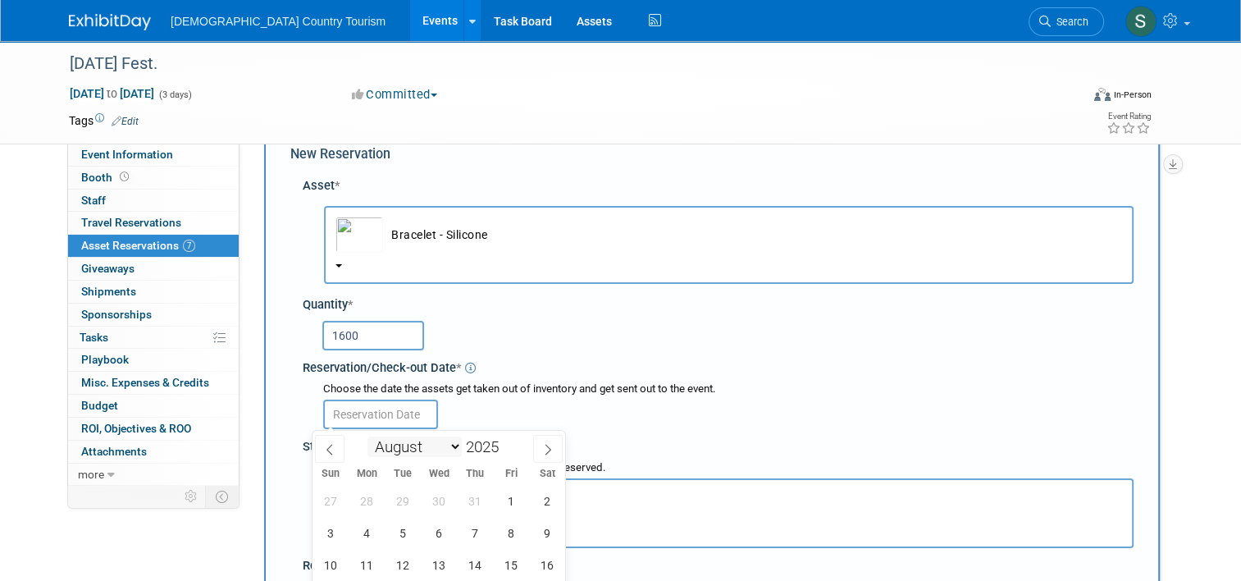
click at [384, 437] on select "January February March April May June July August September October November De…" at bounding box center [414, 446] width 94 height 21
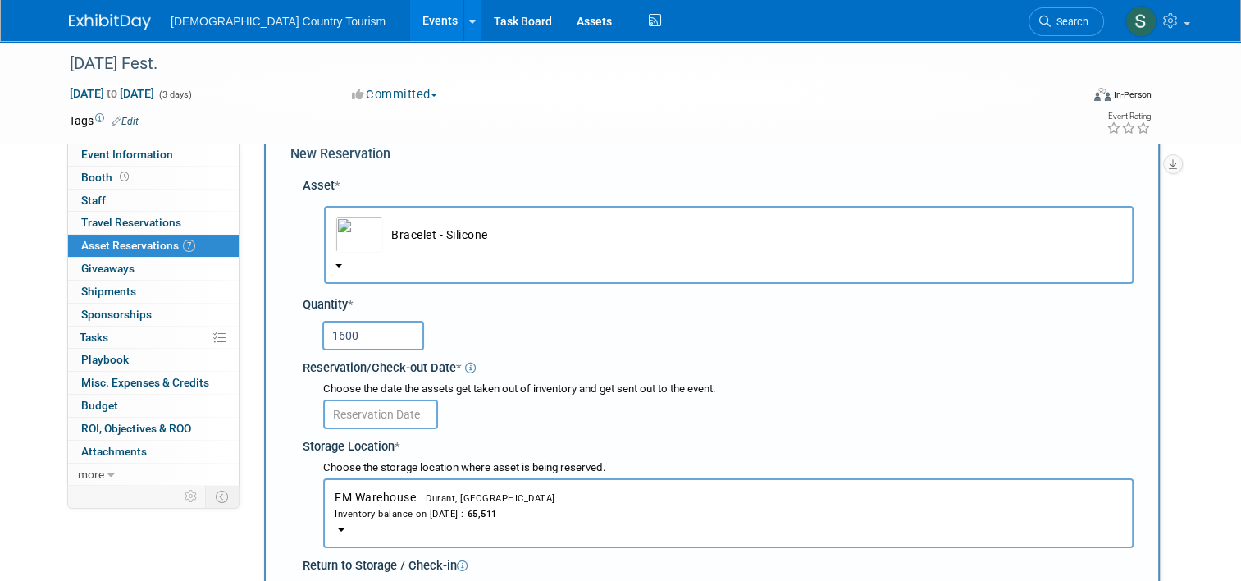
click at [617, 446] on div "Storage Location *" at bounding box center [718, 444] width 831 height 22
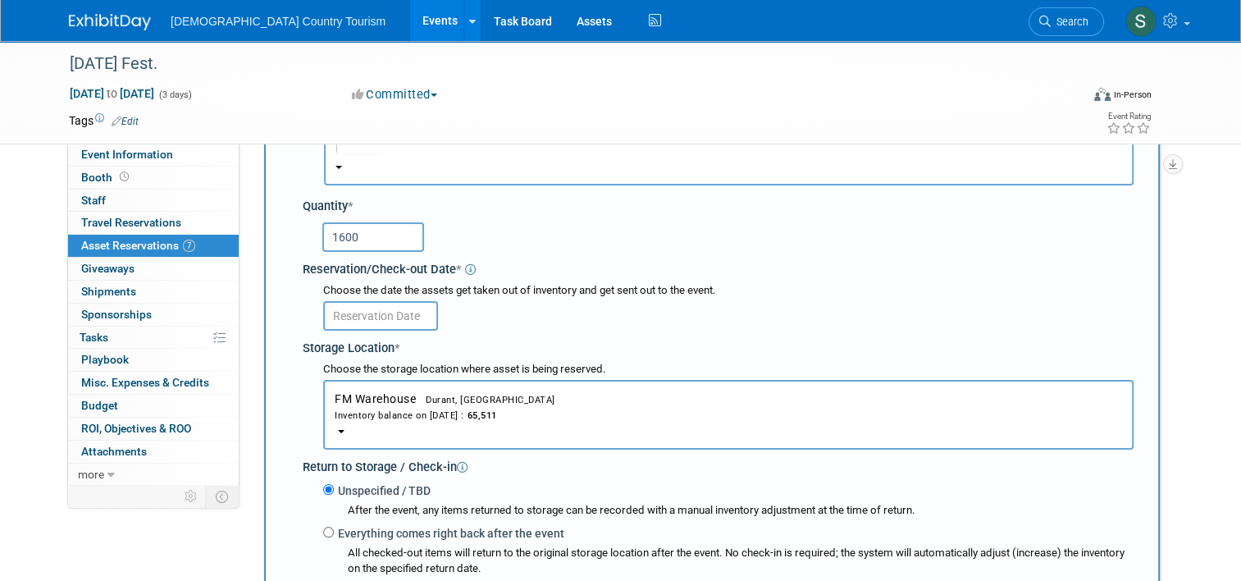
scroll to position [171, 0]
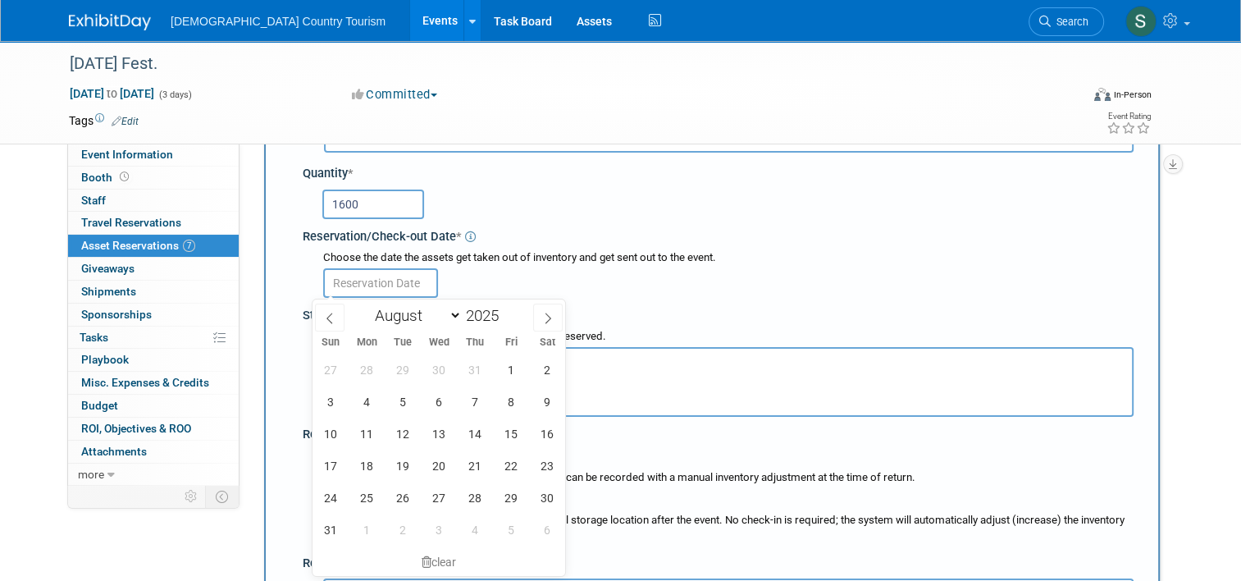
click at [394, 283] on input "text" at bounding box center [380, 283] width 115 height 30
click at [513, 497] on span "29" at bounding box center [511, 497] width 32 height 32
type input "Aug 29, 2025"
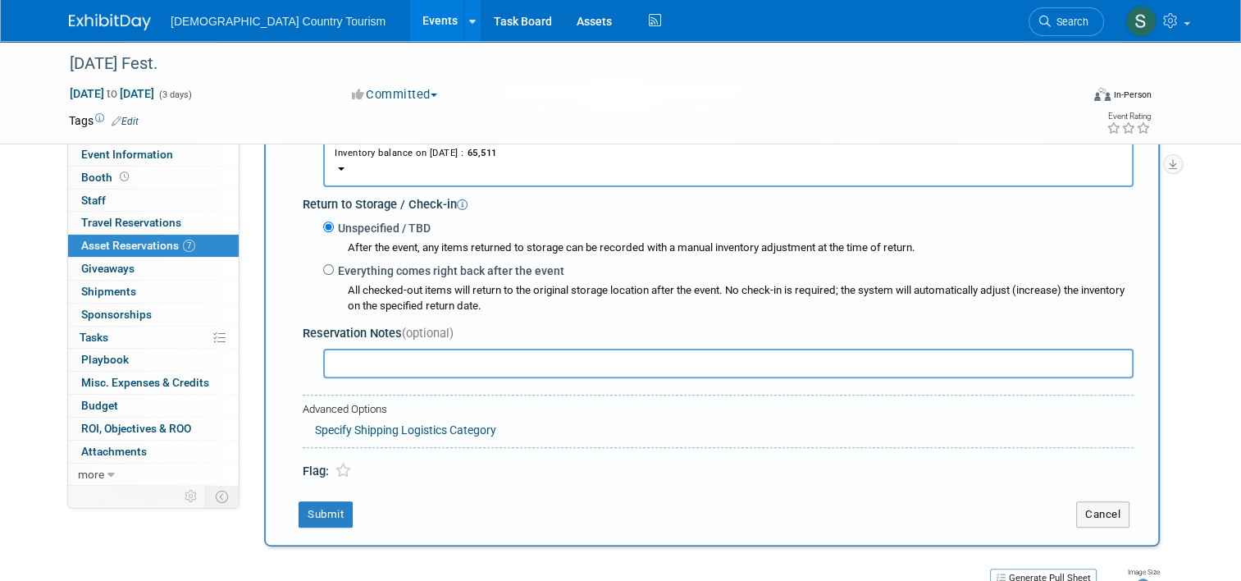
scroll to position [400, 0]
click at [307, 519] on button "Submit" at bounding box center [325, 514] width 54 height 26
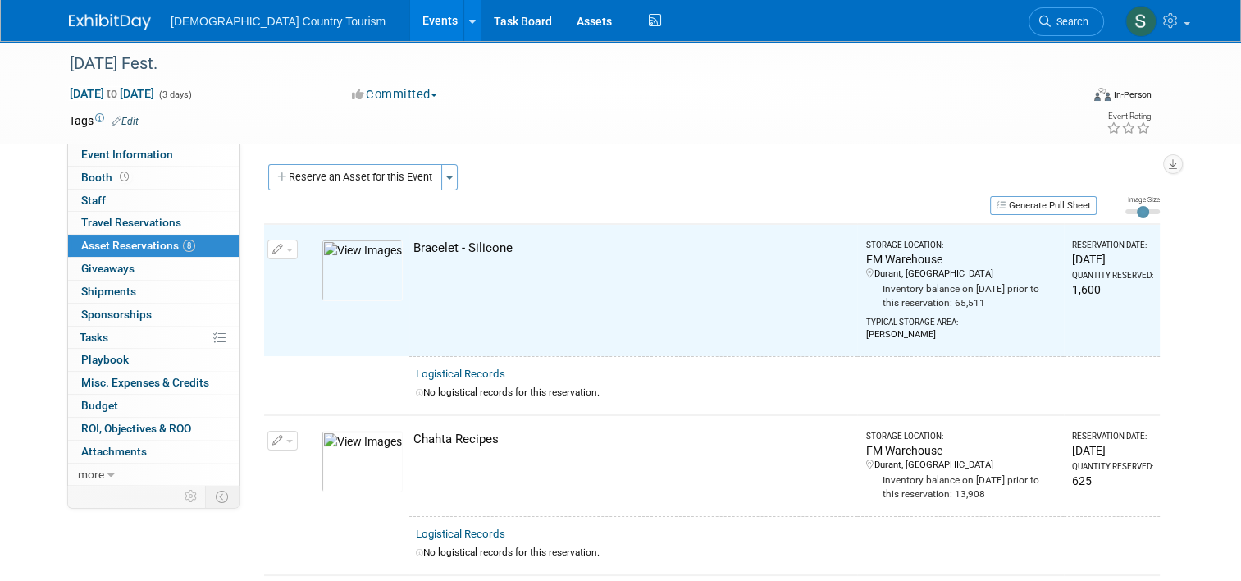
scroll to position [0, 0]
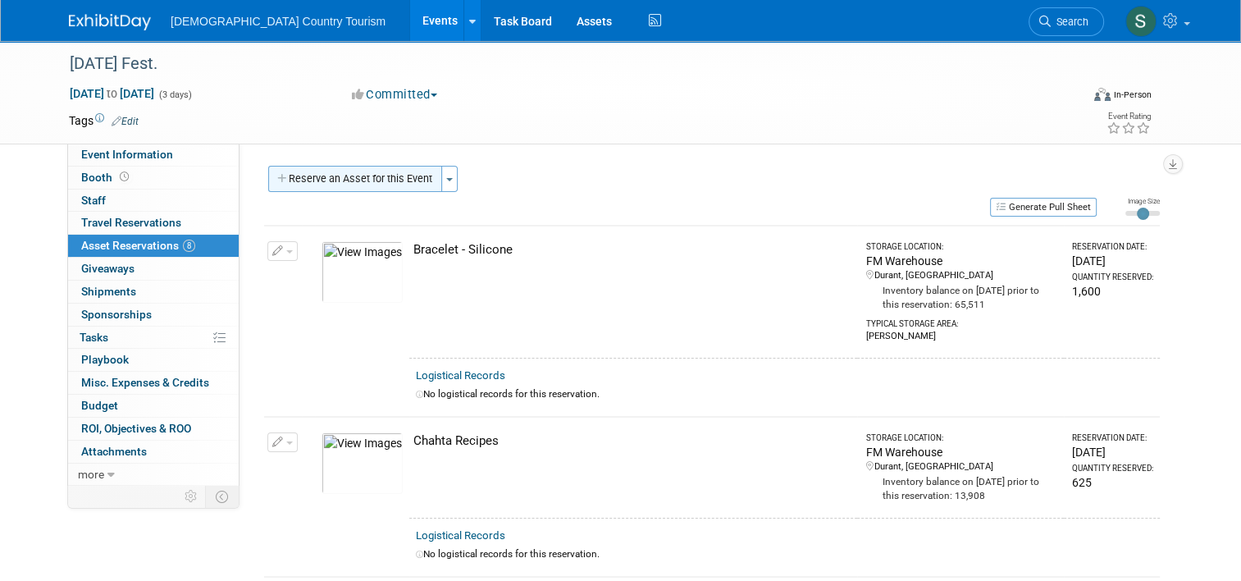
click at [380, 185] on button "Reserve an Asset for this Event" at bounding box center [355, 179] width 174 height 26
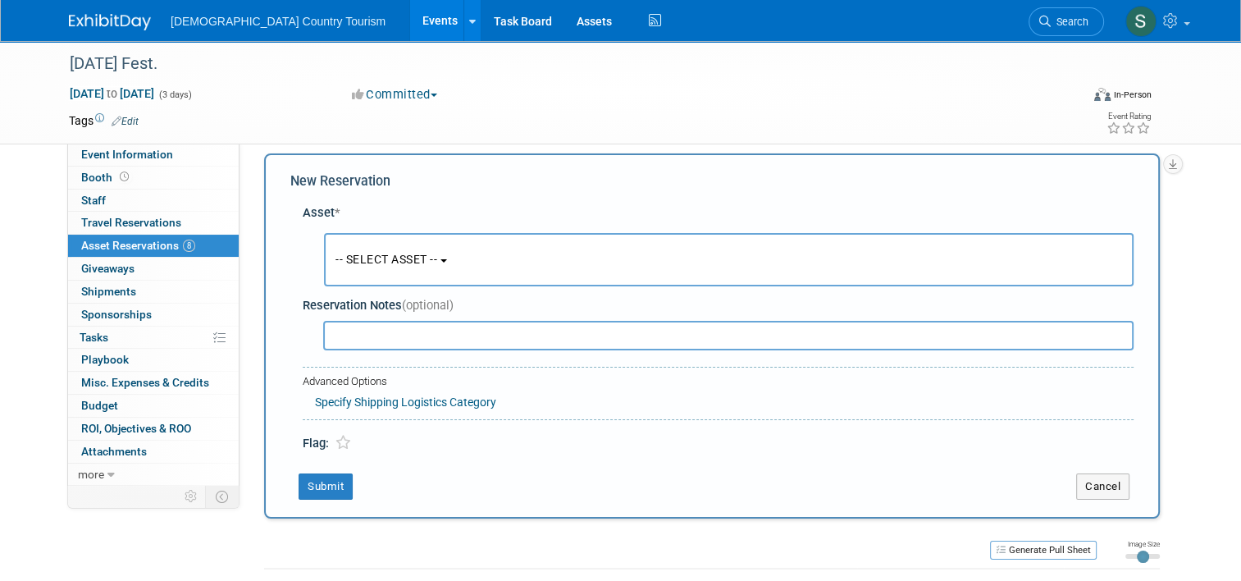
scroll to position [16, 0]
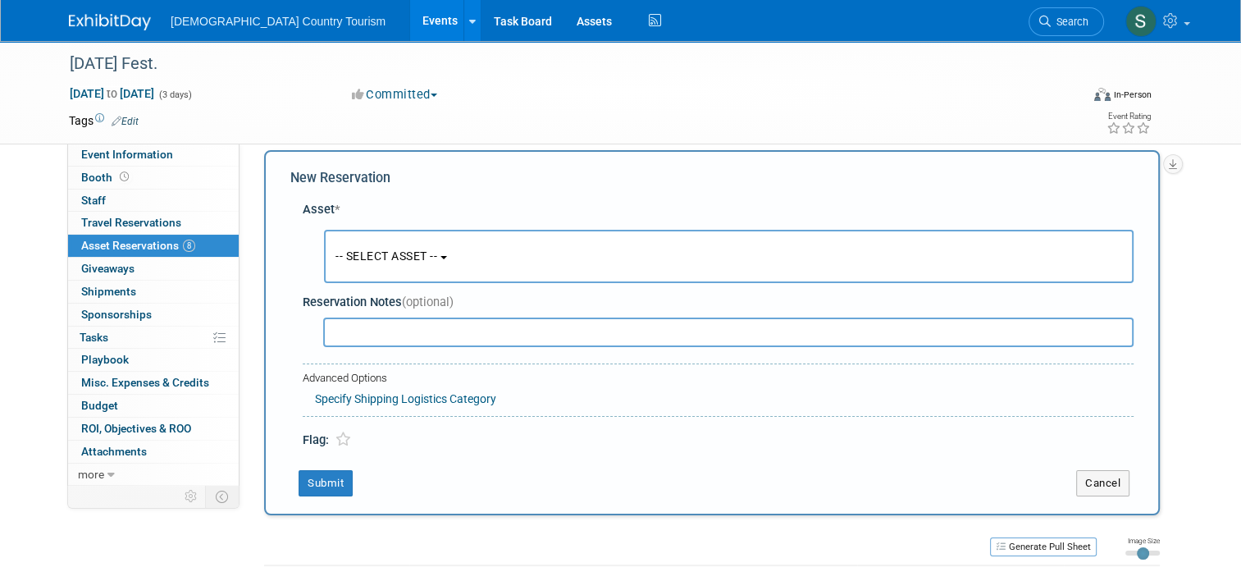
click at [390, 244] on button "-- SELECT ASSET --" at bounding box center [728, 256] width 809 height 53
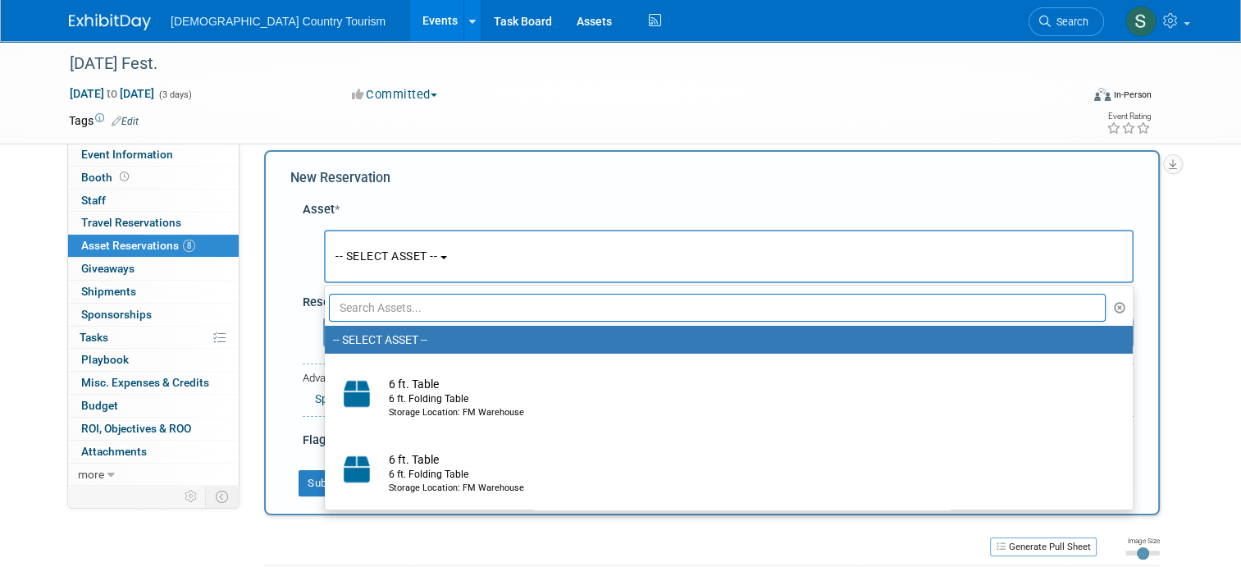
click at [390, 310] on input "text" at bounding box center [717, 308] width 777 height 28
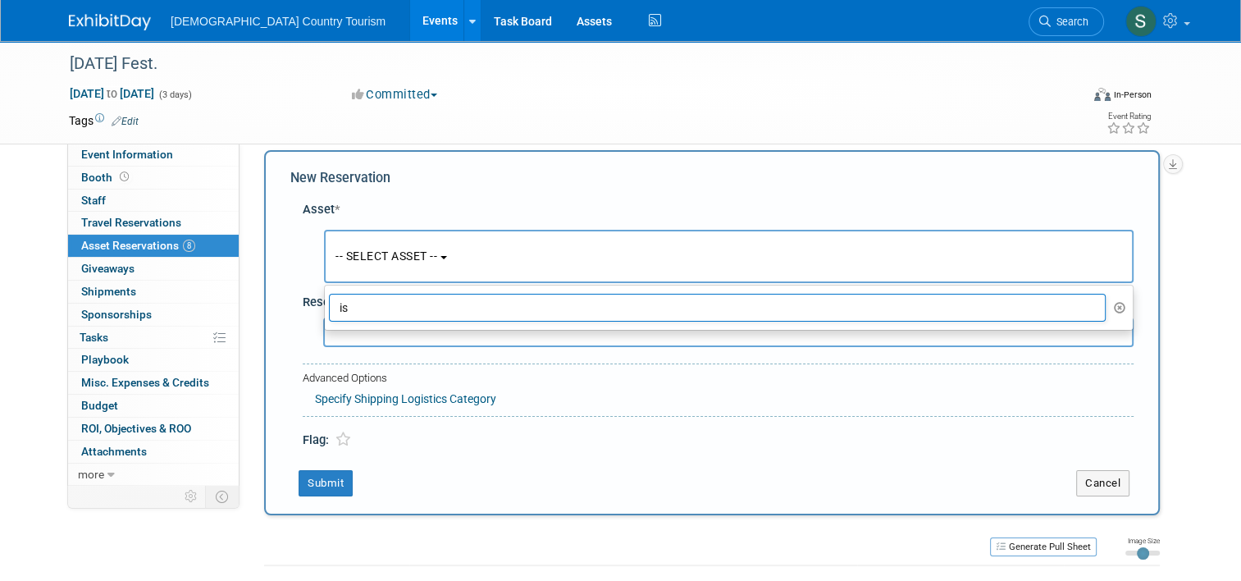
type input "i"
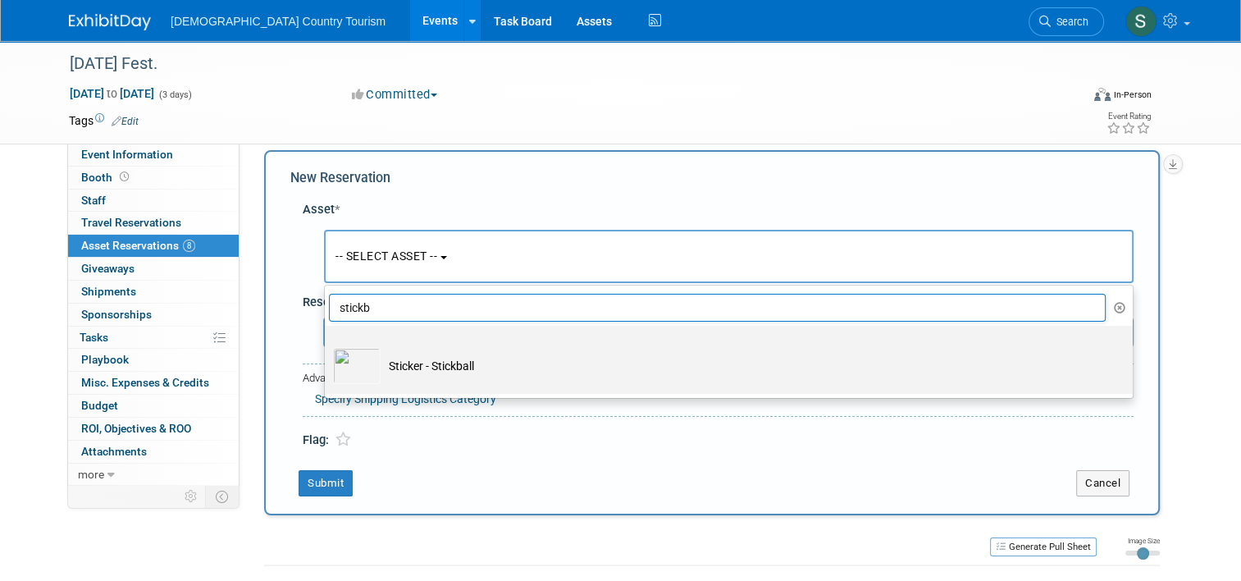
type input "stickb"
click at [408, 366] on td "Sticker - Stickball" at bounding box center [739, 366] width 719 height 36
click at [327, 345] on input "Sticker - Stickball" at bounding box center [322, 340] width 11 height 11
select select "10713736"
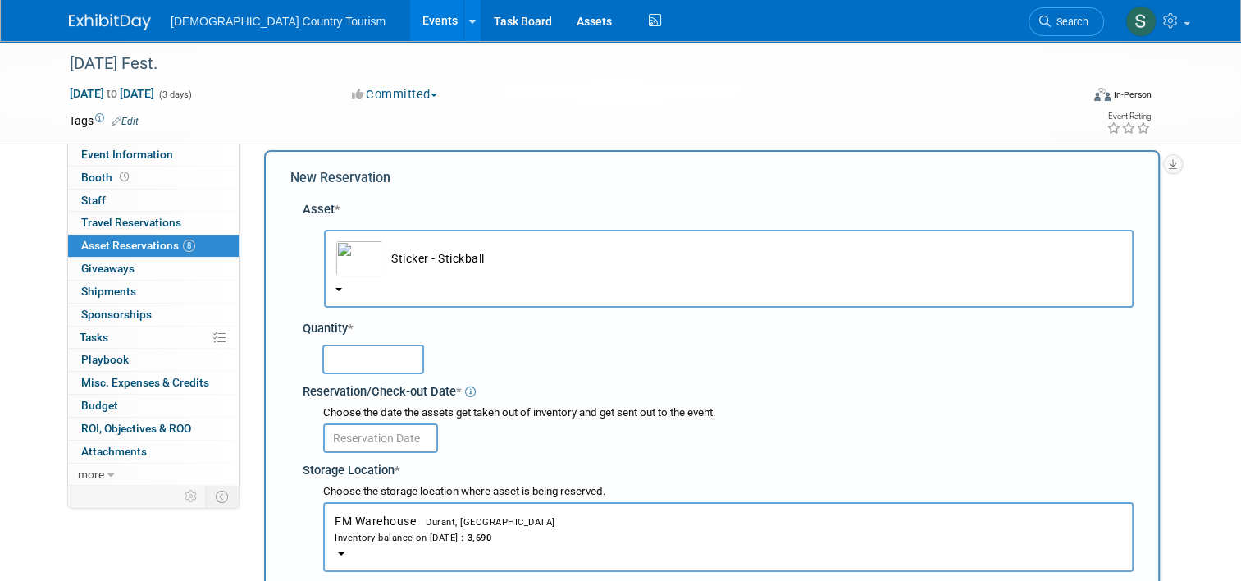
click at [407, 366] on input "text" at bounding box center [373, 359] width 102 height 30
click at [372, 366] on input "text" at bounding box center [373, 359] width 102 height 30
type input "475"
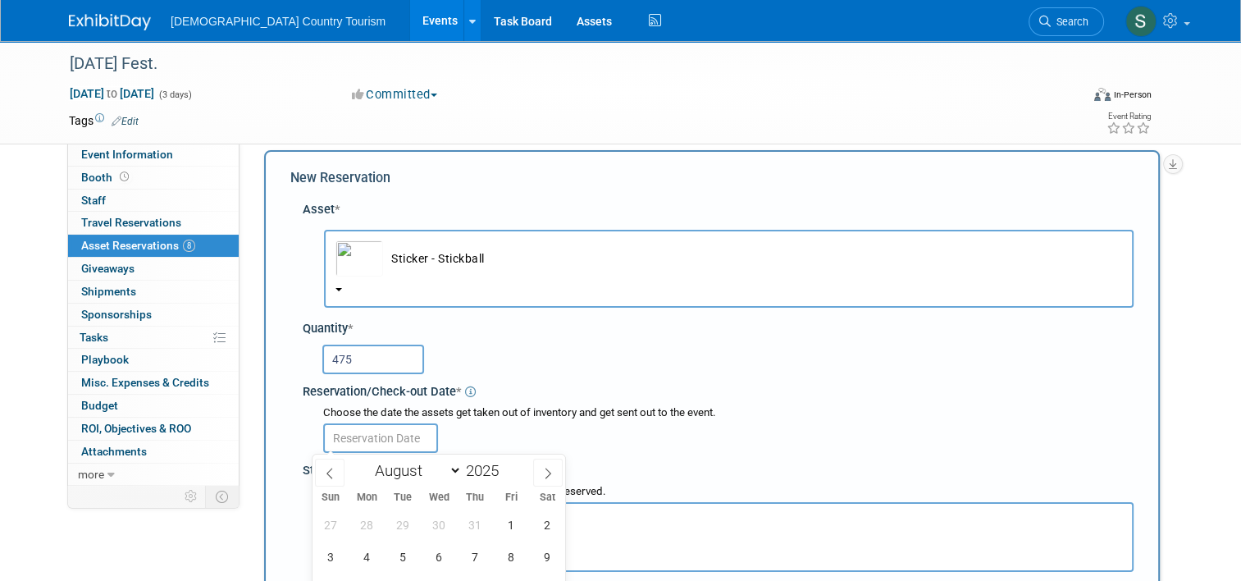
click at [392, 429] on input "text" at bounding box center [380, 438] width 115 height 30
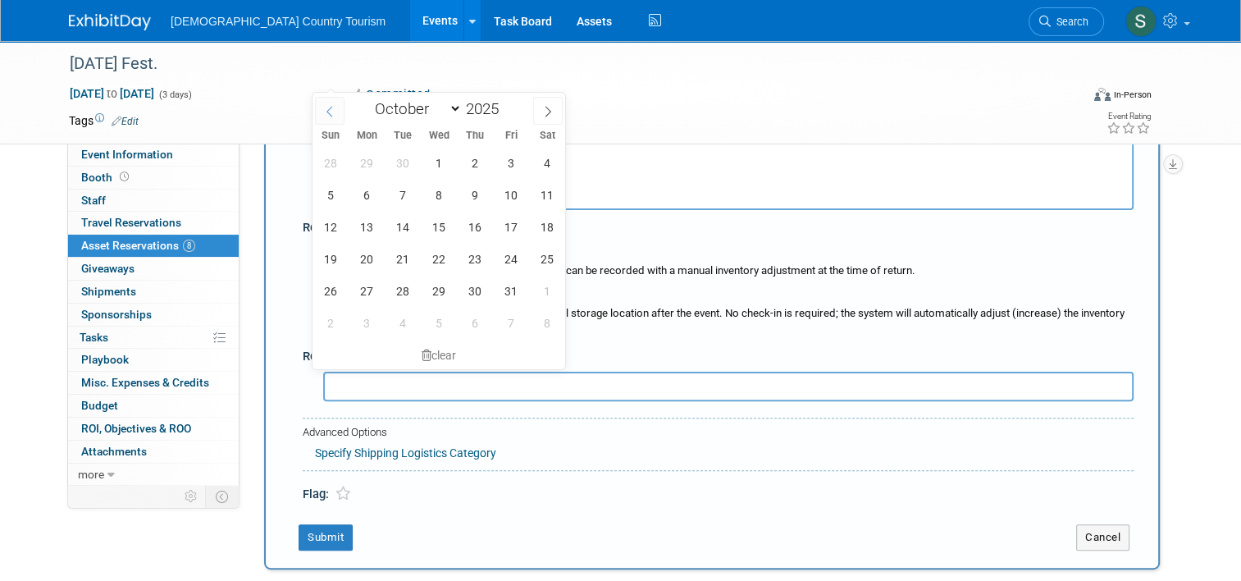
click at [333, 107] on icon at bounding box center [329, 111] width 11 height 11
click at [329, 111] on icon at bounding box center [329, 111] width 11 height 11
select select "7"
click at [499, 295] on span "29" at bounding box center [511, 291] width 32 height 32
type input "Aug 29, 2025"
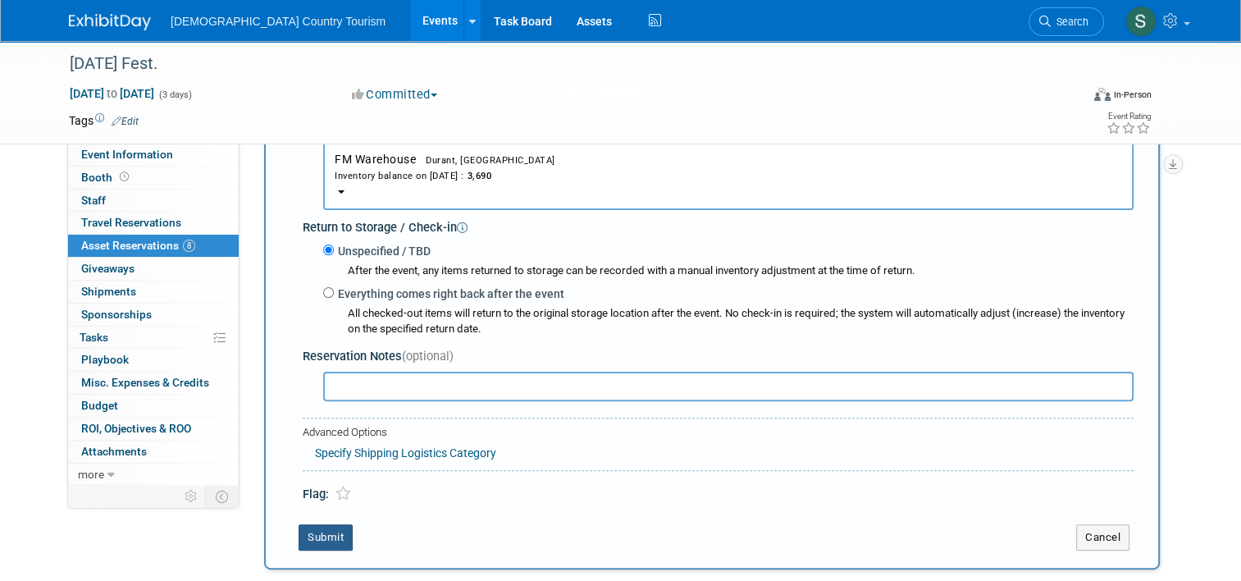
click at [321, 538] on button "Submit" at bounding box center [325, 537] width 54 height 26
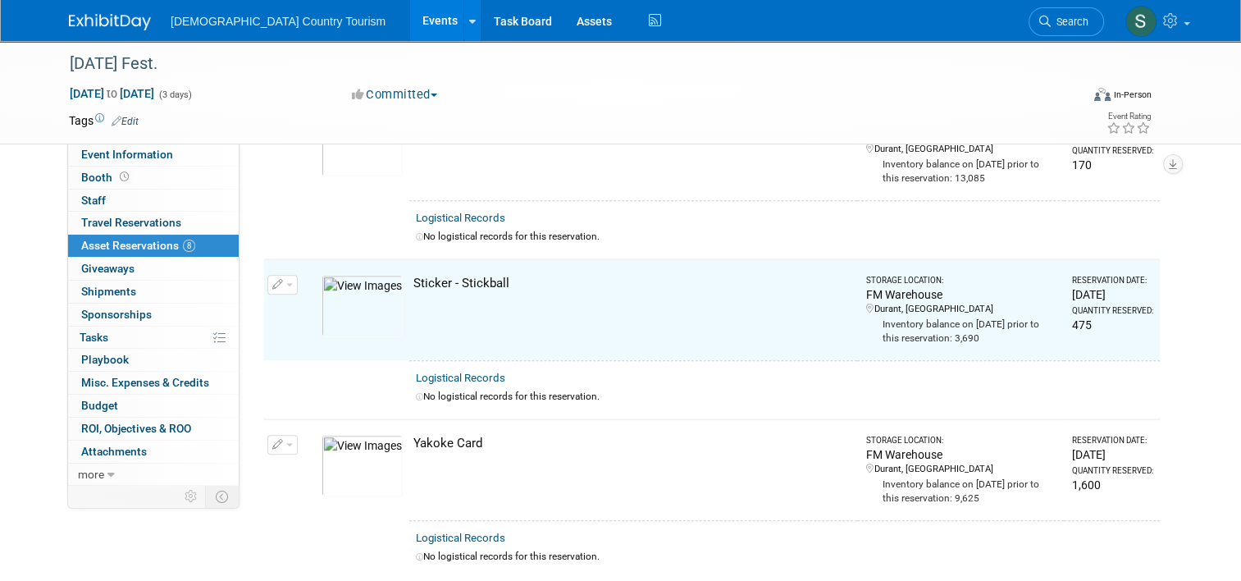
scroll to position [1163, 0]
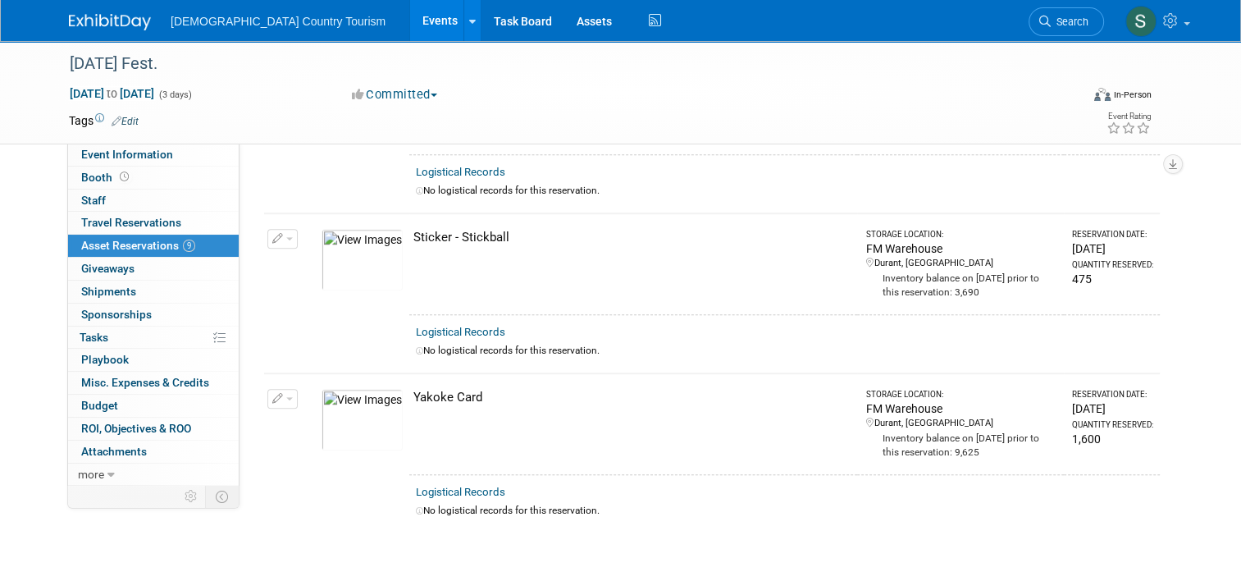
click at [413, 389] on div "Yakoke Card" at bounding box center [631, 397] width 437 height 17
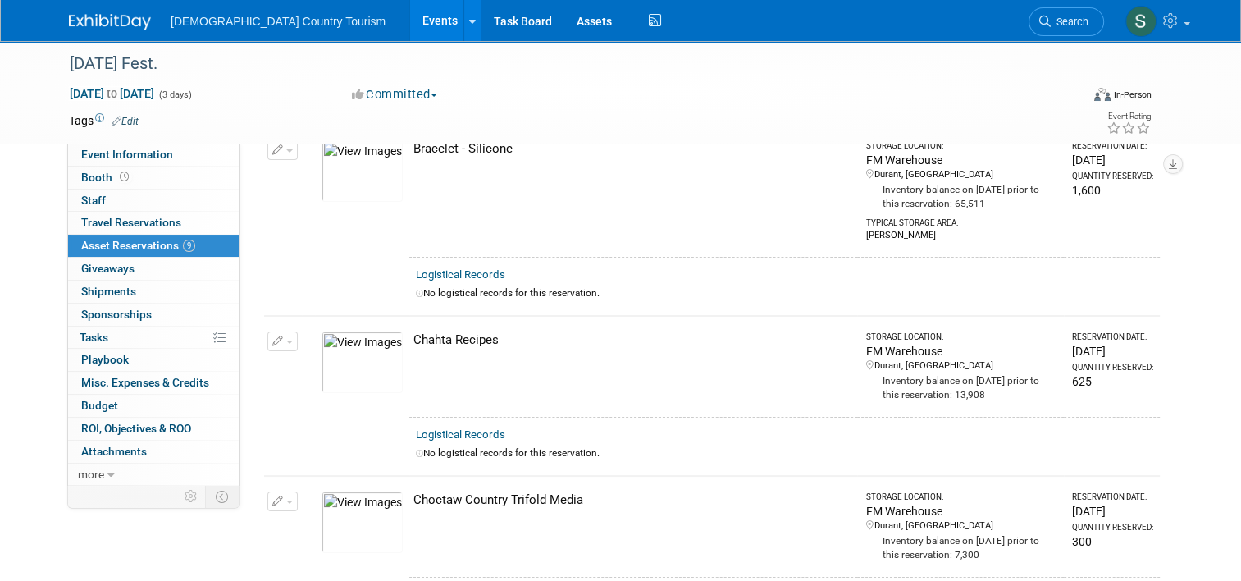
scroll to position [0, 0]
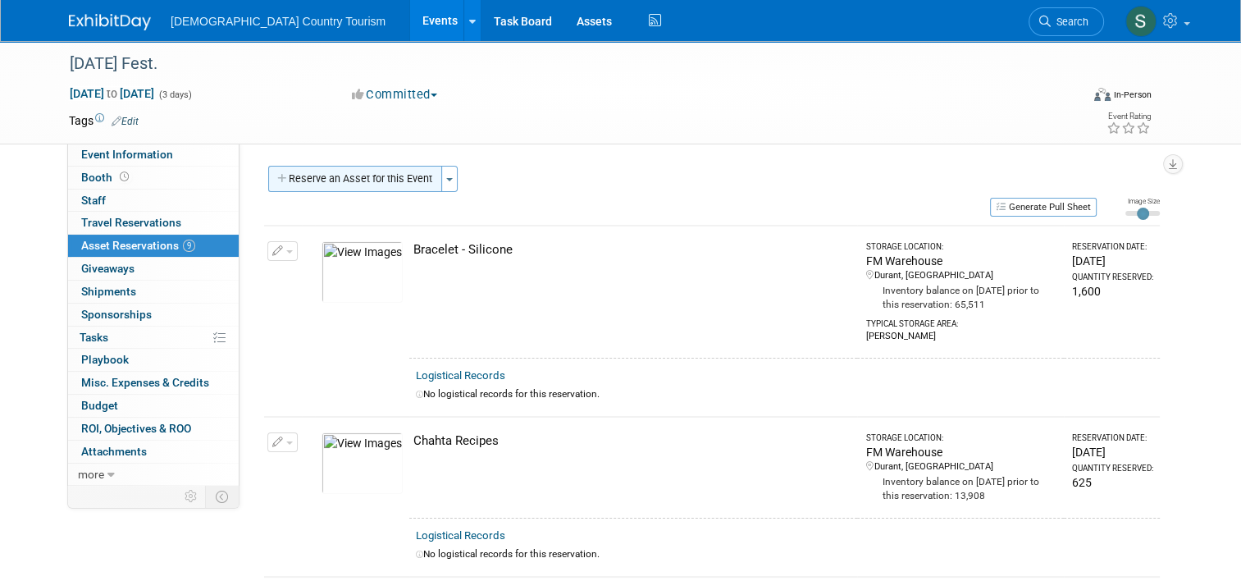
click at [368, 188] on button "Reserve an Asset for this Event" at bounding box center [355, 179] width 174 height 26
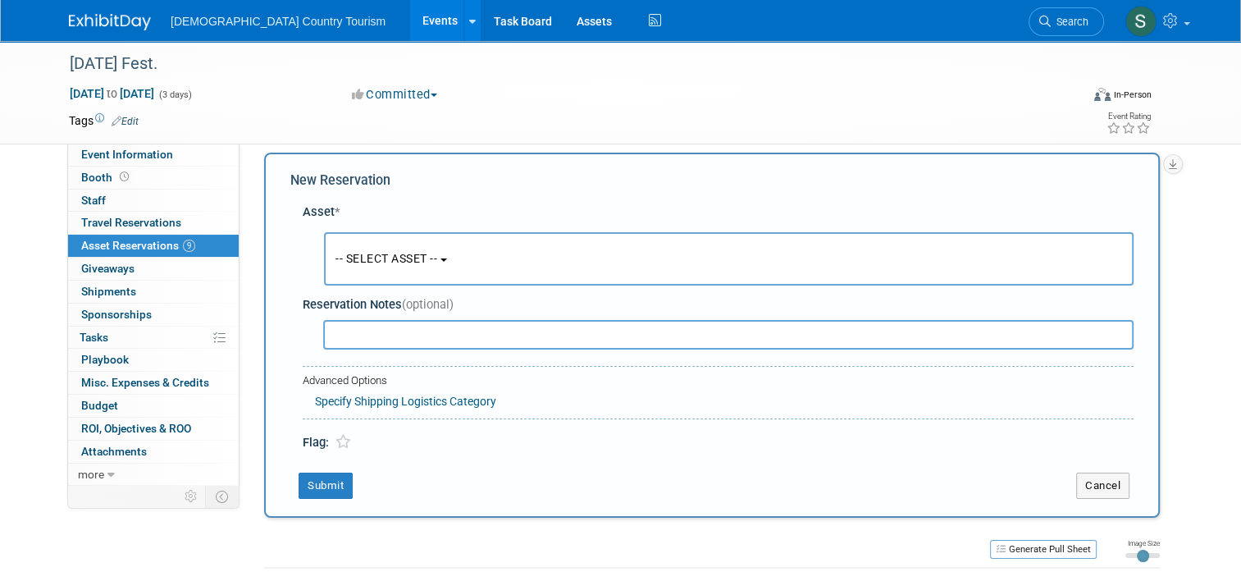
scroll to position [16, 0]
click at [371, 249] on span "-- SELECT ASSET --" at bounding box center [386, 255] width 102 height 13
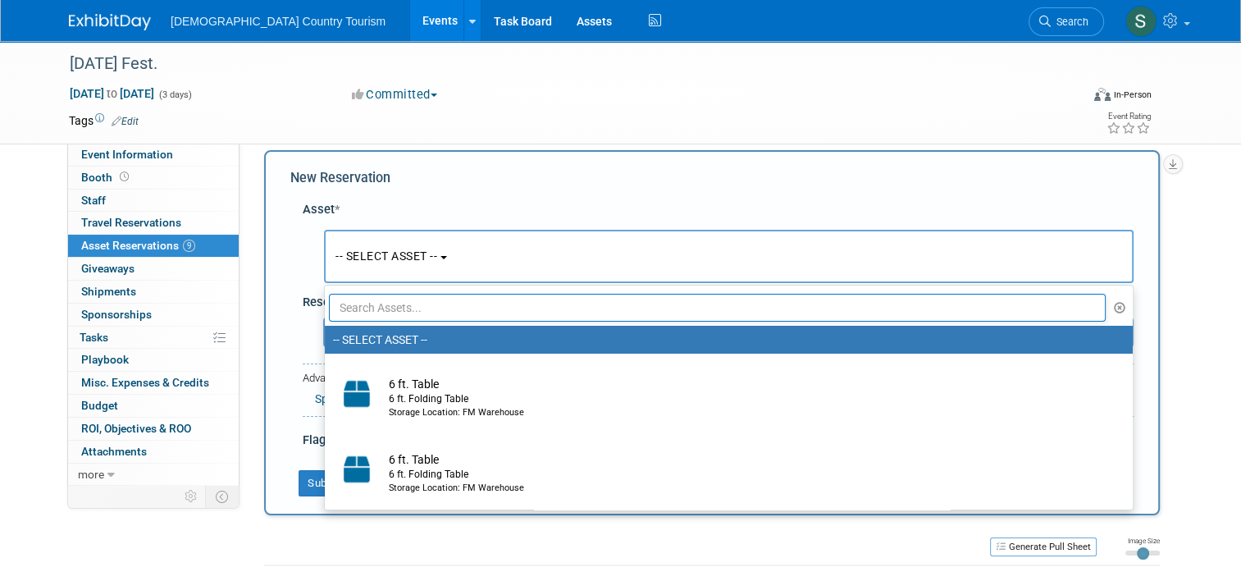
click at [371, 308] on input "text" at bounding box center [717, 308] width 777 height 28
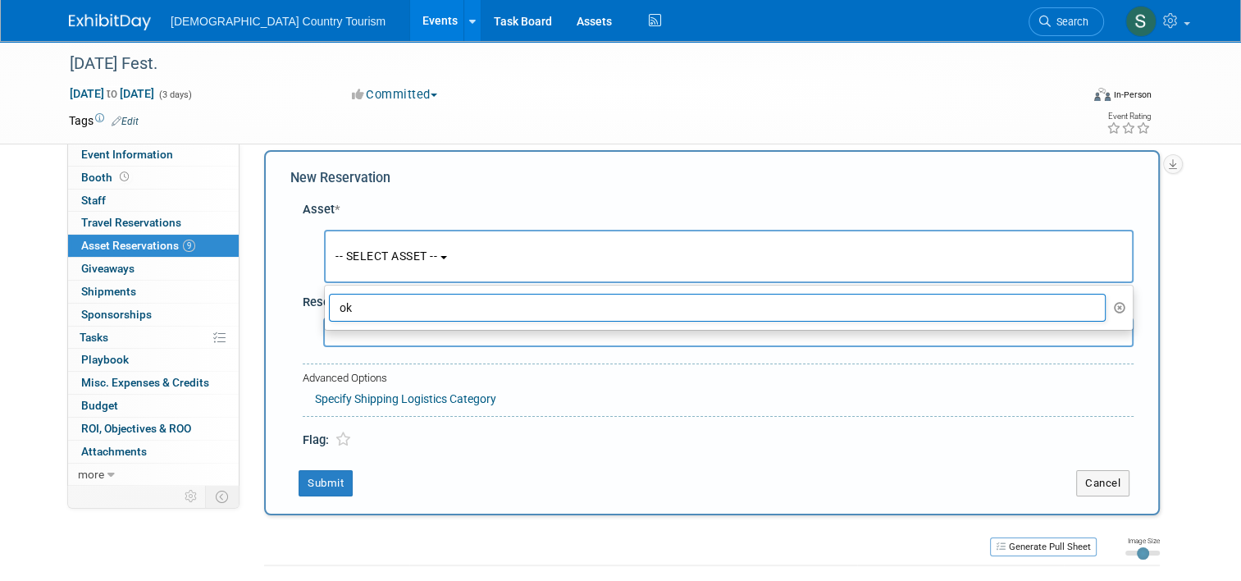
type input "o"
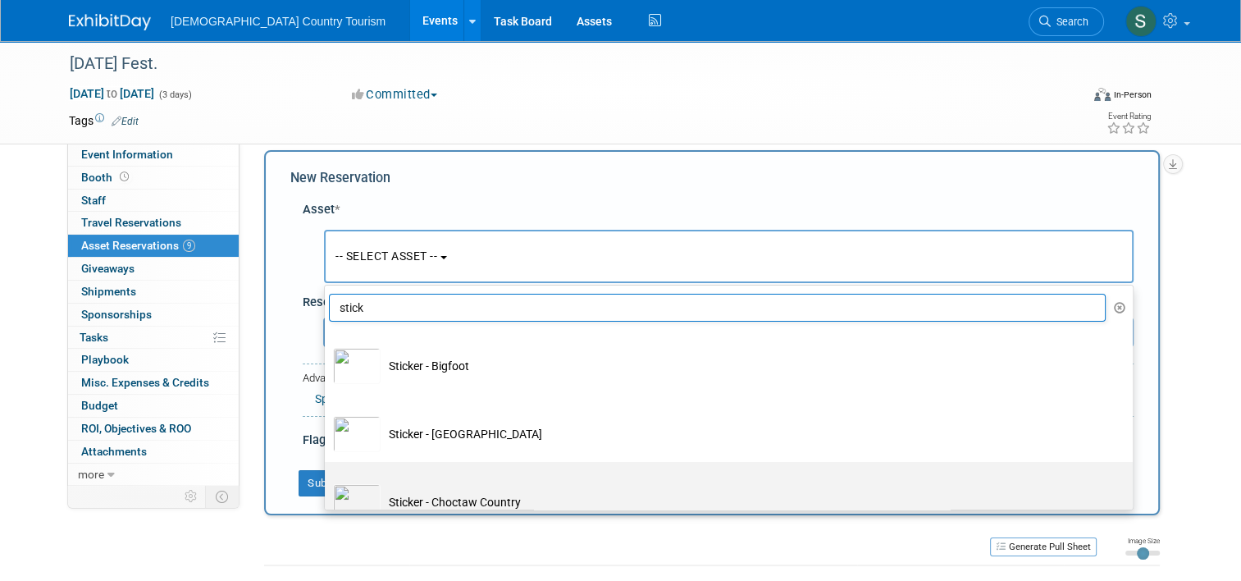
type input "stick"
click at [358, 499] on img at bounding box center [357, 502] width 48 height 36
click at [327, 481] on input "Sticker - Choctaw Country" at bounding box center [322, 476] width 11 height 11
select select "10713738"
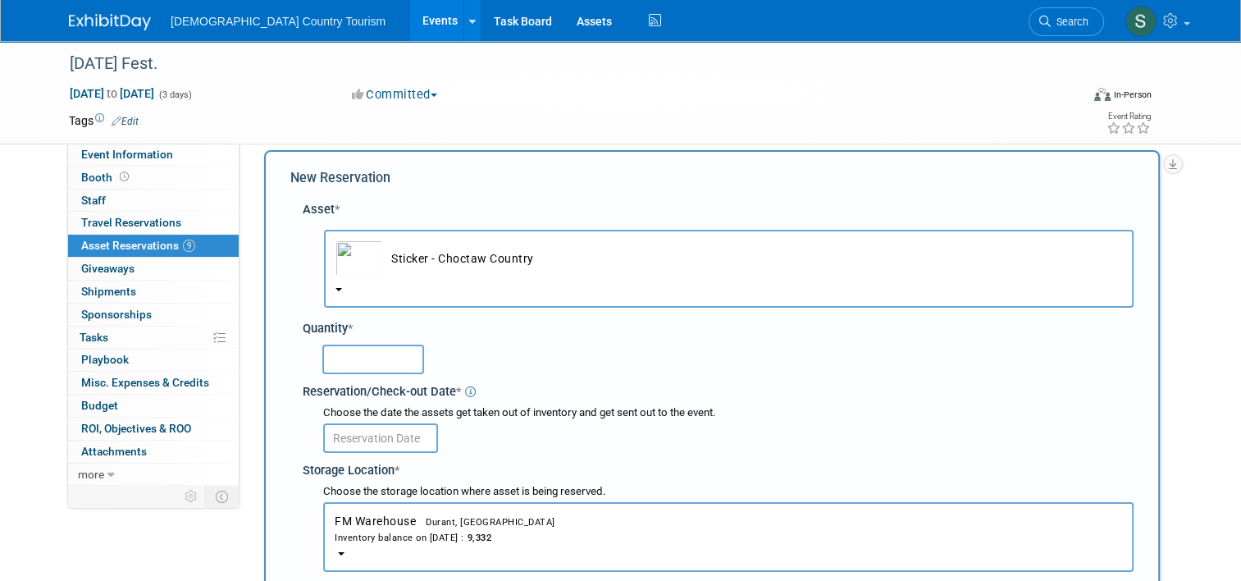
click at [328, 358] on input "text" at bounding box center [373, 359] width 102 height 30
type input "370"
click at [335, 431] on input "text" at bounding box center [380, 438] width 115 height 30
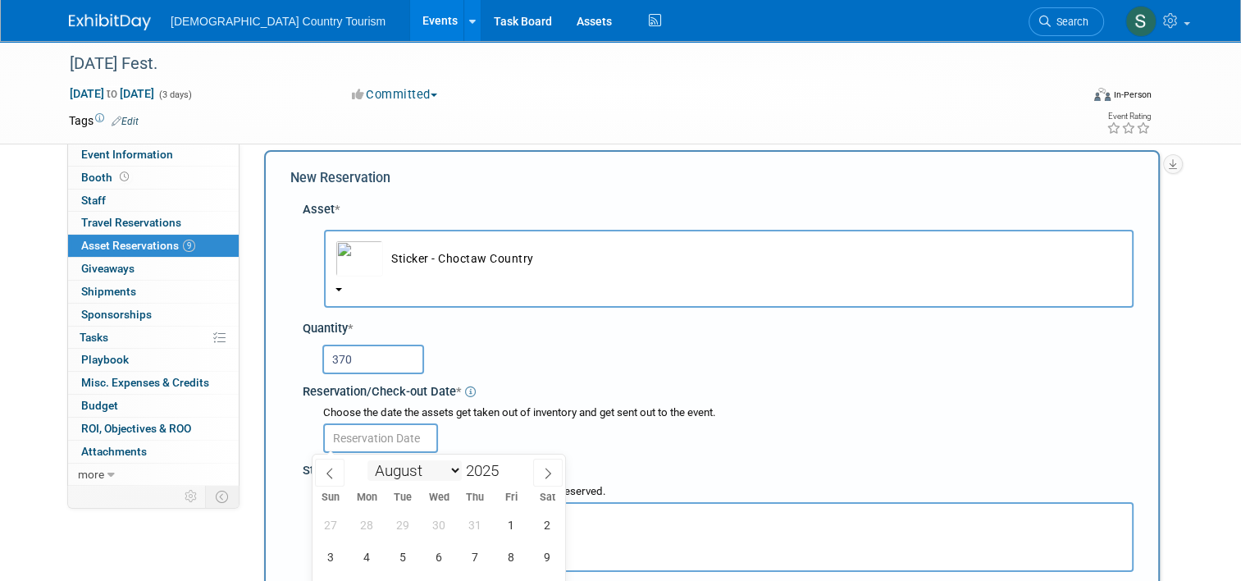
scroll to position [377, 0]
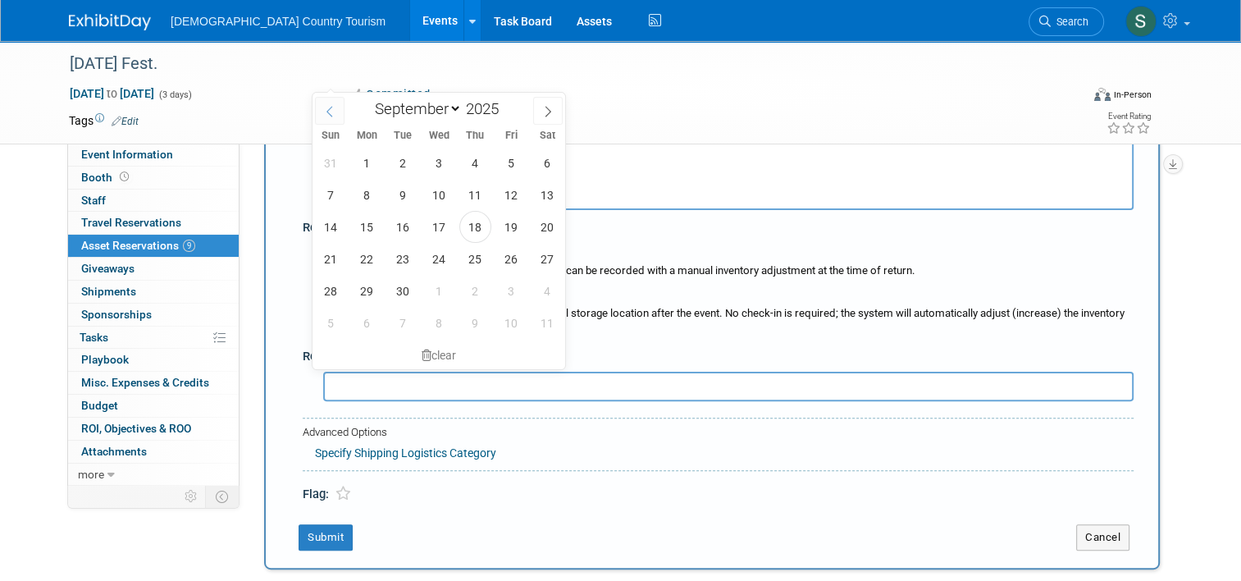
click at [329, 110] on icon at bounding box center [329, 111] width 11 height 11
select select "7"
click at [508, 285] on span "29" at bounding box center [511, 291] width 32 height 32
type input "Aug 29, 2025"
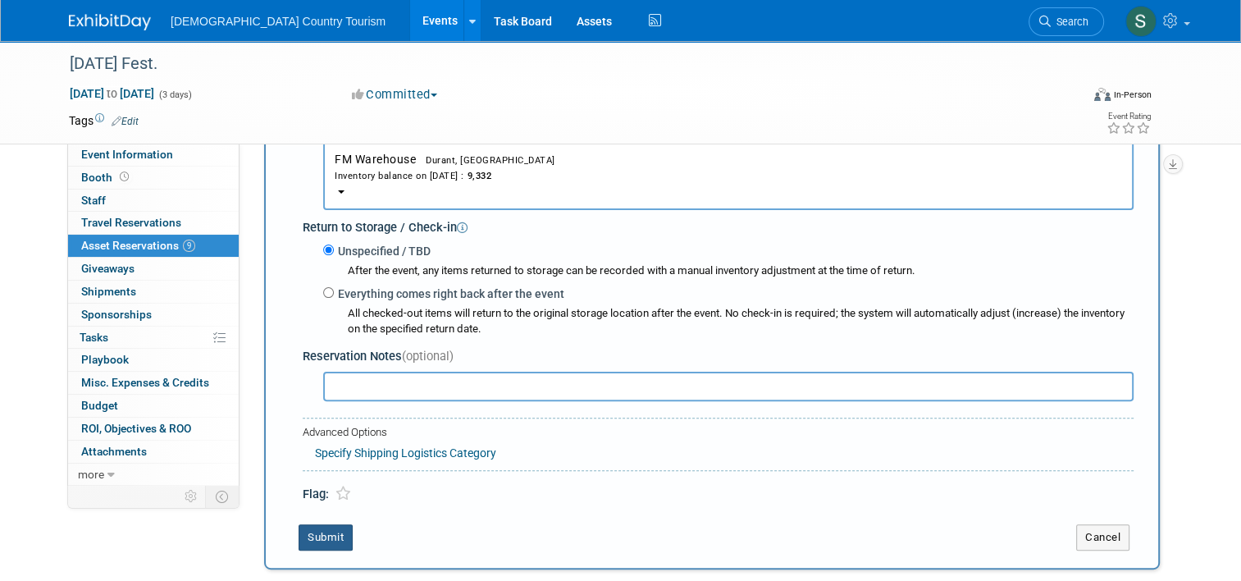
click at [326, 532] on button "Submit" at bounding box center [325, 537] width 54 height 26
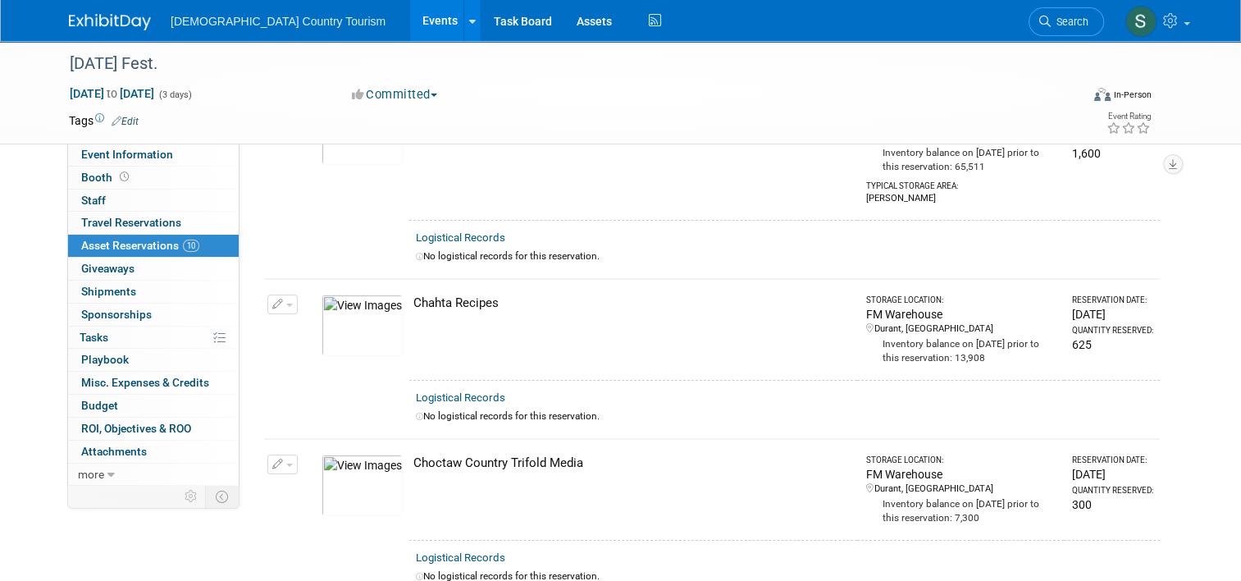
scroll to position [0, 0]
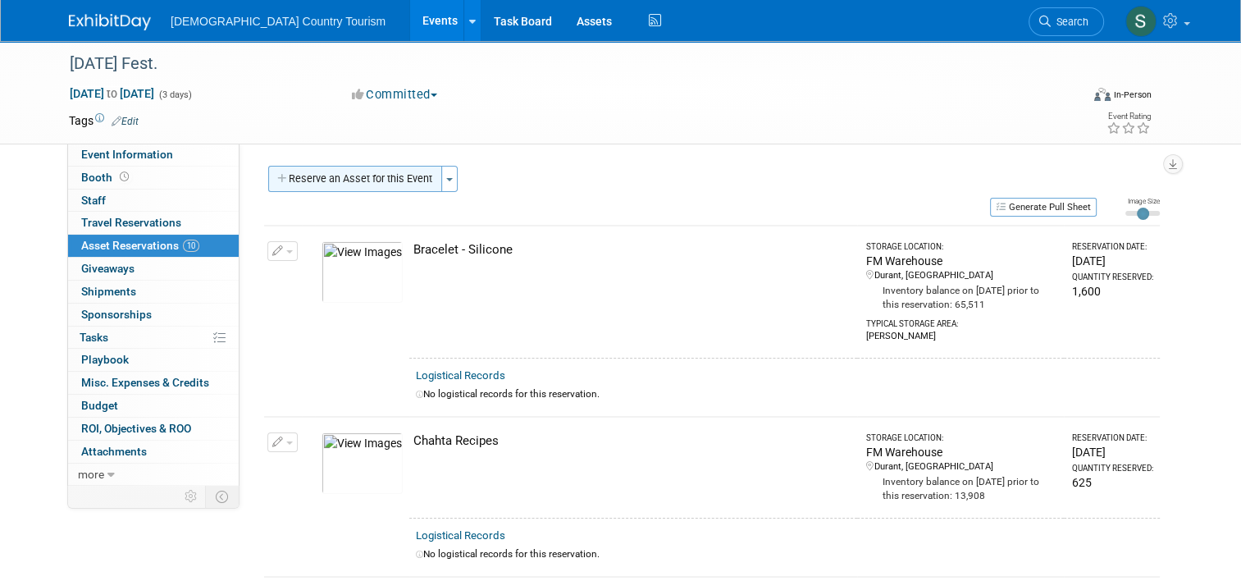
click at [391, 177] on button "Reserve an Asset for this Event" at bounding box center [355, 179] width 174 height 26
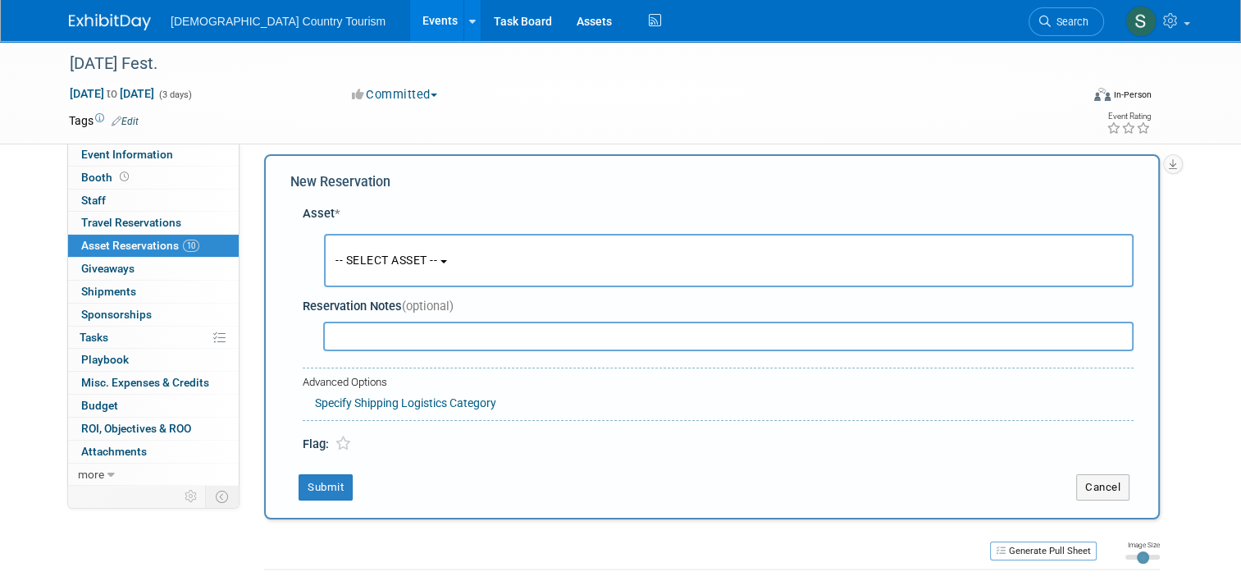
scroll to position [16, 0]
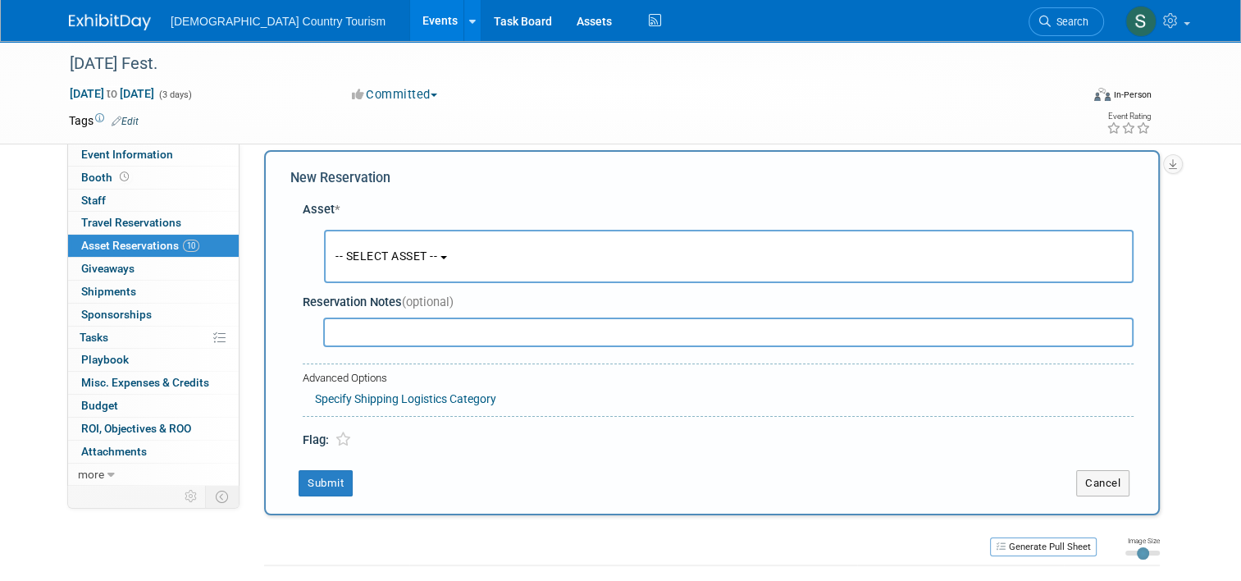
click at [404, 265] on button "-- SELECT ASSET --" at bounding box center [728, 256] width 809 height 53
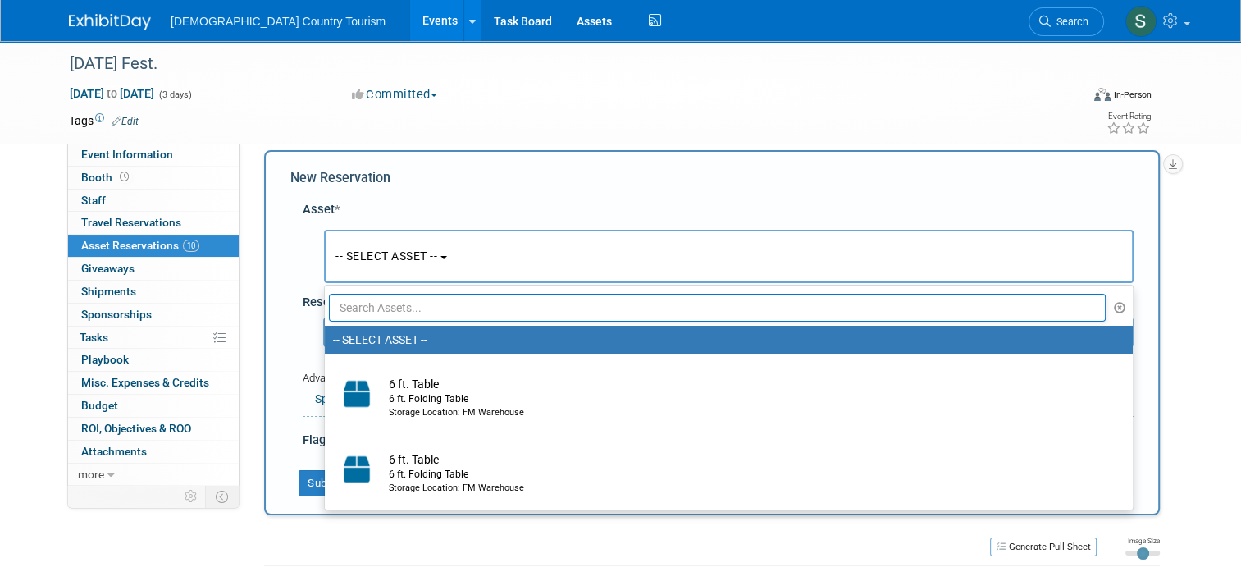
click at [415, 302] on input "text" at bounding box center [717, 308] width 777 height 28
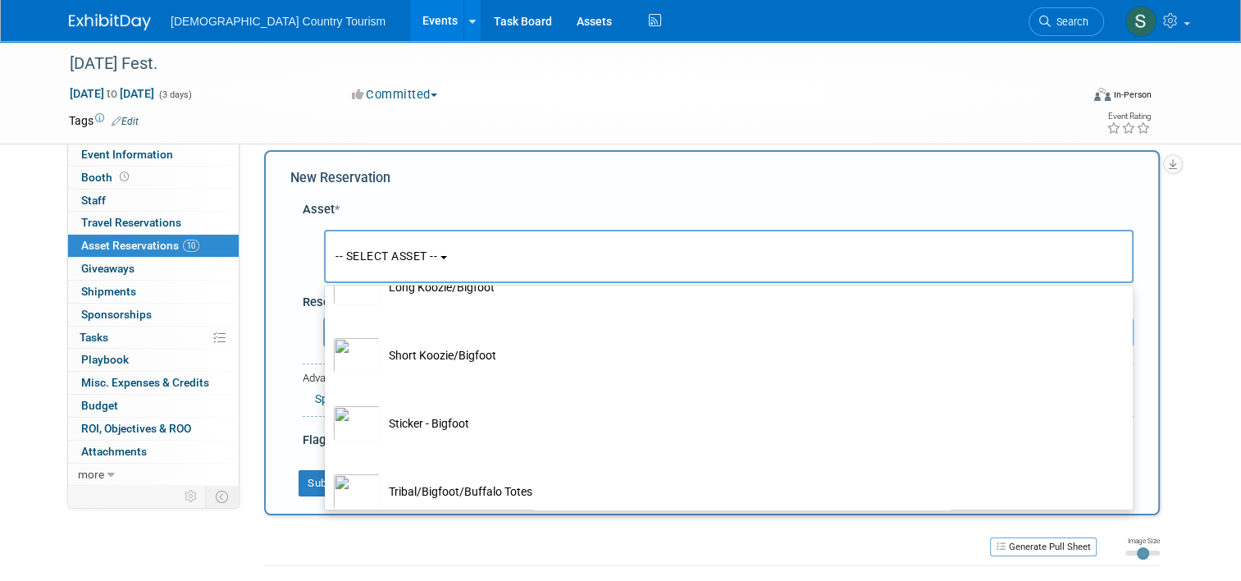
scroll to position [218, 0]
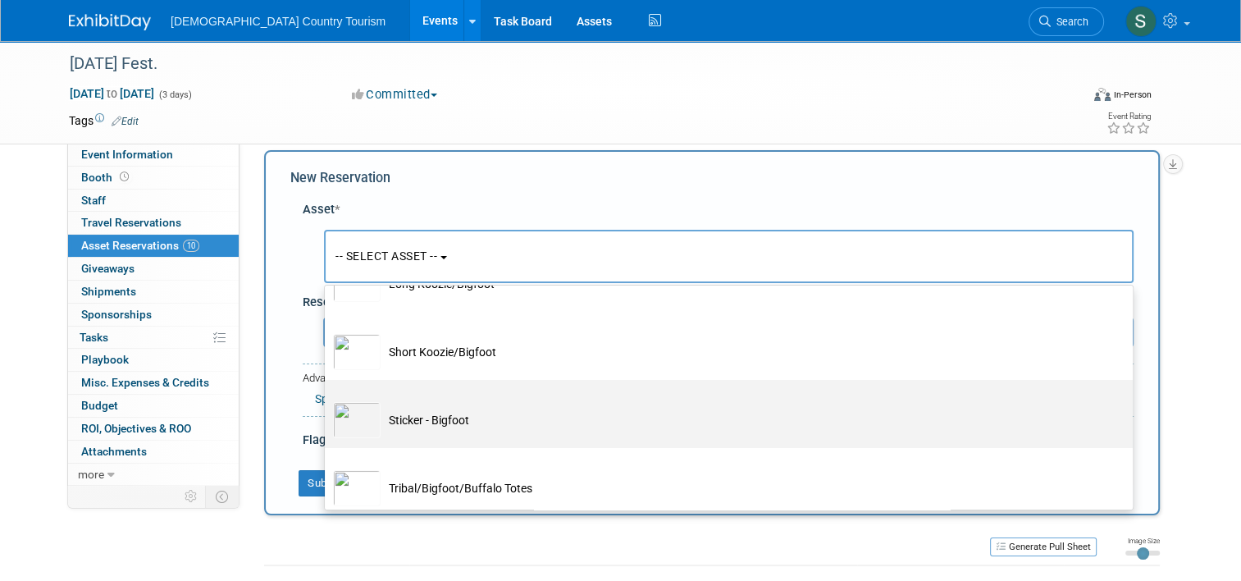
type input "bigfoot"
click at [564, 415] on td "Sticker - Bigfoot" at bounding box center [739, 420] width 719 height 36
click at [327, 399] on input "Sticker - Bigfoot" at bounding box center [322, 394] width 11 height 11
select select "10713739"
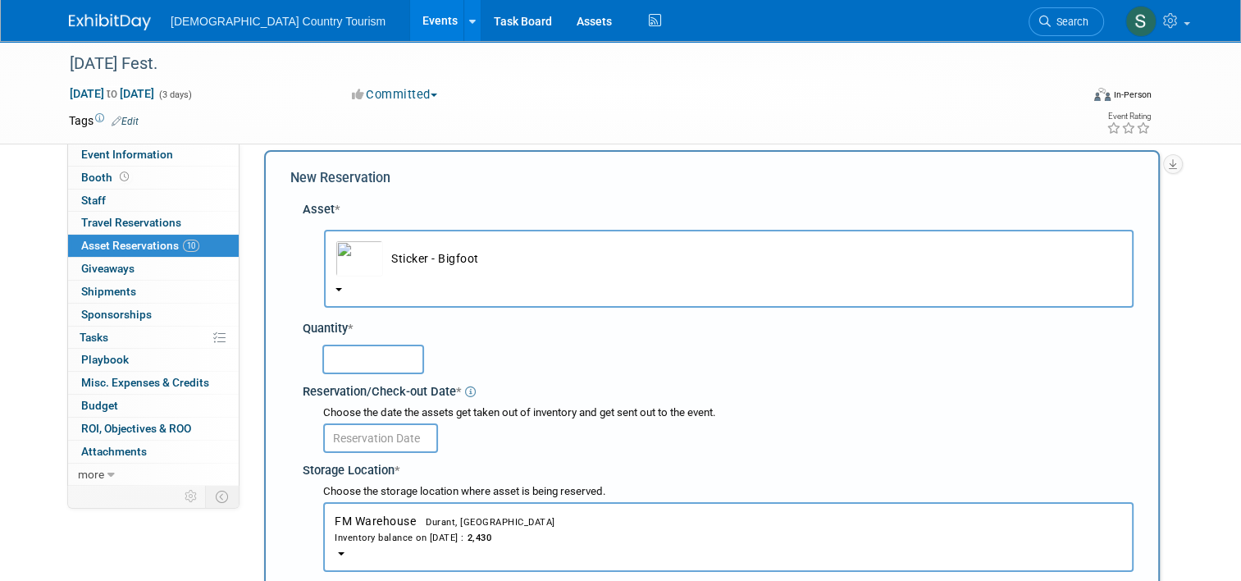
click at [384, 365] on input "text" at bounding box center [373, 359] width 102 height 30
type input "690"
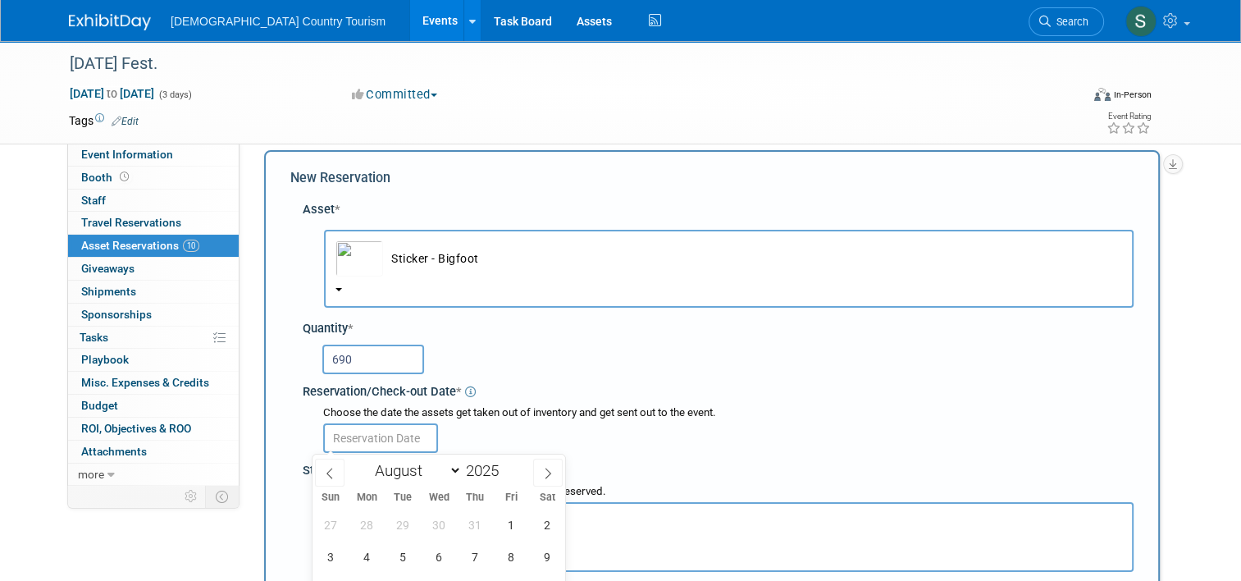
click at [381, 437] on input "text" at bounding box center [380, 438] width 115 height 30
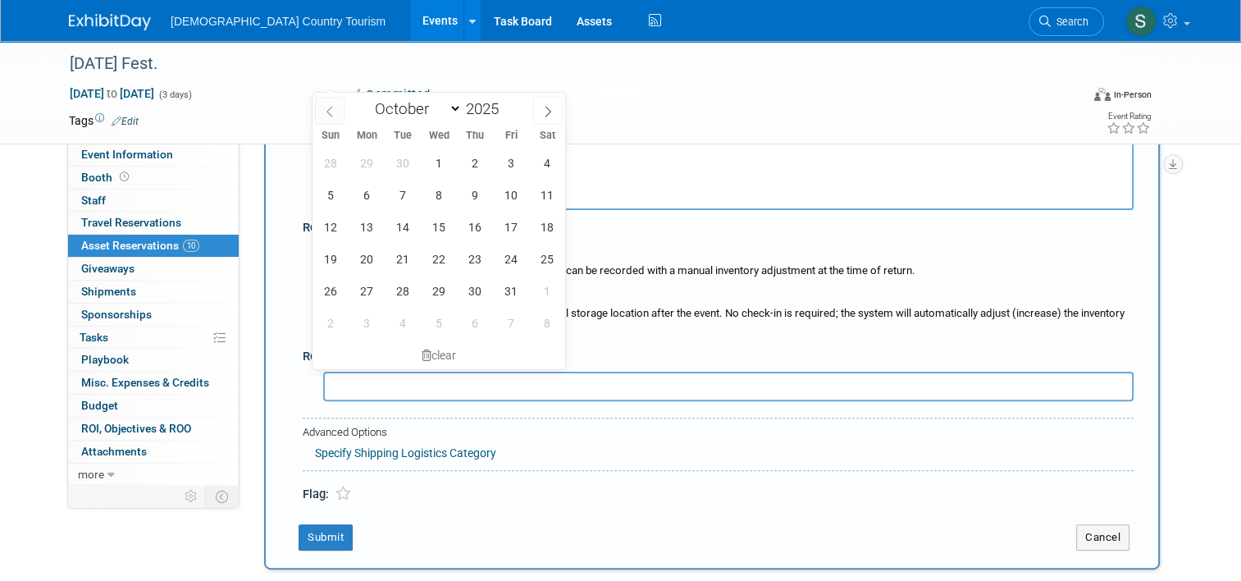
click at [334, 107] on icon at bounding box center [329, 111] width 11 height 11
select select "7"
click at [511, 292] on span "29" at bounding box center [511, 291] width 32 height 32
type input "Aug 29, 2025"
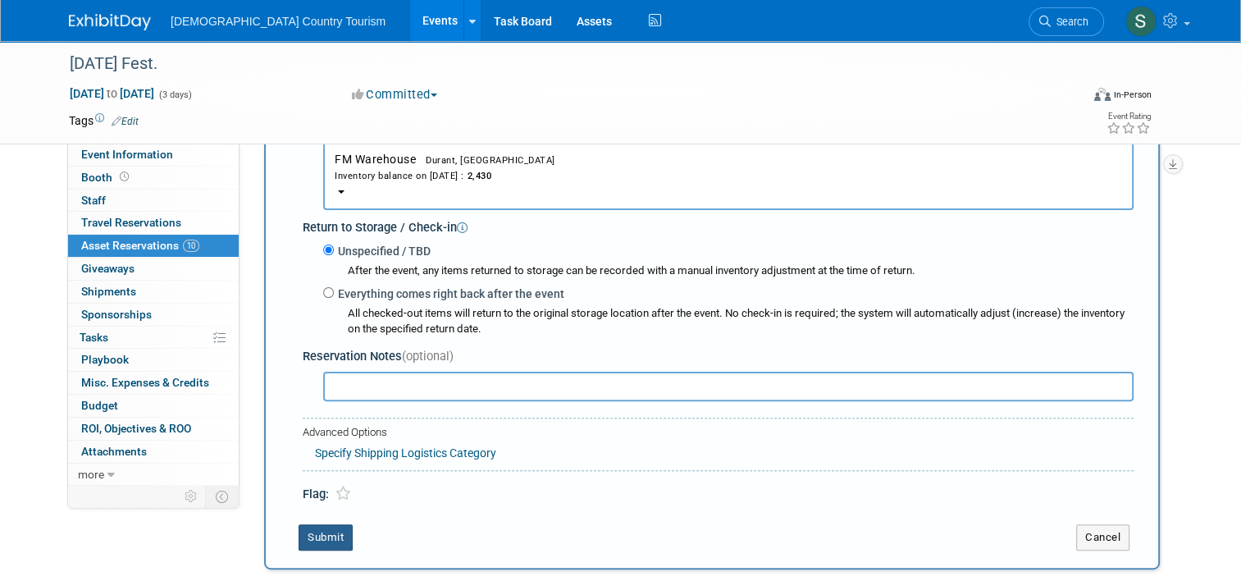
click at [323, 534] on button "Submit" at bounding box center [325, 537] width 54 height 26
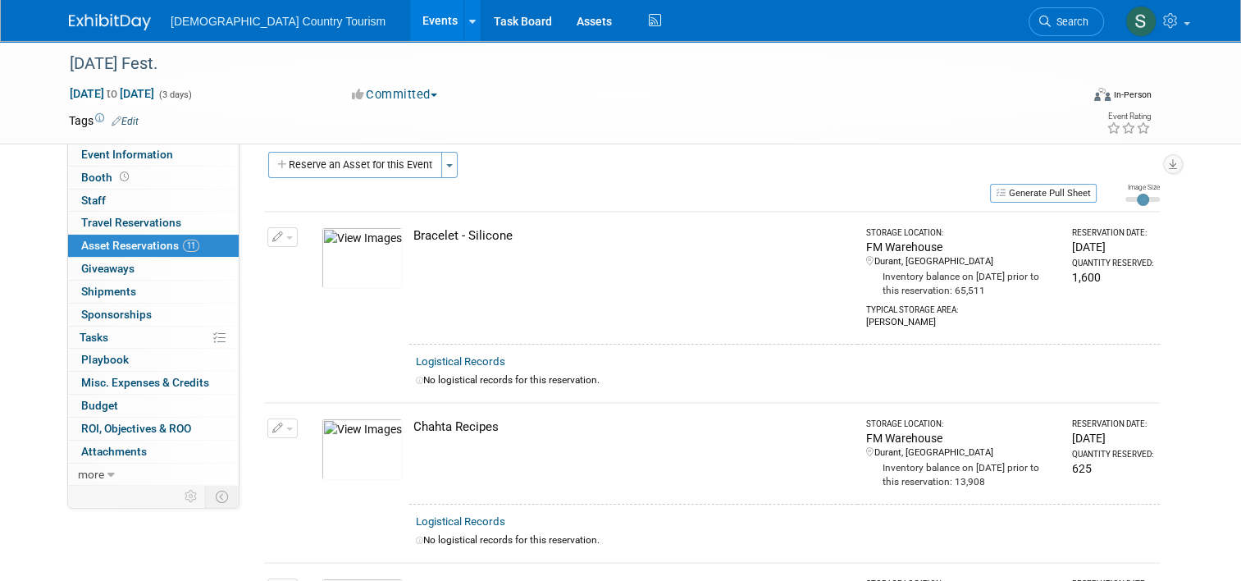
scroll to position [0, 0]
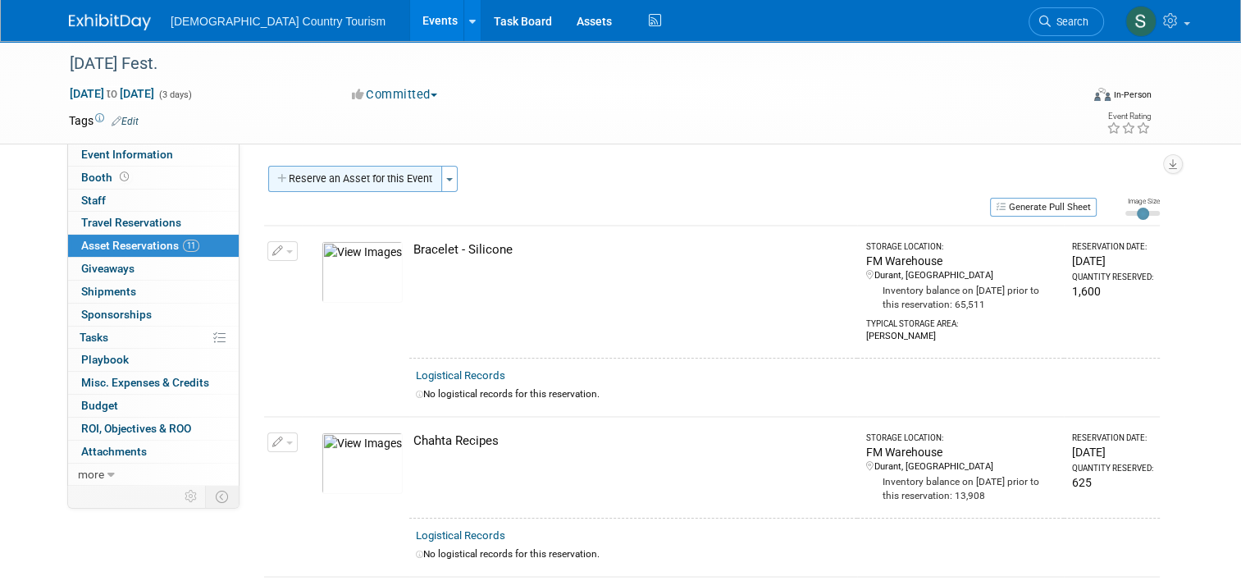
click at [377, 174] on button "Reserve an Asset for this Event" at bounding box center [355, 179] width 174 height 26
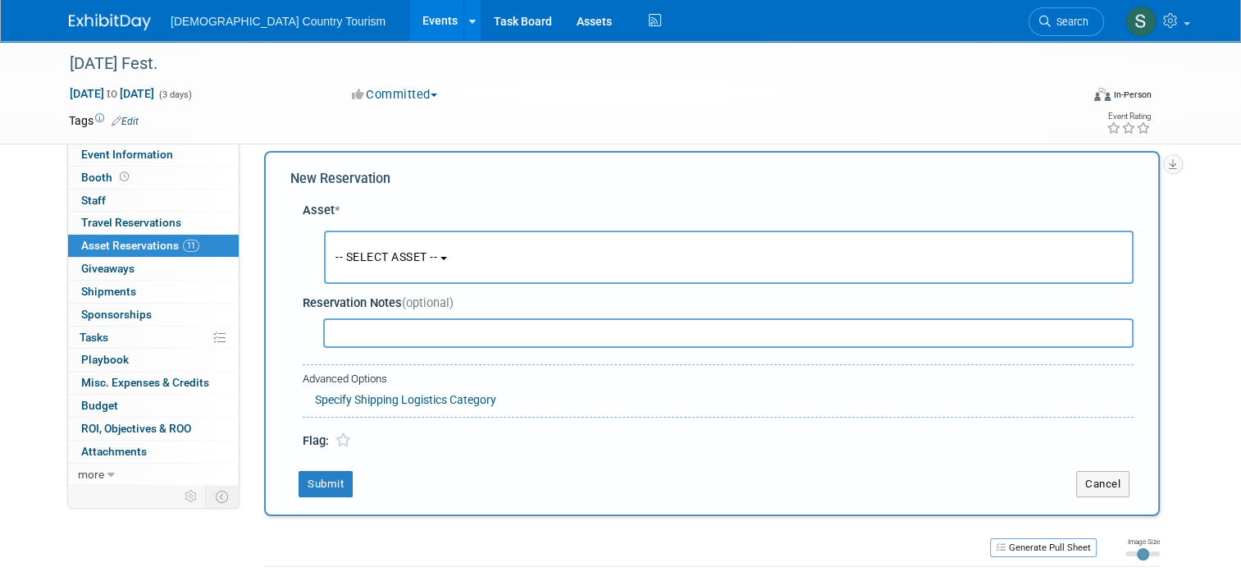
scroll to position [16, 0]
click at [376, 250] on span "-- SELECT ASSET --" at bounding box center [386, 255] width 102 height 13
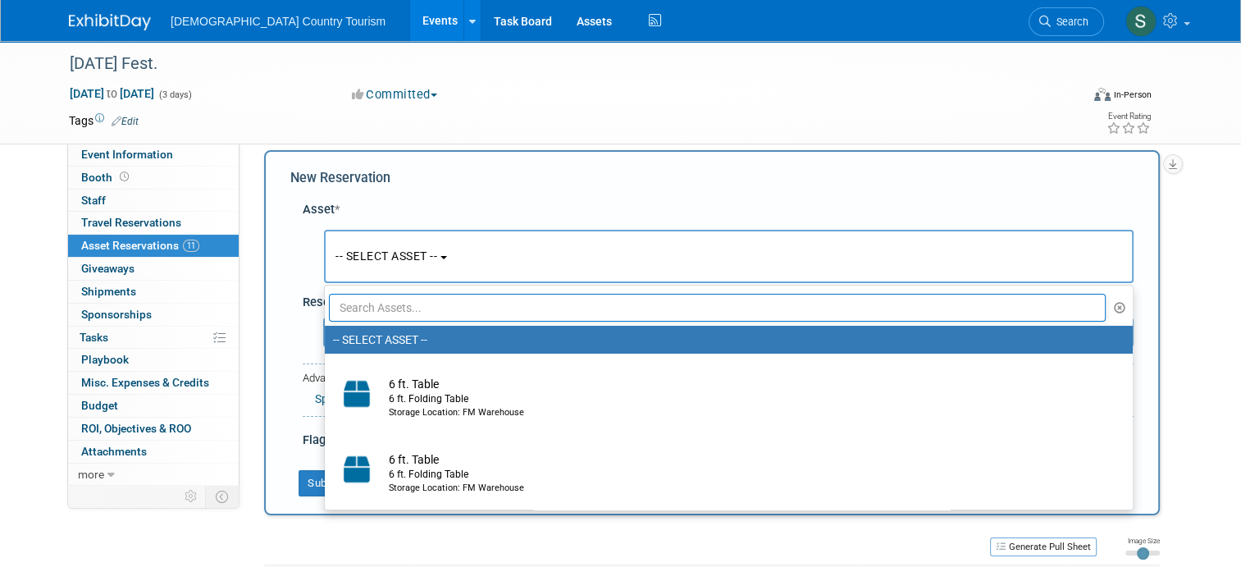
click at [385, 303] on input "text" at bounding box center [717, 308] width 777 height 28
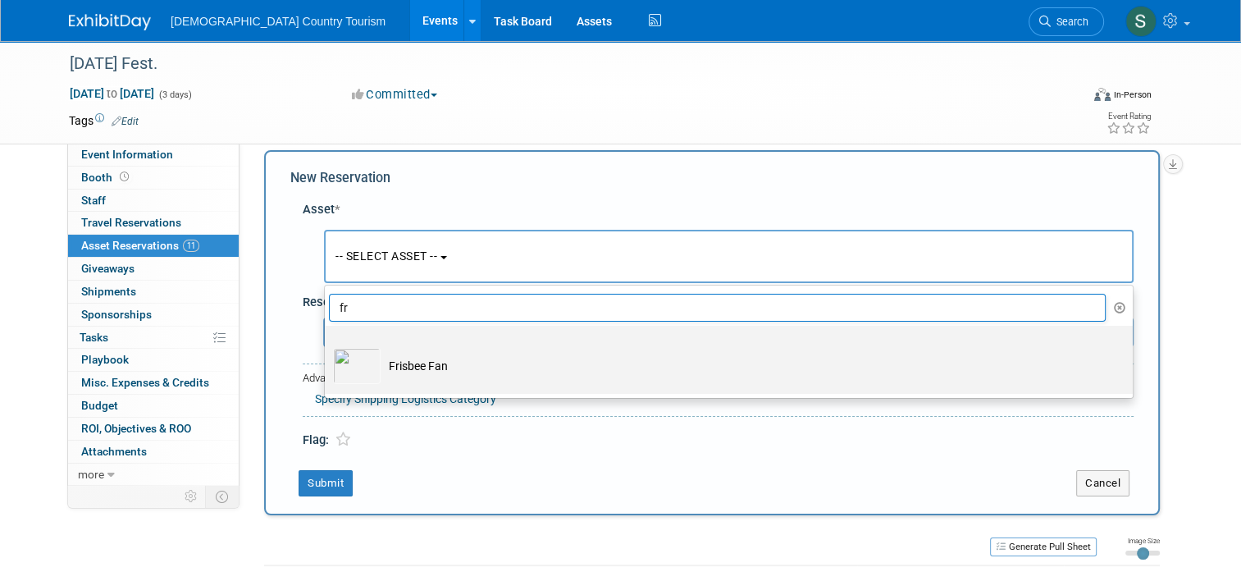
type input "fr"
click at [353, 358] on img at bounding box center [357, 366] width 48 height 36
click at [327, 345] on input "Frisbee Fan" at bounding box center [322, 340] width 11 height 11
select select "10727356"
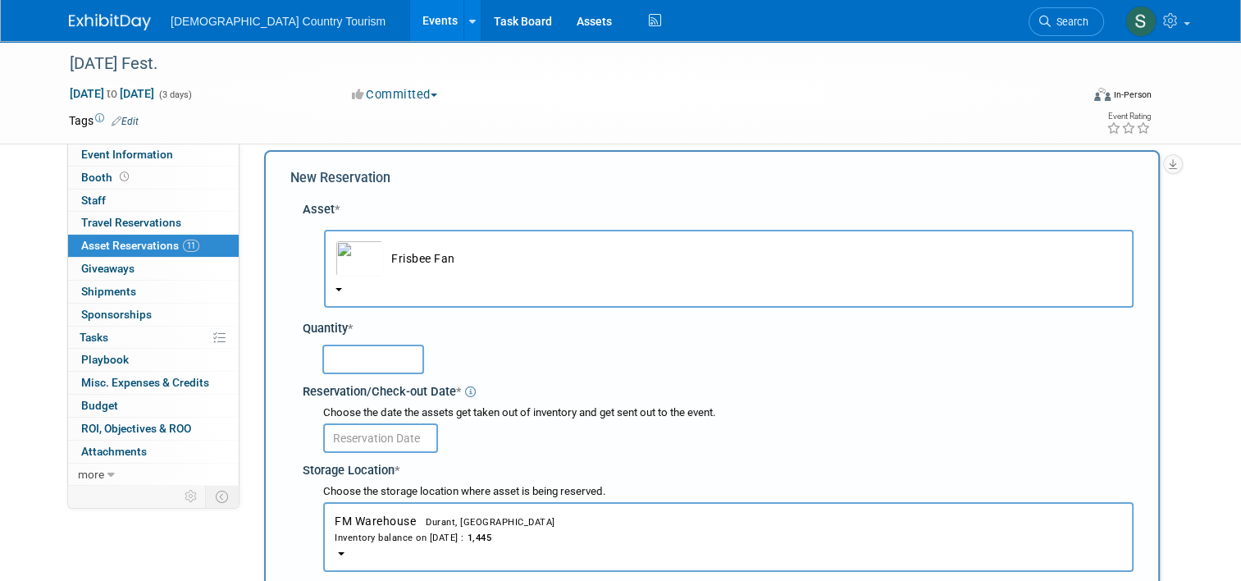
click at [353, 358] on input "text" at bounding box center [373, 359] width 102 height 30
type input "445"
click at [346, 440] on input "text" at bounding box center [380, 438] width 115 height 30
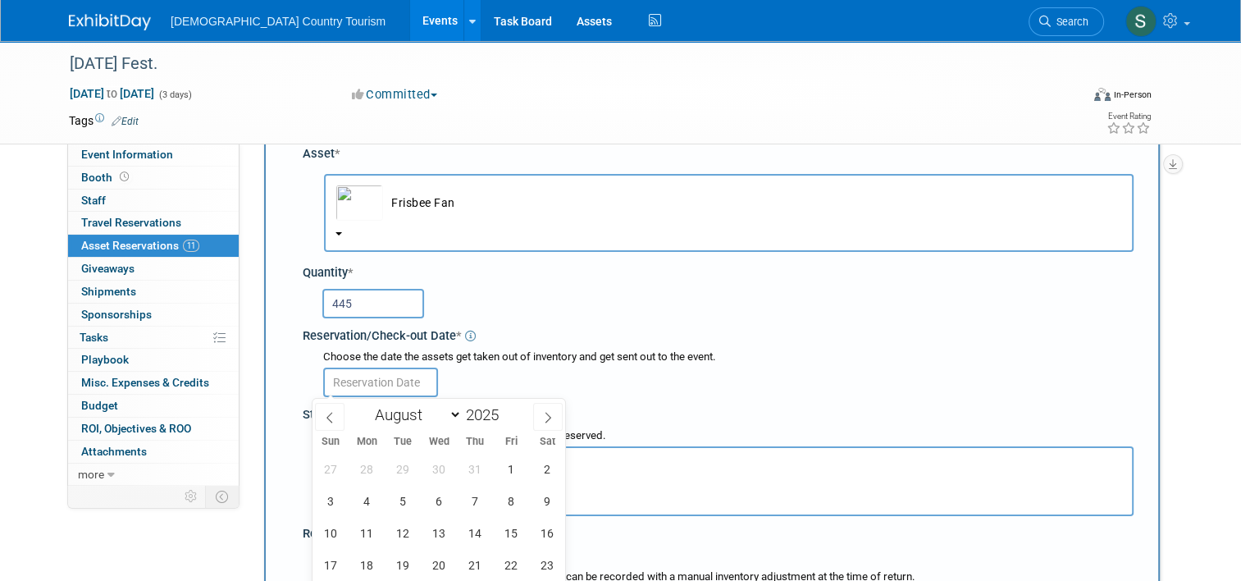
scroll to position [377, 0]
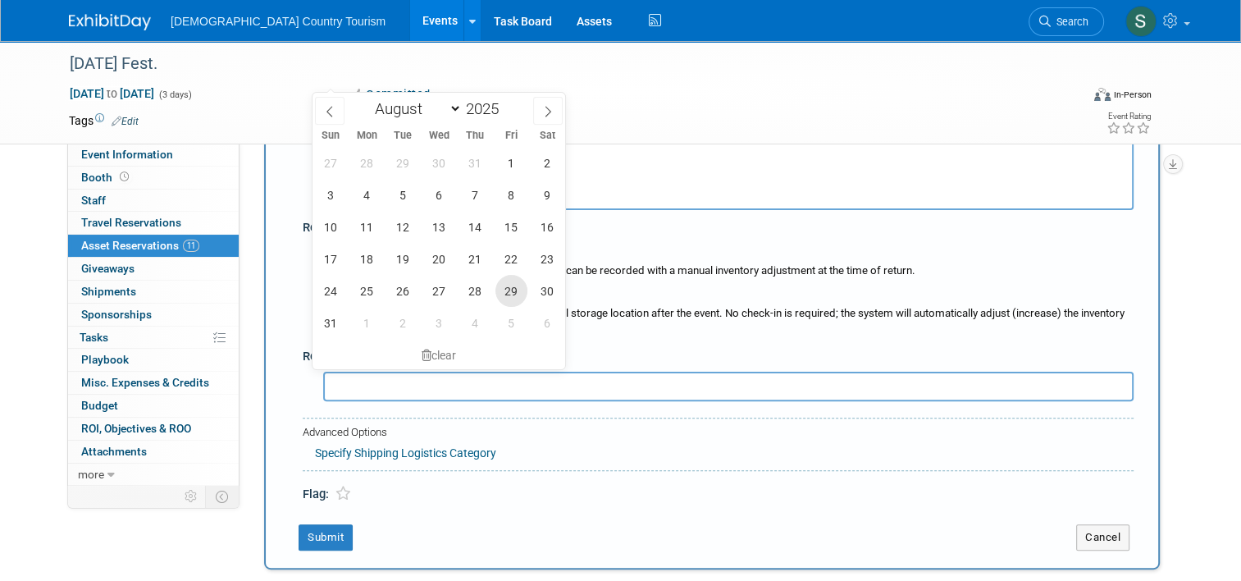
click at [504, 296] on span "29" at bounding box center [511, 291] width 32 height 32
type input "Aug 29, 2025"
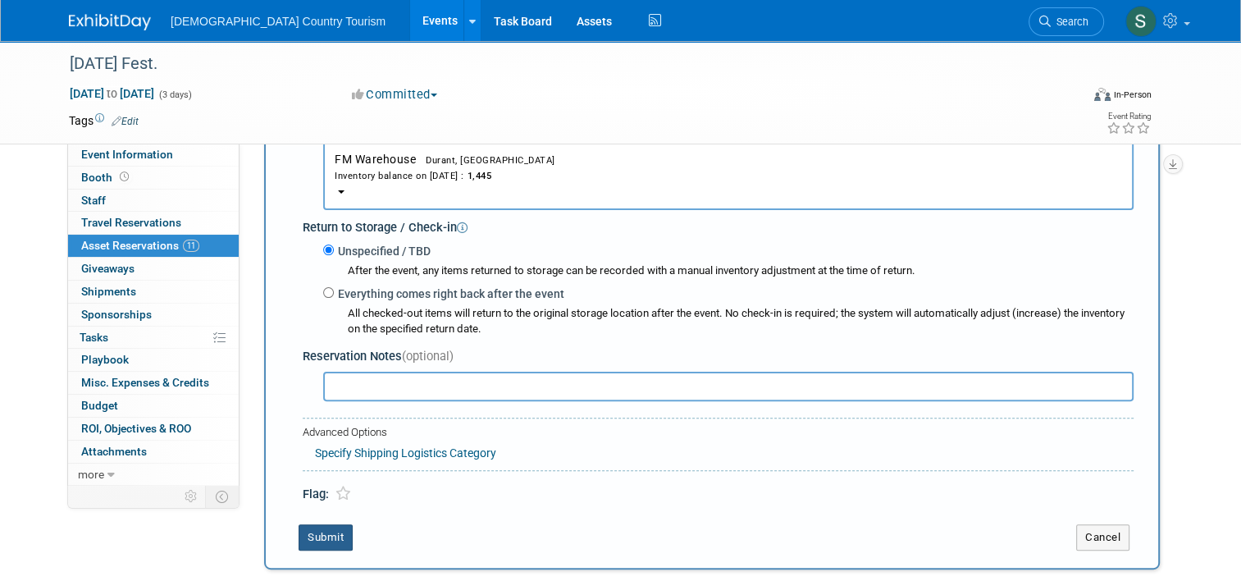
click at [298, 541] on button "Submit" at bounding box center [325, 537] width 54 height 26
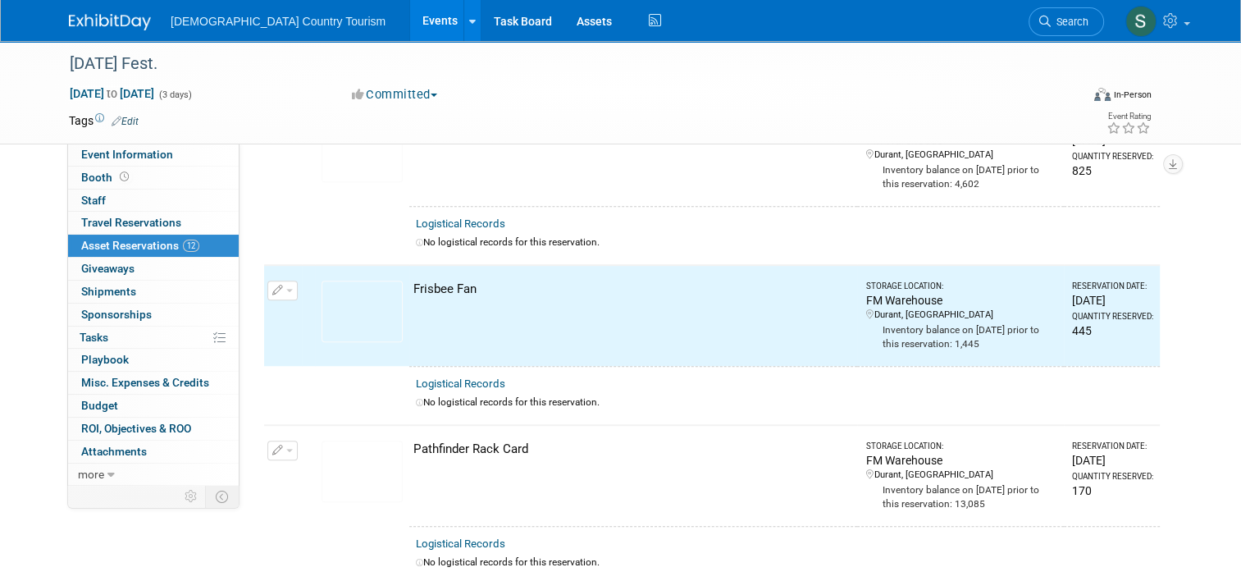
scroll to position [1005, 0]
